Goal: Information Seeking & Learning: Find specific page/section

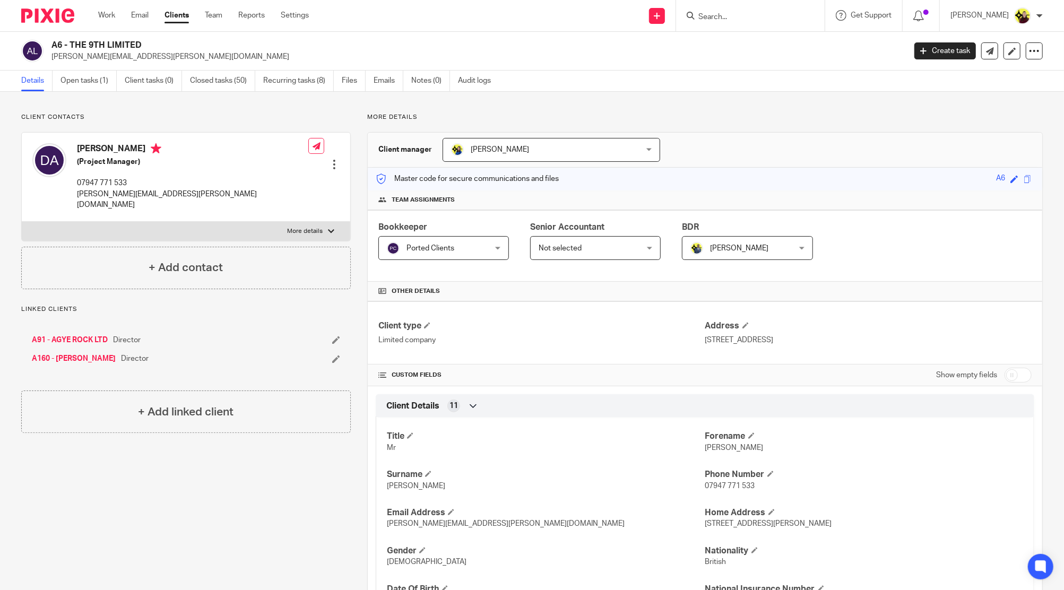
click at [720, 164] on div "Client manager Bobo Lee Bobo Lee Abhay Jayswal Akhil Siby - Billings Anjali Gam…" at bounding box center [705, 150] width 675 height 35
click at [740, 20] on input "Search" at bounding box center [746, 18] width 96 height 10
click at [761, 13] on input "d38" at bounding box center [746, 18] width 96 height 10
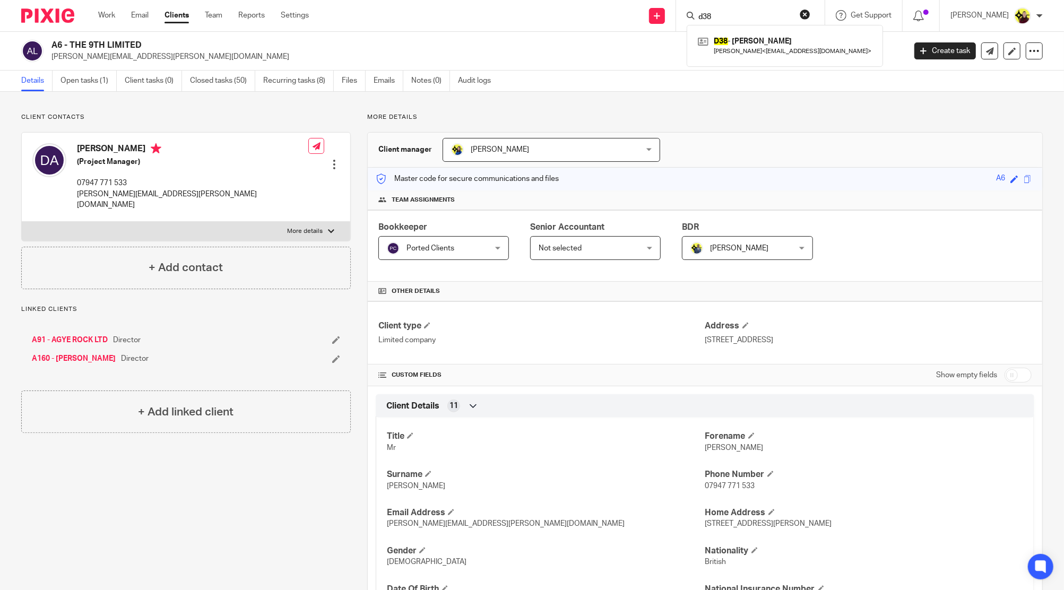
paste input "MONKEY WRENCH CONSTRUCTION"
type input "MONKEY WRENCH CONSTRUCTION"
click at [754, 31] on div "T11 - MONKEY WRENCH CONSTRUCTION LTD David Thomson < davidthomson1148@outlook.c…" at bounding box center [785, 45] width 196 height 41
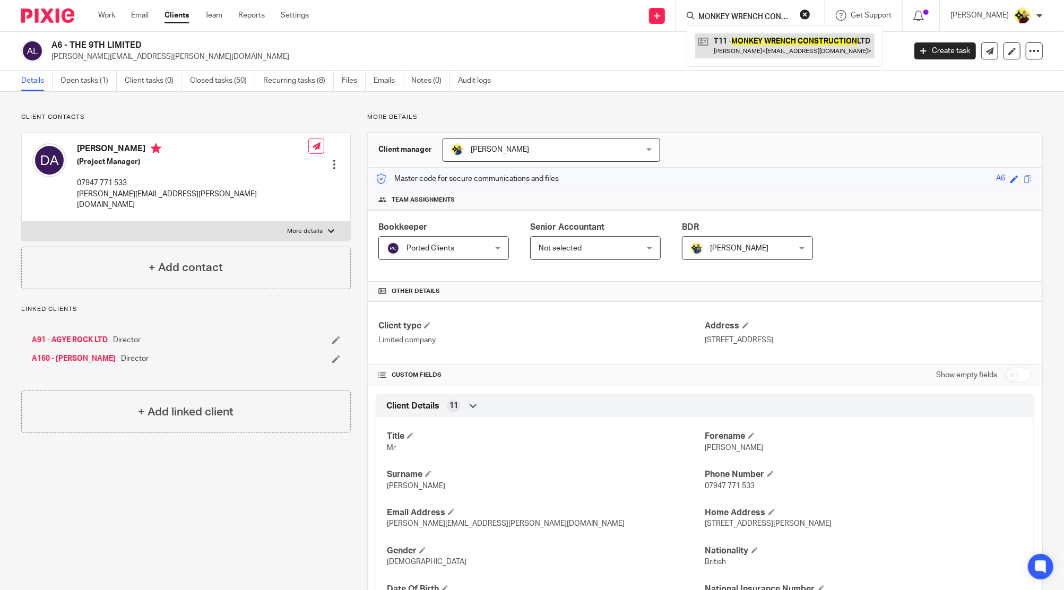
click at [752, 48] on link at bounding box center [784, 45] width 179 height 24
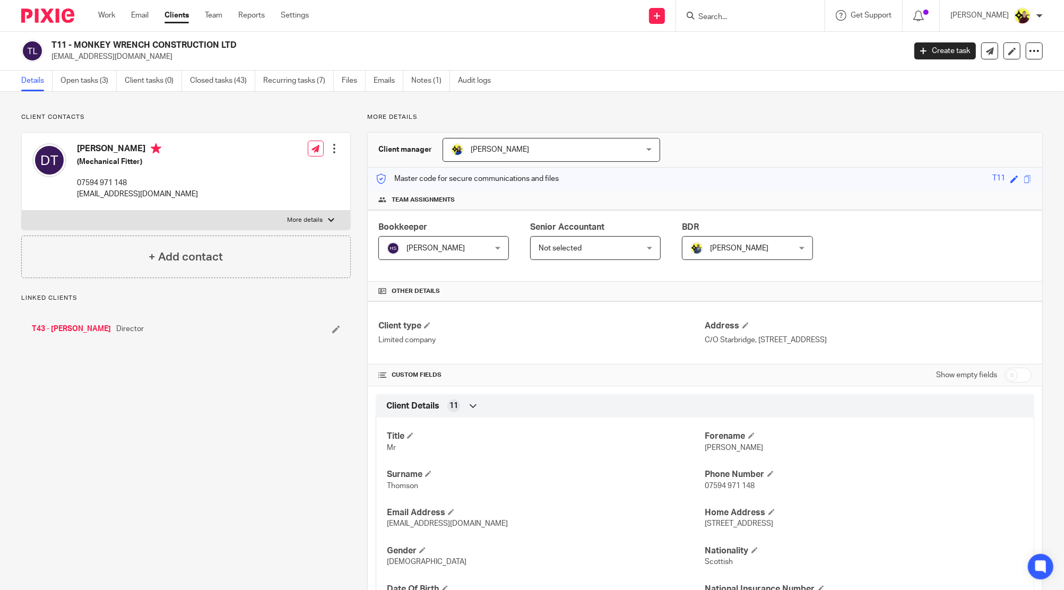
click at [83, 139] on div "David Thomson (Mechanical Fitter) 07594 971 148 davidthomson1148@outlook.com" at bounding box center [115, 171] width 166 height 67
copy h4 "David"
drag, startPoint x: 226, startPoint y: 40, endPoint x: 75, endPoint y: 48, distance: 151.5
click at [75, 48] on h2 "T11 - MONKEY WRENCH CONSTRUCTION LTD" at bounding box center [390, 45] width 678 height 11
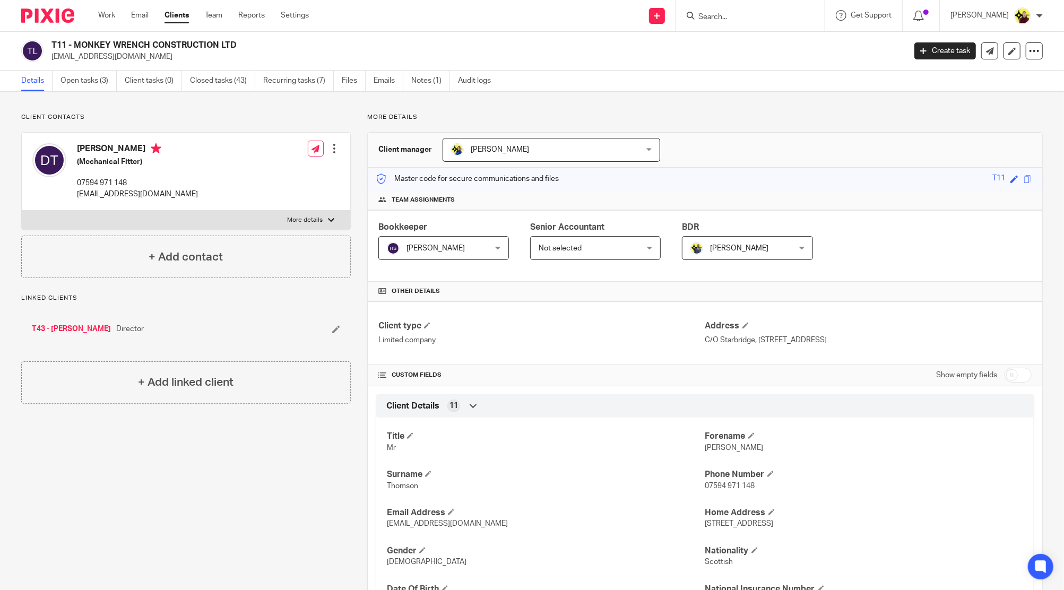
copy h2 "MONKEY WRENCH CONSTRUCTION LTD"
click at [83, 128] on div "Client contacts David Thomson (Mechanical Fitter) 07594 971 148 davidthomson114…" at bounding box center [186, 195] width 330 height 165
copy h4 "David"
click at [125, 74] on link "Client tasks (0)" at bounding box center [153, 81] width 57 height 21
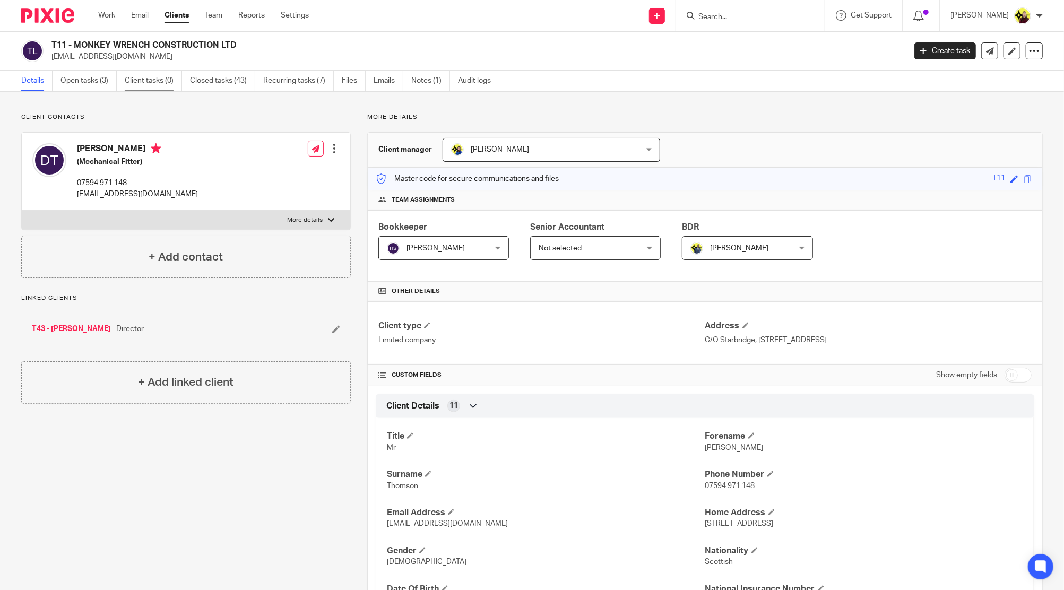
click at [125, 74] on link "Client tasks (0)" at bounding box center [153, 81] width 57 height 21
click at [124, 65] on div "T11 - MONKEY WRENCH CONSTRUCTION LTD davidthomson1148@outlook.com Create task U…" at bounding box center [532, 51] width 1064 height 39
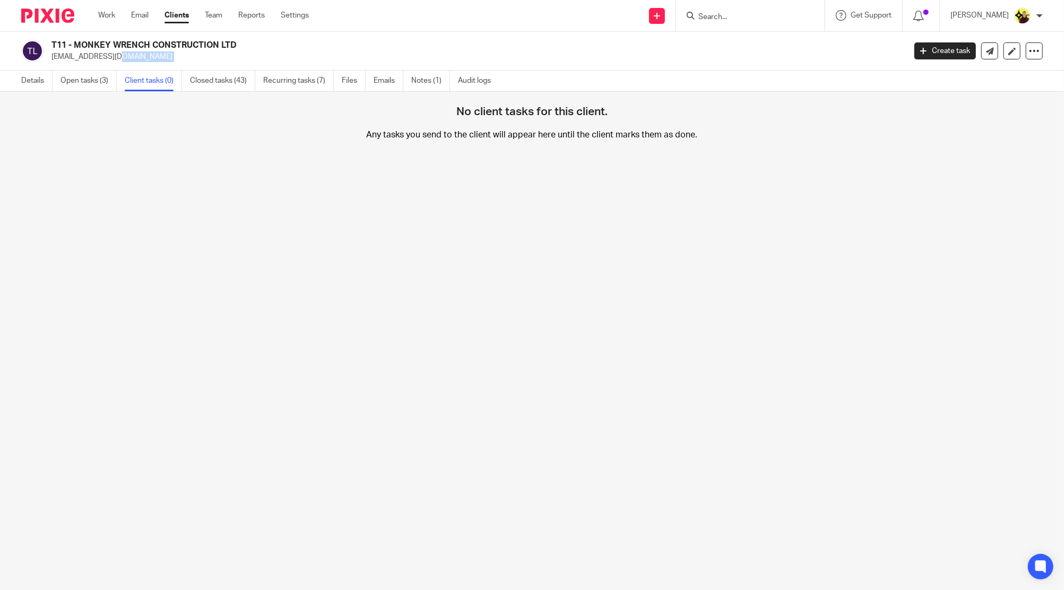
click at [136, 58] on p "[EMAIL_ADDRESS][DOMAIN_NAME]" at bounding box center [474, 56] width 847 height 11
click at [746, 18] on input "Search" at bounding box center [746, 18] width 96 height 10
paste input "P O CONTENT SERVICES (UK) LIMITE"
type input "P O CONTENT SERVICES (UK) LIMITE"
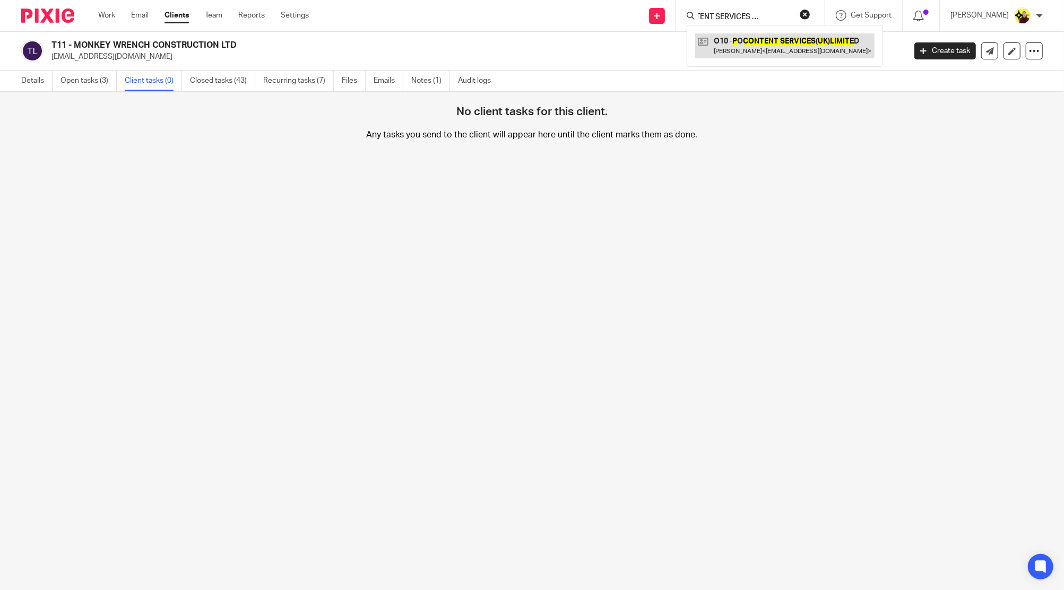
scroll to position [0, 0]
click at [750, 53] on link at bounding box center [784, 45] width 179 height 24
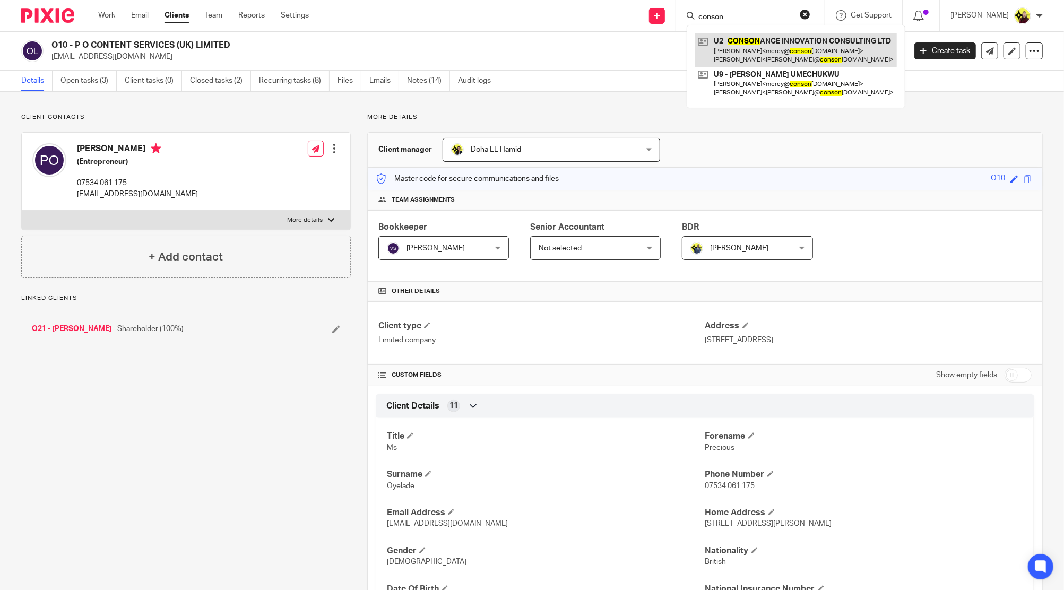
type input "conson"
click at [752, 48] on link at bounding box center [796, 49] width 202 height 33
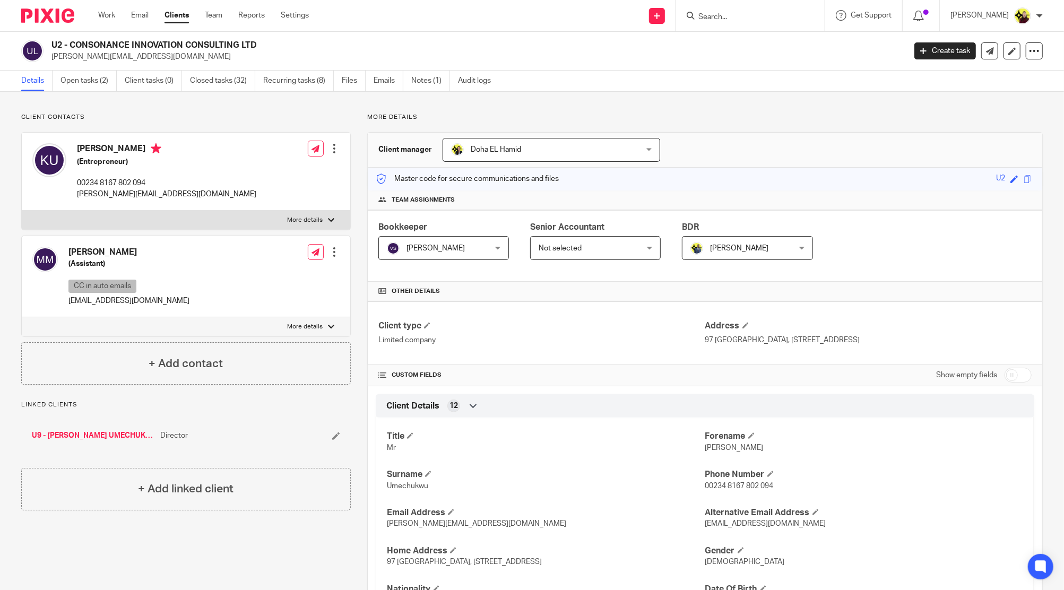
click at [750, 13] on input "Search" at bounding box center [746, 18] width 96 height 10
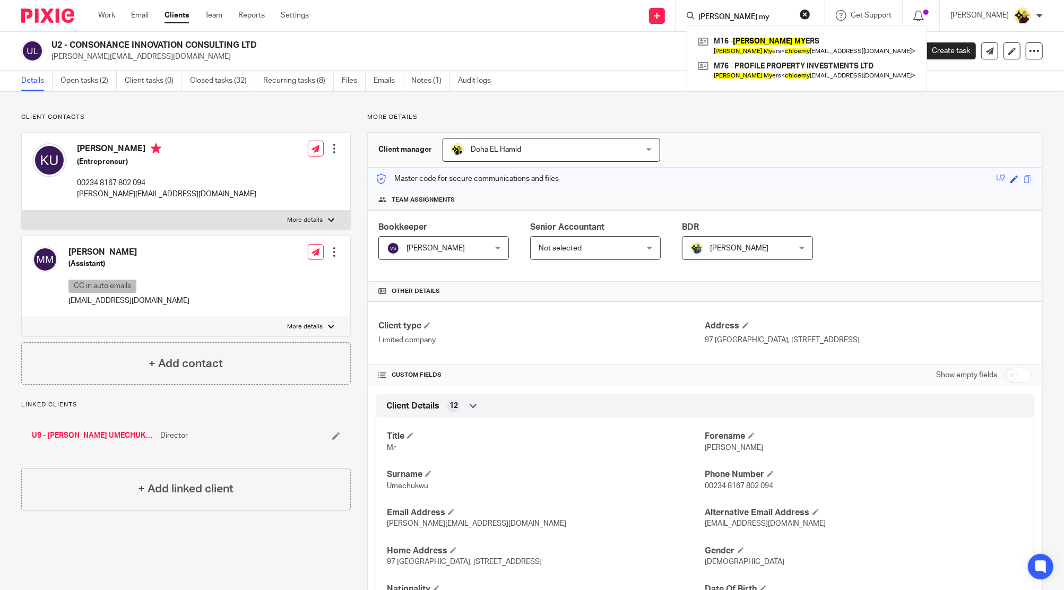
click at [770, 21] on input "chloe my" at bounding box center [746, 18] width 96 height 10
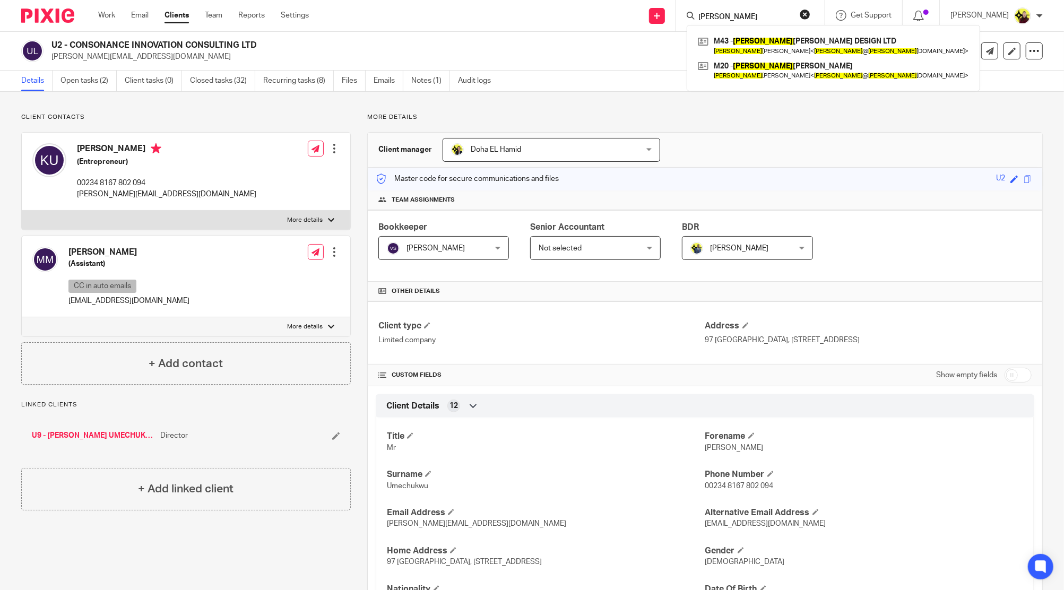
click at [755, 11] on form "sarah yo" at bounding box center [754, 15] width 113 height 13
click at [749, 15] on input "sarah yo" at bounding box center [746, 18] width 96 height 10
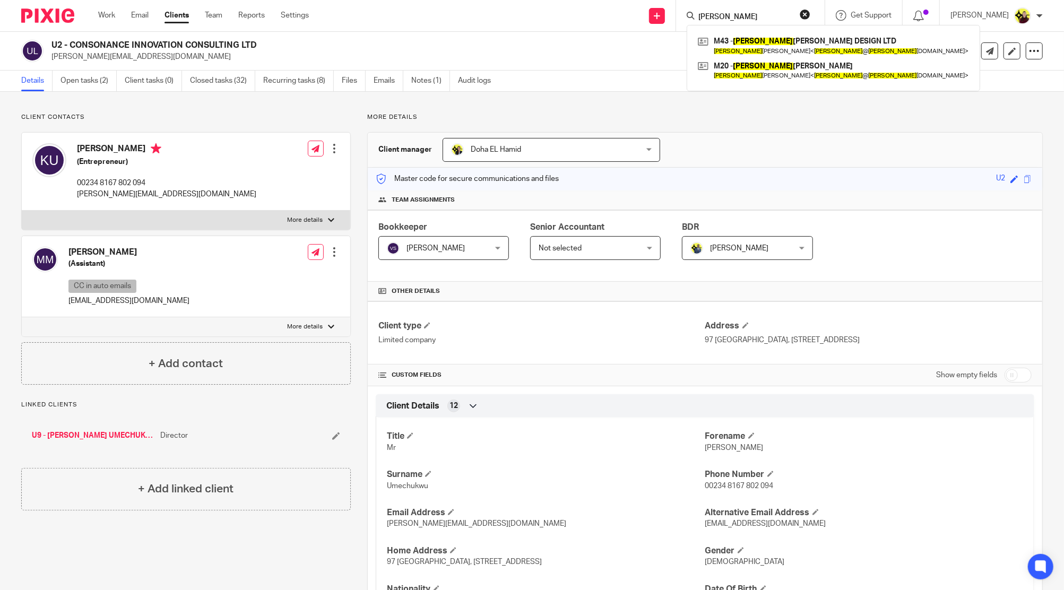
paste input "info@swarzymacaly.com"
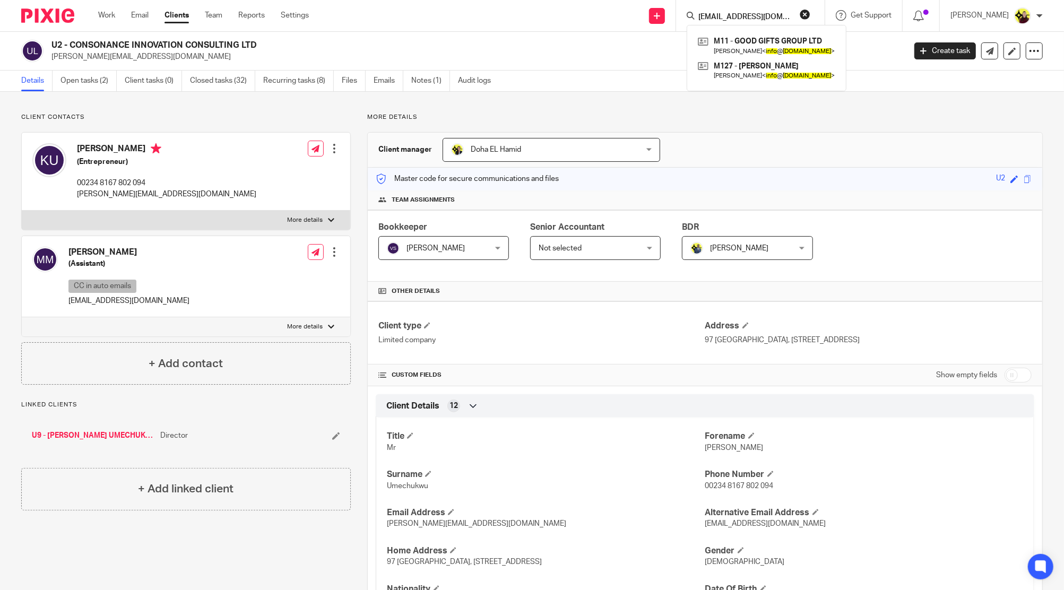
click at [771, 16] on input "info@swarzymacaly.com" at bounding box center [746, 18] width 96 height 10
paste input "afolabi.jaiye@gmail"
drag, startPoint x: 729, startPoint y: 21, endPoint x: 807, endPoint y: 31, distance: 78.8
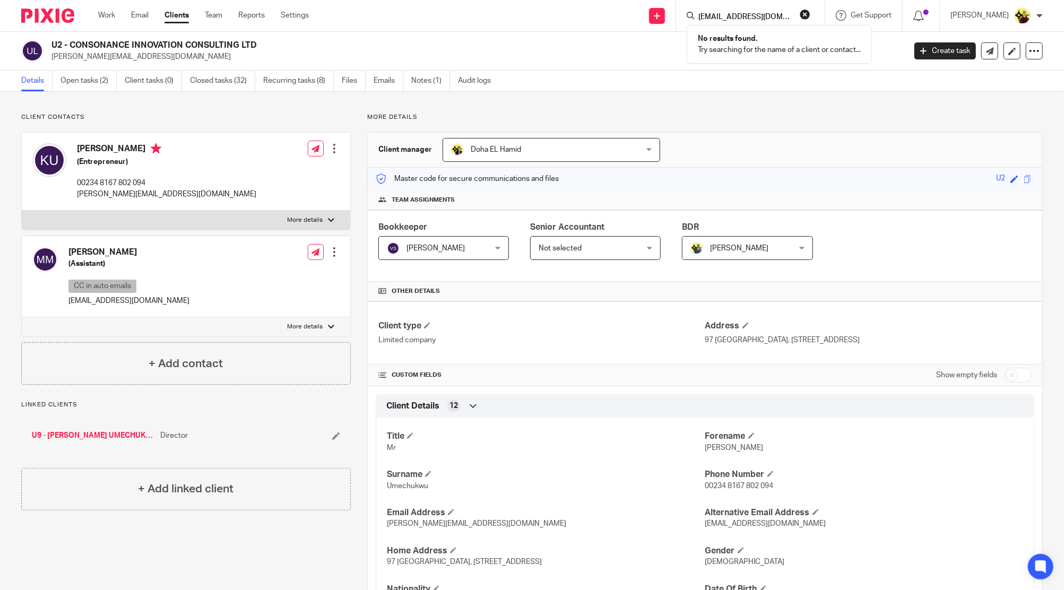
click at [807, 22] on div "afolabi.jaiye@gmail.com No results found. Try searching for the name of a clien…" at bounding box center [749, 15] width 124 height 13
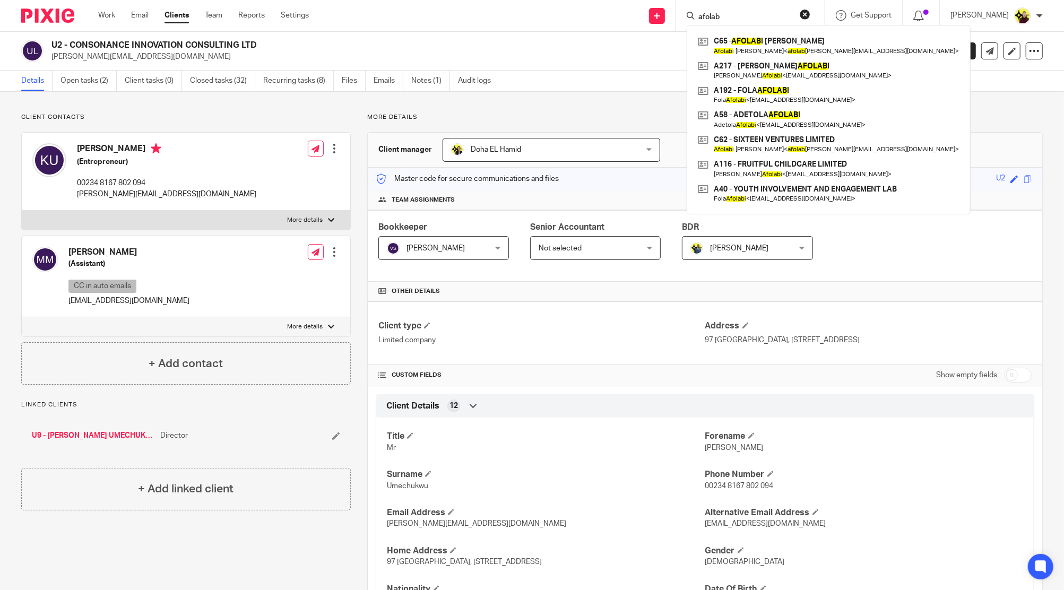
click at [777, 16] on input "afolab" at bounding box center [746, 18] width 96 height 10
paste input "BLOUGOURA"
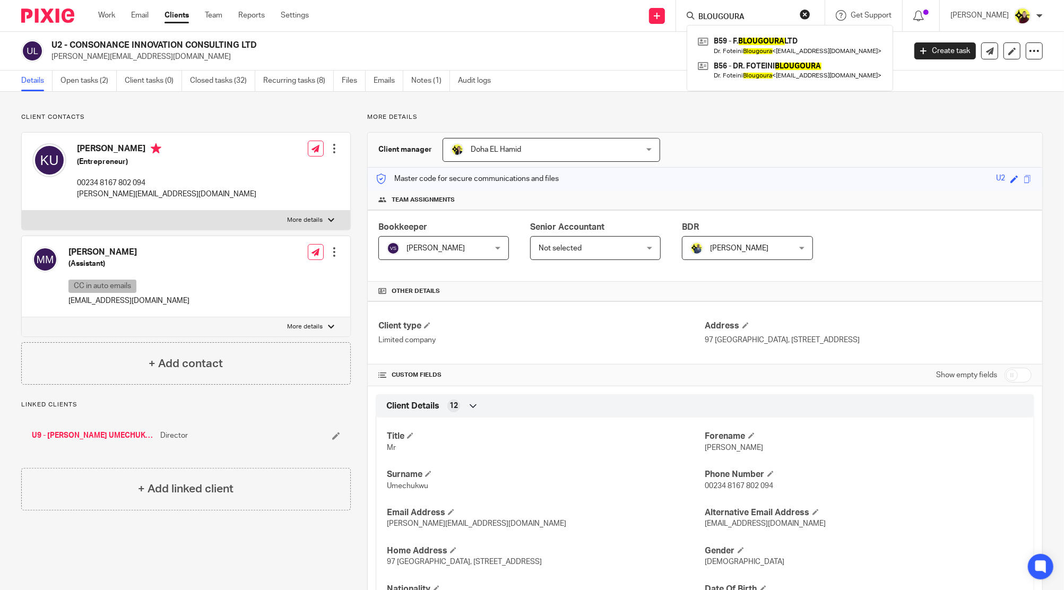
click at [760, 23] on div "BLOUGOURA B59 - F. BLOUGOURA LTD Dr. Foteini Blougoura < fotiniblou@gmail.com >…" at bounding box center [750, 15] width 149 height 31
click at [758, 13] on input "BLOUGOURA" at bounding box center [746, 18] width 96 height 10
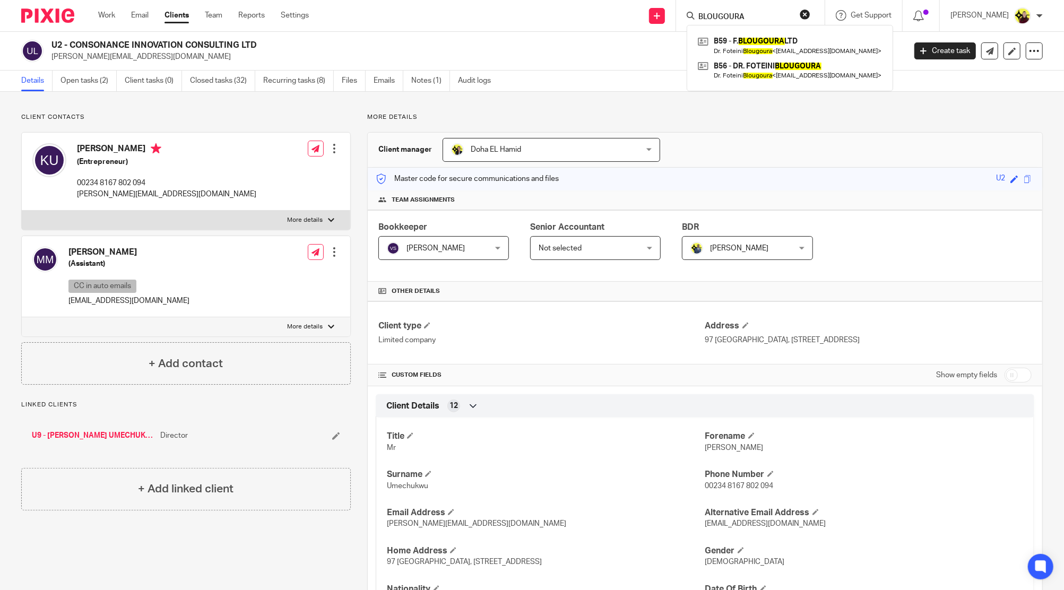
click at [758, 13] on input "BLOUGOURA" at bounding box center [746, 18] width 96 height 10
click at [758, 13] on input "d" at bounding box center [746, 18] width 96 height 10
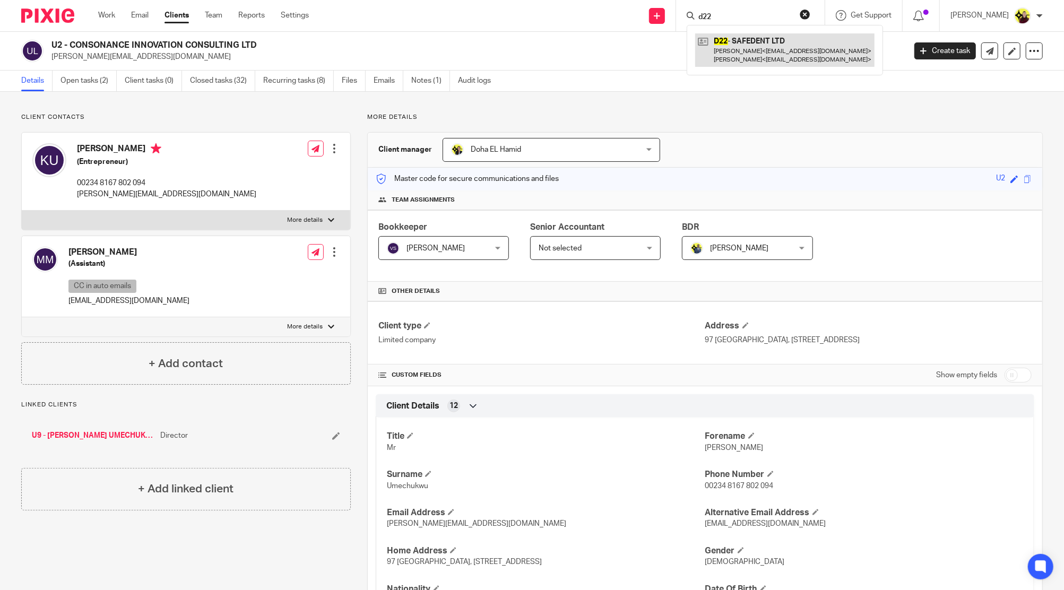
type input "d22"
click at [748, 36] on link at bounding box center [784, 49] width 179 height 33
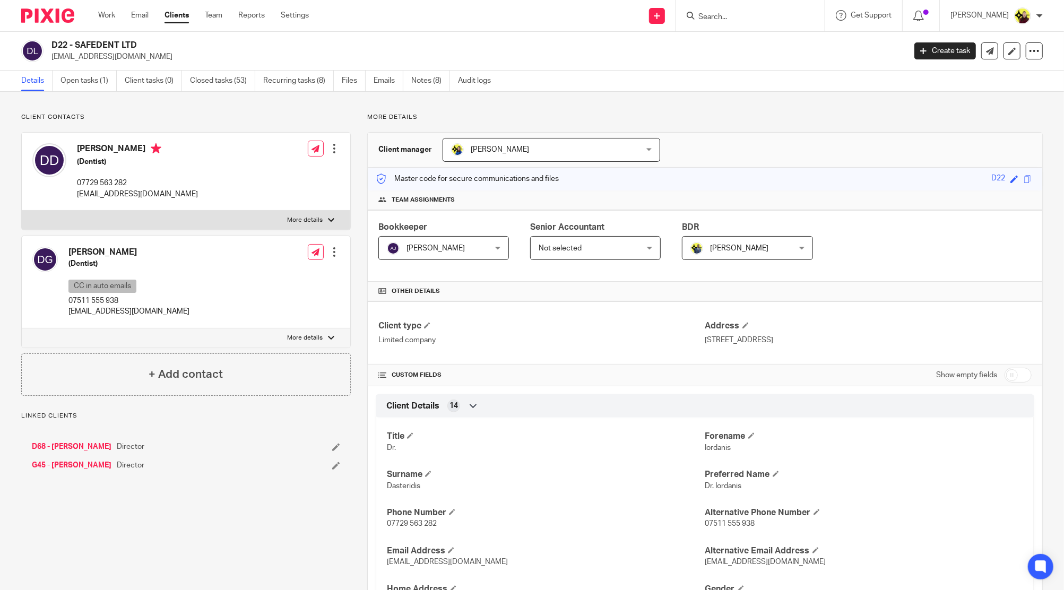
drag, startPoint x: 66, startPoint y: 253, endPoint x: 115, endPoint y: 252, distance: 48.8
click at [115, 252] on div "[PERSON_NAME] (Dentist) CC in auto emails 07511 555 938 [EMAIL_ADDRESS][DOMAIN_…" at bounding box center [110, 282] width 157 height 81
copy h4 "Dr. Katerina"
drag, startPoint x: 126, startPoint y: 144, endPoint x: 72, endPoint y: 151, distance: 54.1
click at [72, 151] on div "Dr. Iordanis Dasteridis (Dentist) 07729 563 282 jordan14@hotmail.gr" at bounding box center [115, 171] width 166 height 67
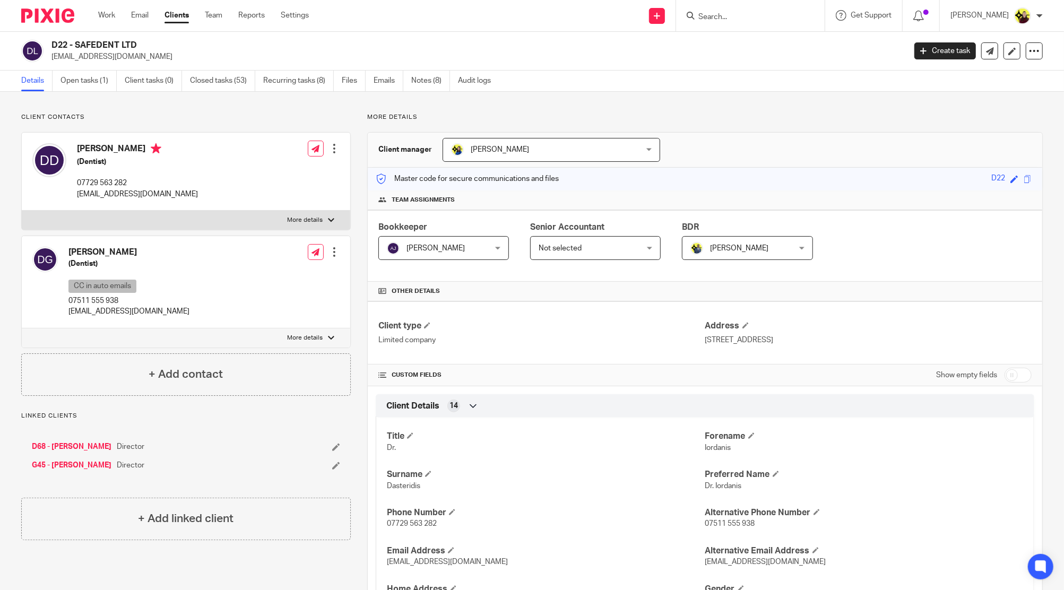
copy h4 "Dr. Iordanis"
click at [753, 17] on input "Search" at bounding box center [746, 18] width 96 height 10
type input "z8"
click at [756, 40] on link at bounding box center [784, 45] width 179 height 24
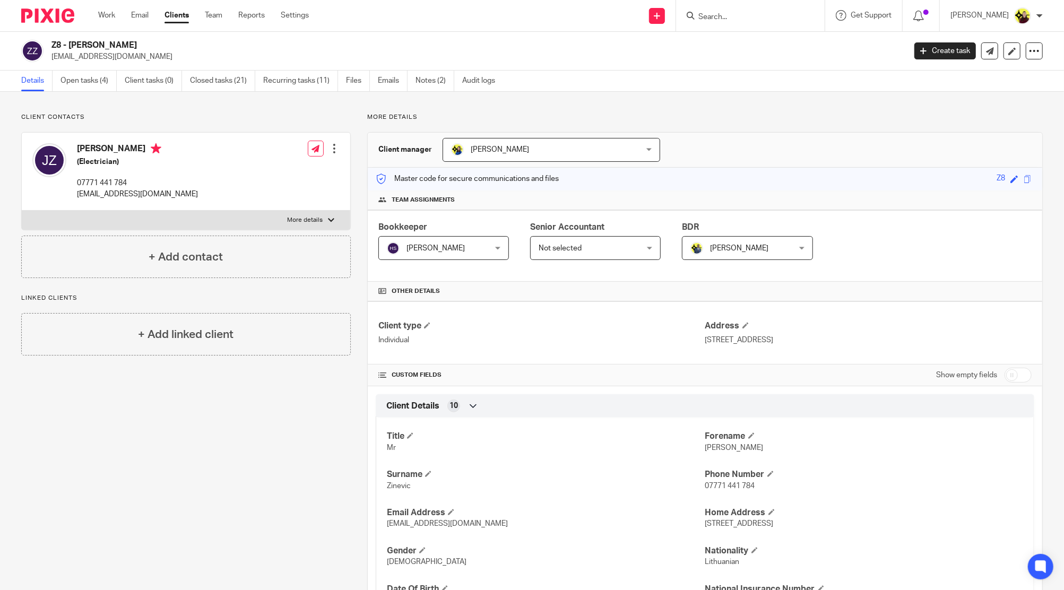
click at [777, 13] on input "Search" at bounding box center [746, 18] width 96 height 10
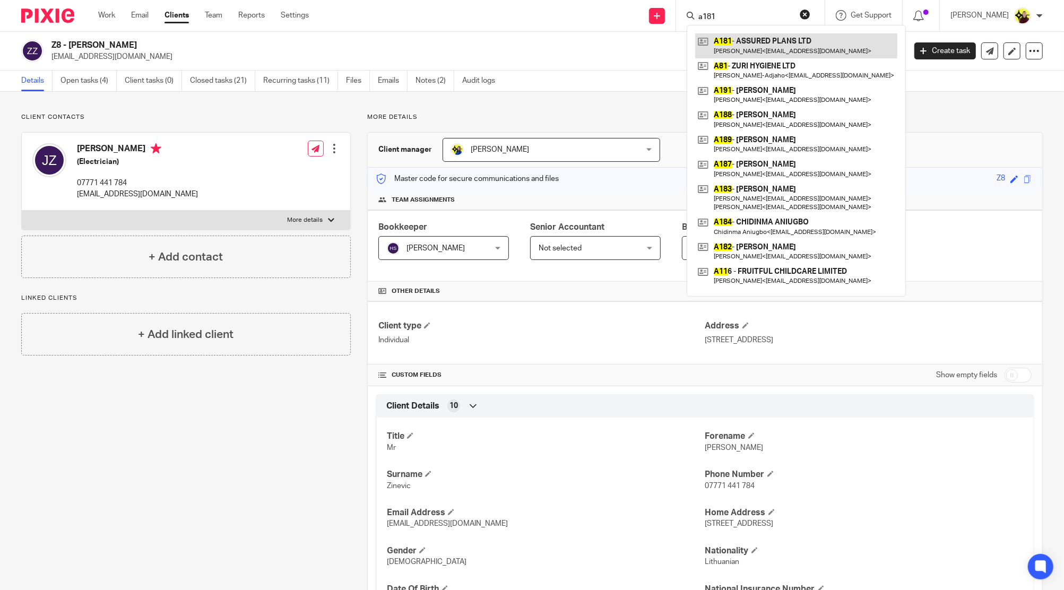
type input "a181"
click at [770, 40] on link at bounding box center [796, 45] width 202 height 24
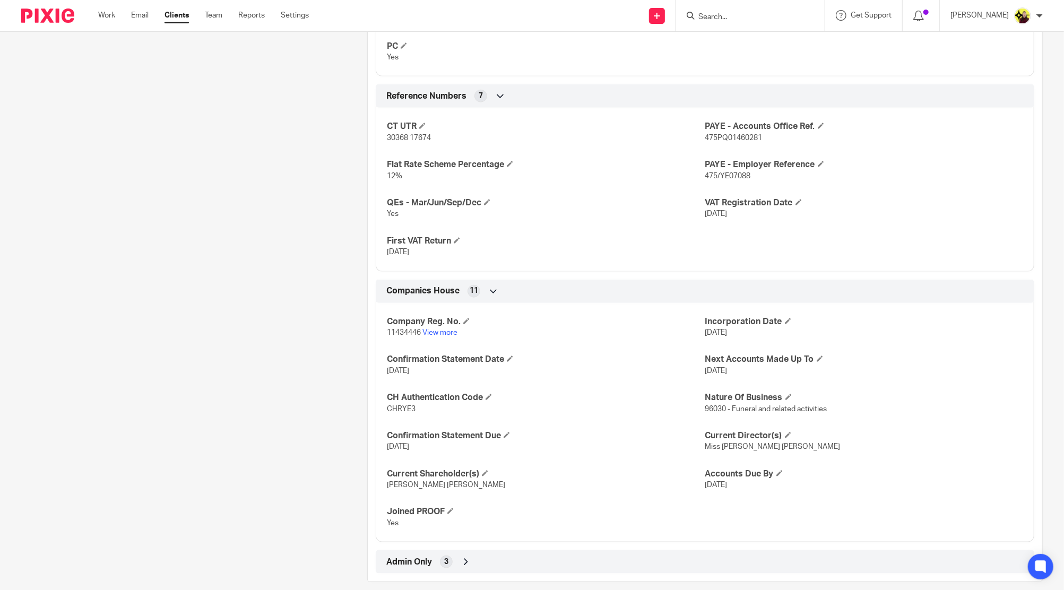
scroll to position [789, 0]
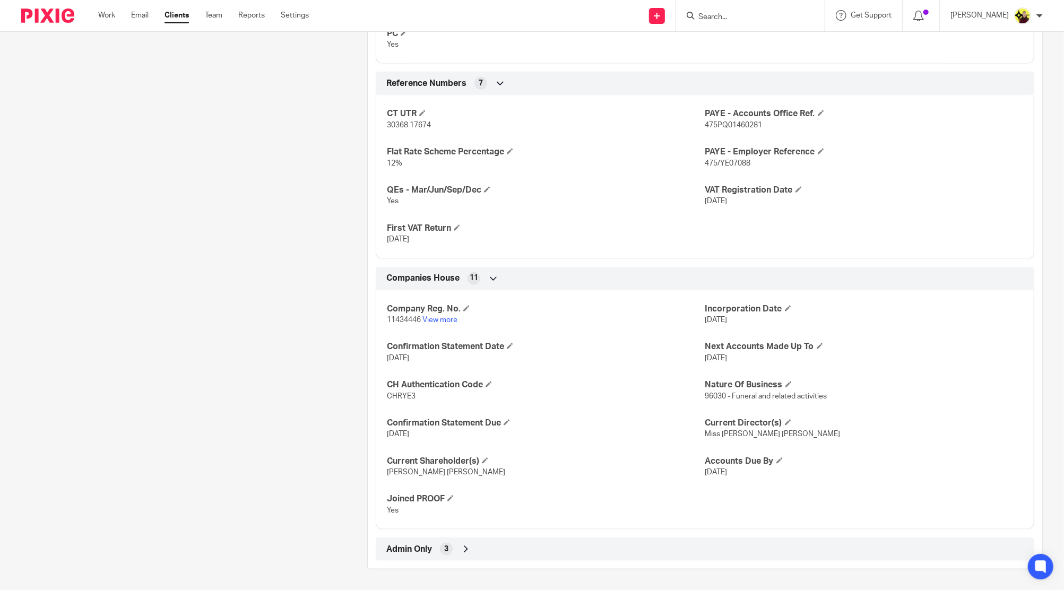
click at [544, 537] on div "Client type Limited company Address [STREET_ADDRESS] CUSTOM FIELDS Show empty f…" at bounding box center [705, 37] width 675 height 1048
click at [542, 541] on div "Admin Only 3" at bounding box center [705, 549] width 643 height 18
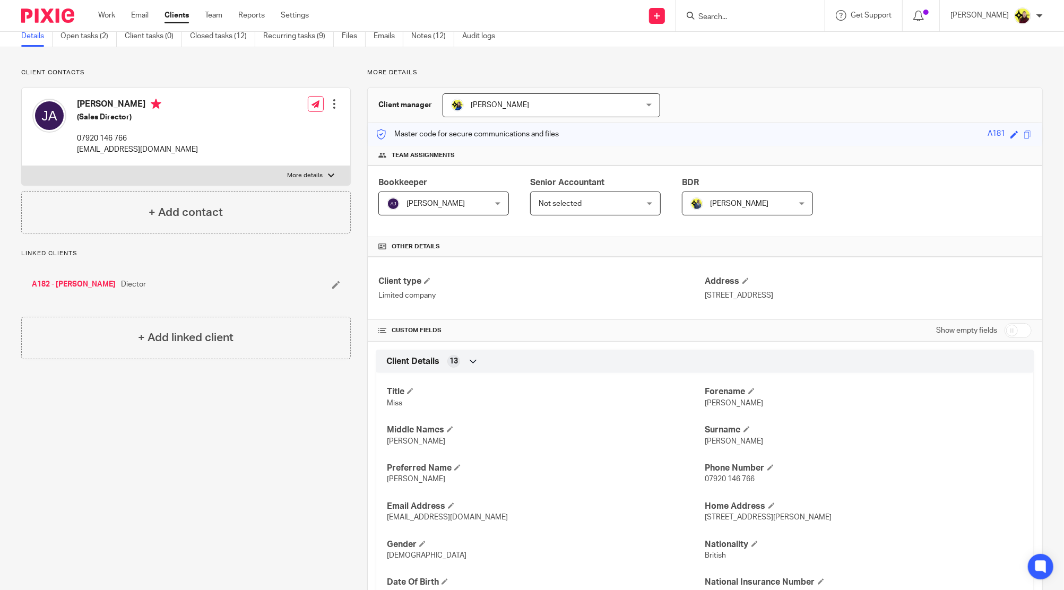
scroll to position [0, 0]
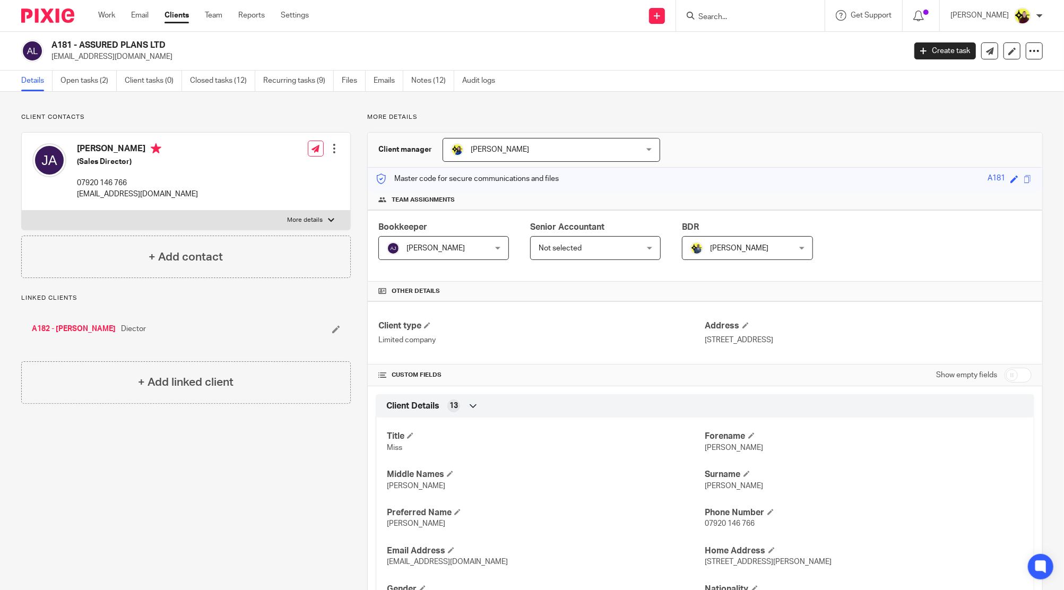
click at [732, 16] on input "Search" at bounding box center [746, 18] width 96 height 10
paste input "caradise"
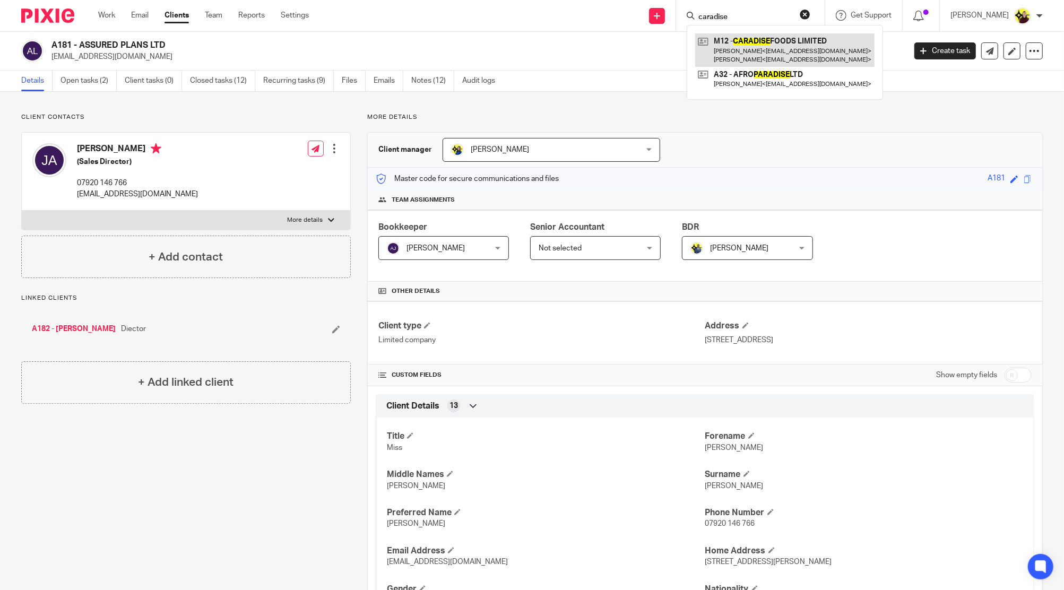
type input "caradise"
click at [734, 46] on link at bounding box center [784, 49] width 179 height 33
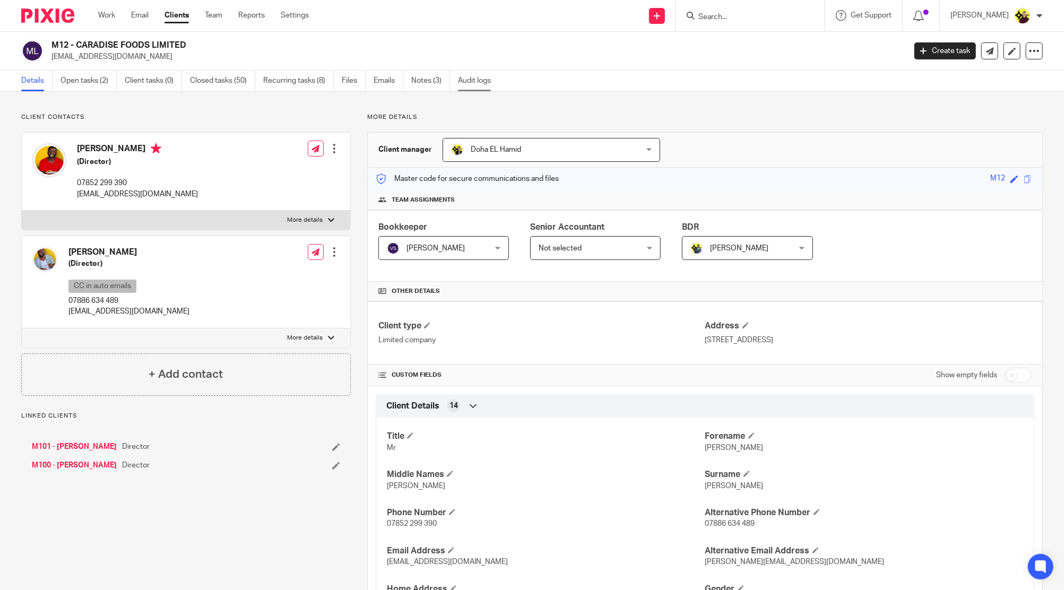
click at [468, 77] on link "Audit logs" at bounding box center [478, 81] width 41 height 21
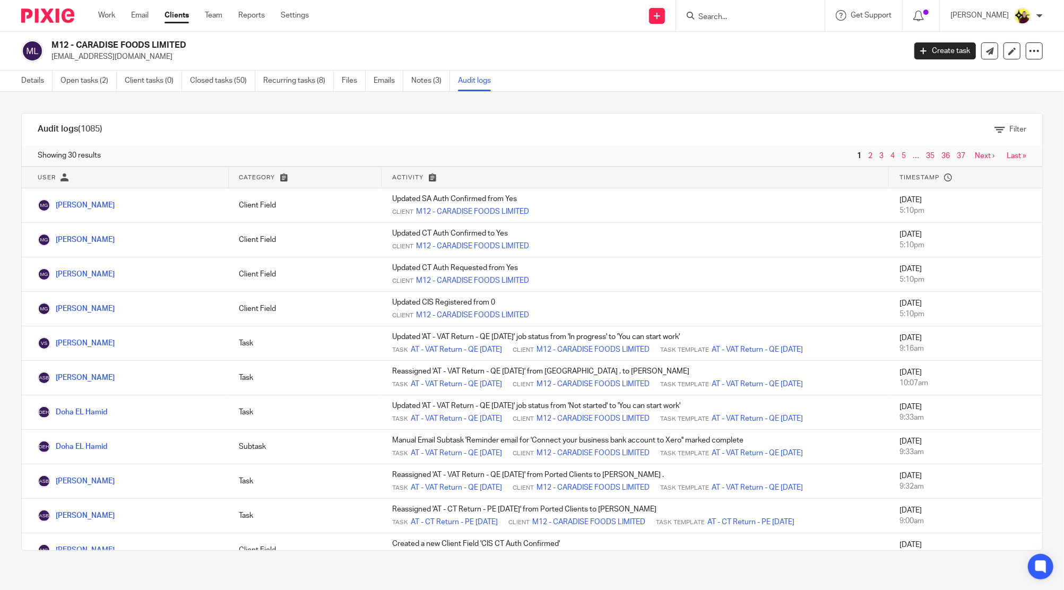
click at [85, 70] on div "M12 - CARADISE FOODS LIMITED [EMAIL_ADDRESS][DOMAIN_NAME] Create task Update fr…" at bounding box center [532, 51] width 1064 height 39
click at [91, 103] on div "Audit logs (1085) Filter Filter Audit Logs Only show logs matching all of these…" at bounding box center [532, 332] width 1064 height 480
click at [82, 83] on link "Open tasks (2)" at bounding box center [89, 81] width 56 height 21
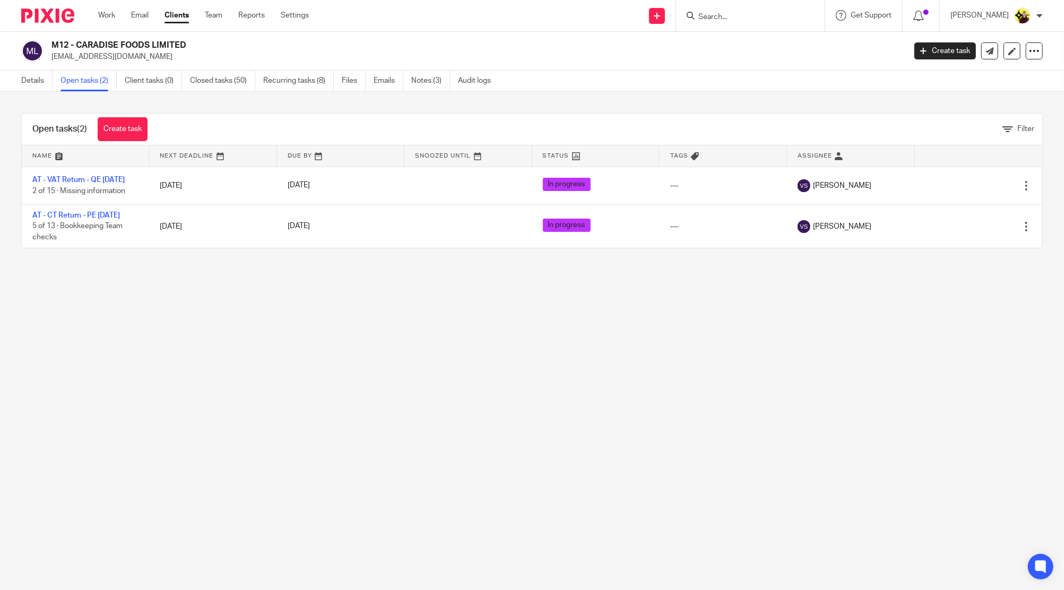
click at [755, 18] on input "Search" at bounding box center [746, 18] width 96 height 10
type input "goldstream cons"
click at [777, 46] on link at bounding box center [809, 45] width 228 height 24
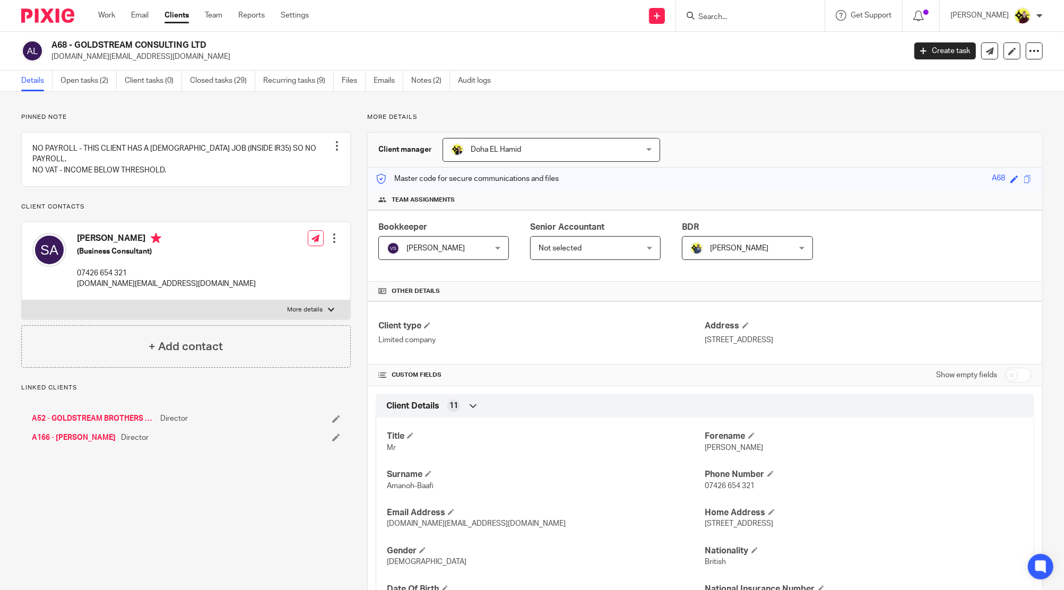
click at [56, 40] on h2 "A68 - GOLDSTREAM CONSULTING LTD" at bounding box center [390, 45] width 678 height 11
copy h2 "A68"
click at [727, 15] on input "Search" at bounding box center [746, 18] width 96 height 10
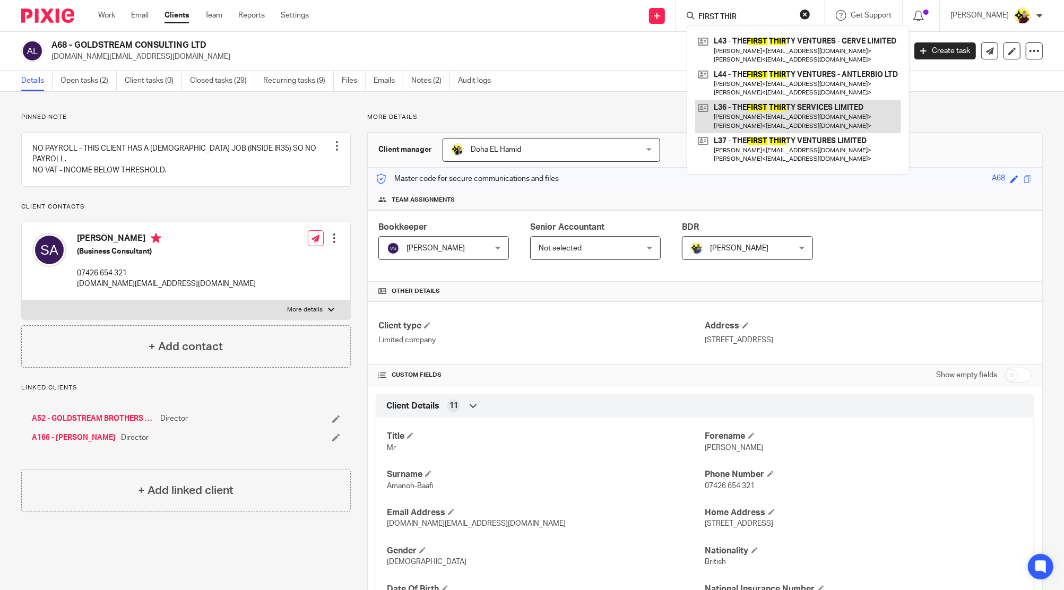
type input "FIRST THIR"
click at [747, 106] on link at bounding box center [798, 116] width 206 height 33
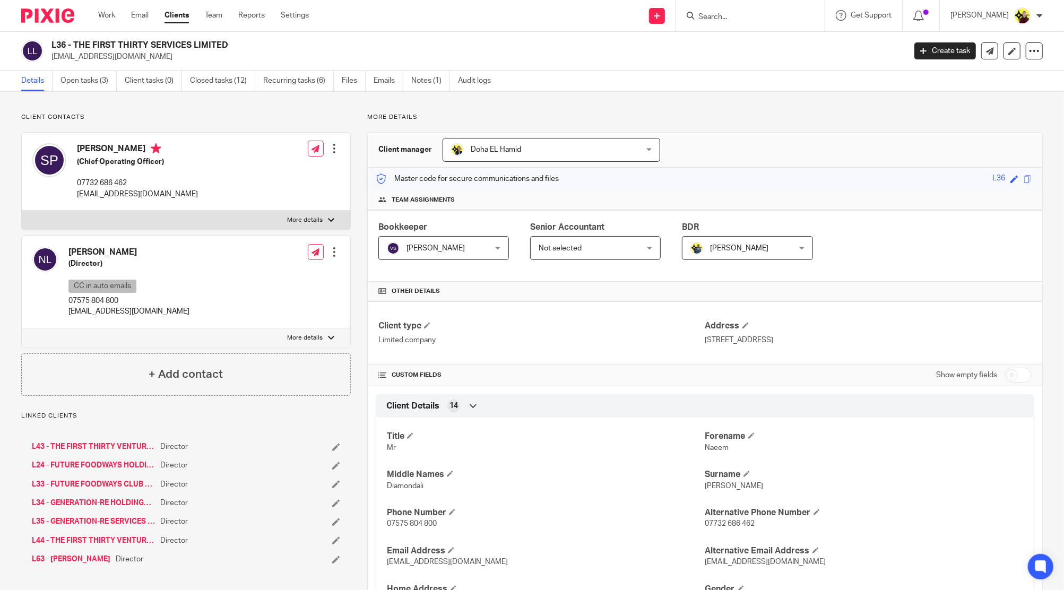
click at [64, 43] on h2 "L36 - THE FIRST THIRTY SERVICES LIMITED" at bounding box center [390, 45] width 678 height 11
copy h2 "L36"
click at [767, 19] on input "Search" at bounding box center [746, 18] width 96 height 10
type input "G"
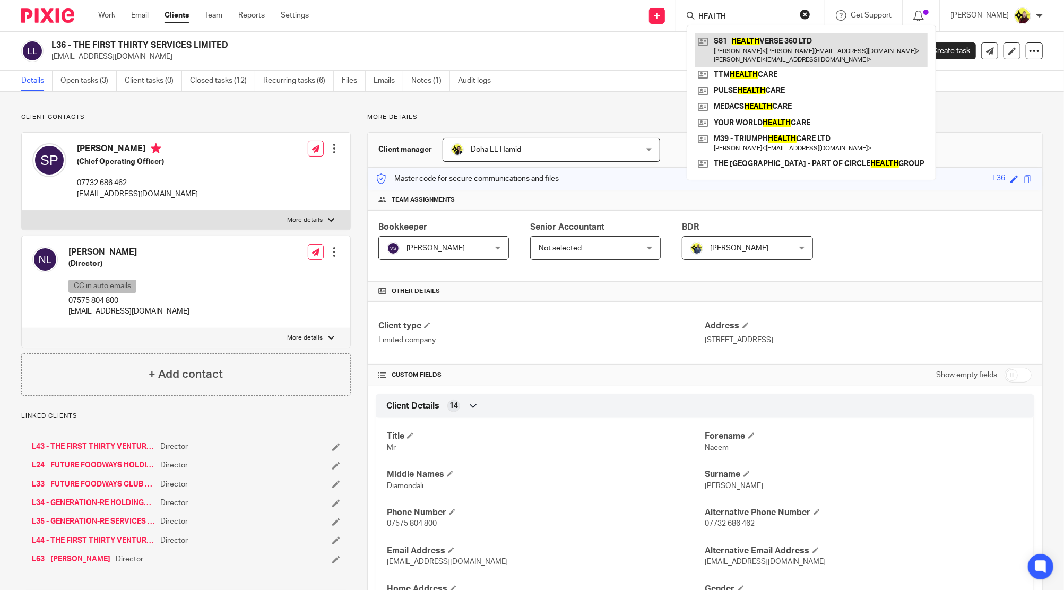
type input "HEALTH"
click at [797, 46] on link at bounding box center [811, 49] width 233 height 33
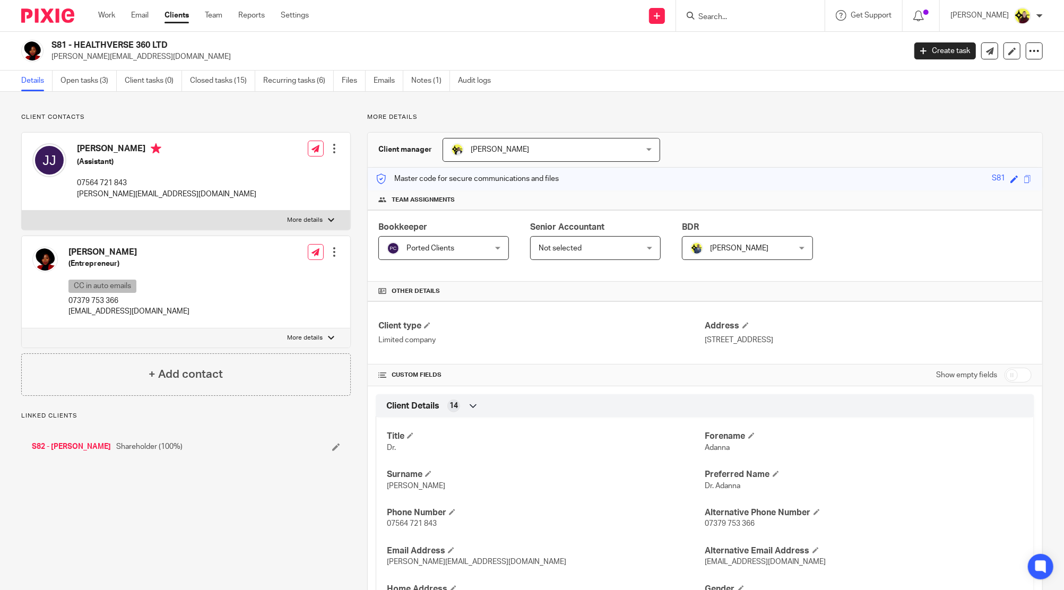
click at [59, 29] on div at bounding box center [44, 15] width 88 height 31
click at [53, 41] on h2 "S81 - HEALTHVERSE 360 LTD" at bounding box center [390, 45] width 678 height 11
copy h2 "S81"
click at [737, 21] on input "Search" at bounding box center [746, 18] width 96 height 10
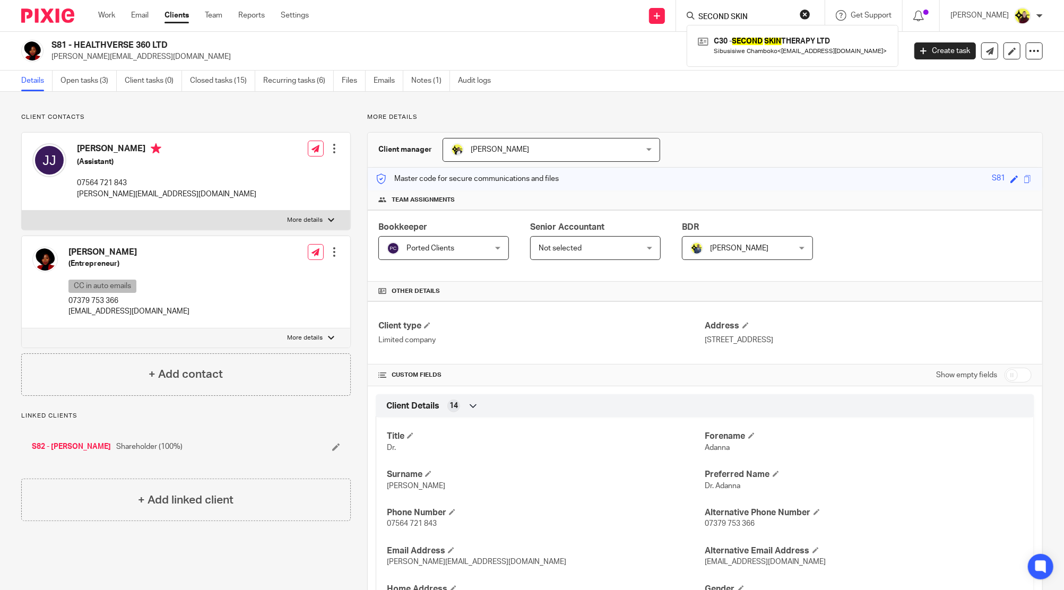
type input "SECOND SKIN"
click at [782, 58] on div "C30 - SECOND SKIN THERAPY LTD Sibusisiwe Chamboko < truesecondskin@gmail.com >" at bounding box center [793, 45] width 212 height 41
click at [777, 49] on link at bounding box center [792, 45] width 195 height 24
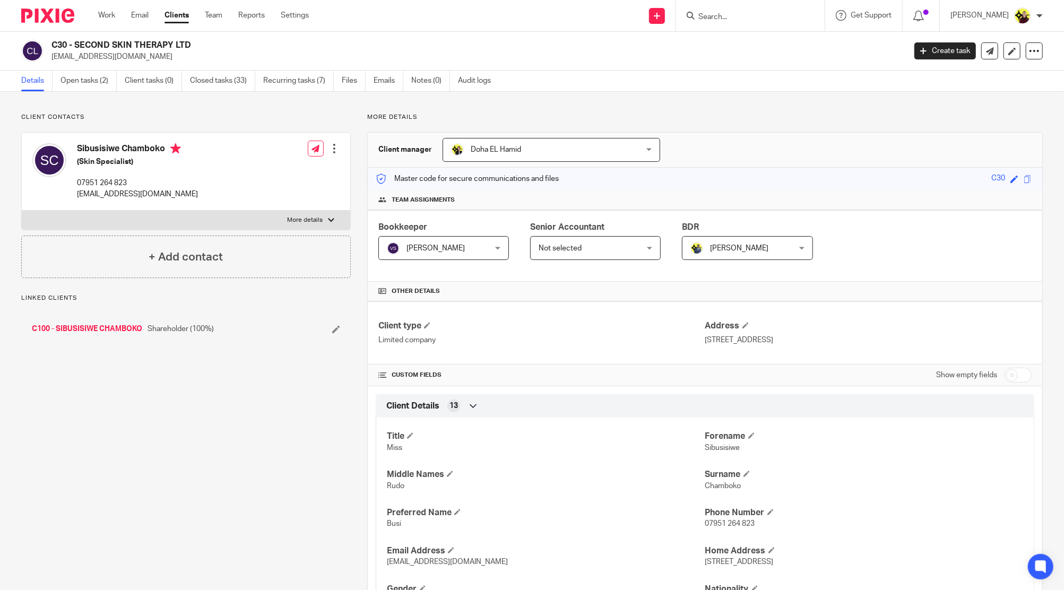
drag, startPoint x: 0, startPoint y: 0, endPoint x: 64, endPoint y: 48, distance: 79.6
click at [64, 48] on h2 "C30 - SECOND SKIN THERAPY LTD" at bounding box center [390, 45] width 678 height 11
copy h2 "C30"
click at [763, 20] on input "Search" at bounding box center [746, 18] width 96 height 10
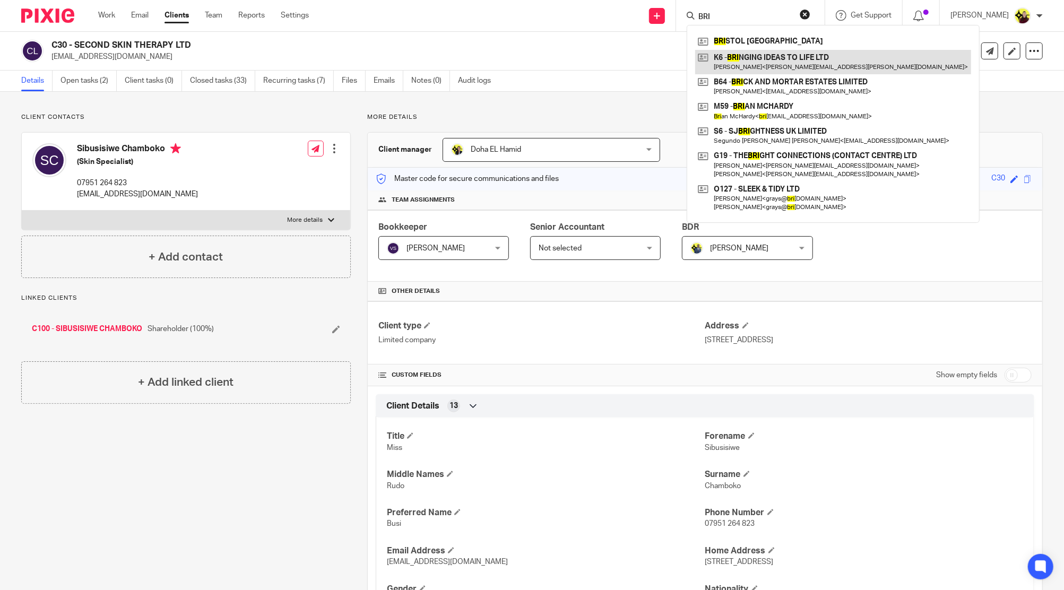
type input "BRI"
click at [764, 54] on link at bounding box center [833, 62] width 276 height 24
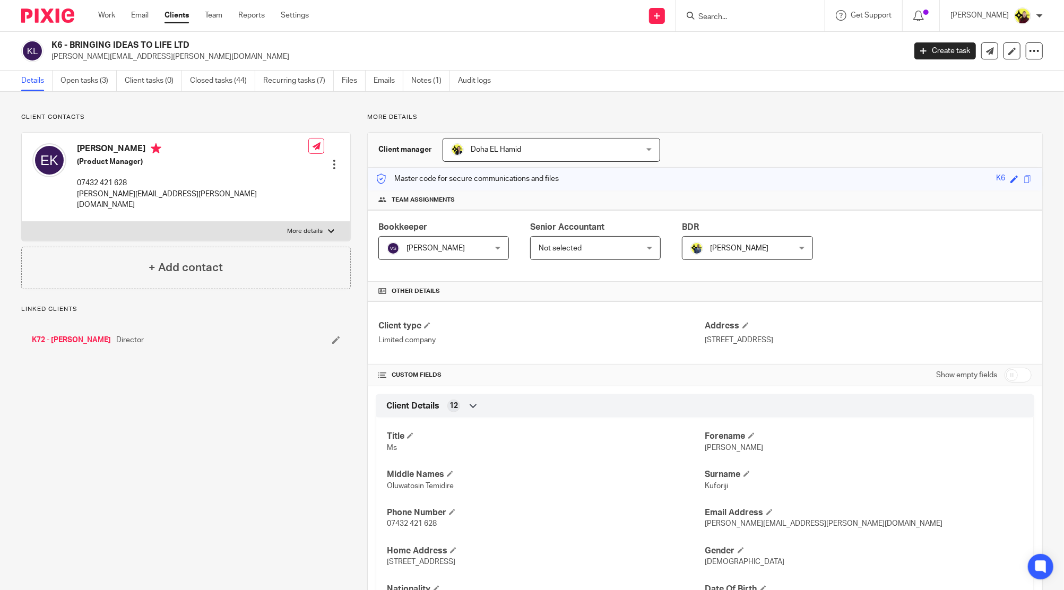
drag, startPoint x: 0, startPoint y: 0, endPoint x: 51, endPoint y: 42, distance: 66.3
click at [51, 42] on div "K6 - BRINGING IDEAS TO LIFE LTD [PERSON_NAME][EMAIL_ADDRESS][PERSON_NAME][DOMAI…" at bounding box center [459, 51] width 877 height 22
copy h2 "K6"
click at [728, 20] on input "Search" at bounding box center [746, 18] width 96 height 10
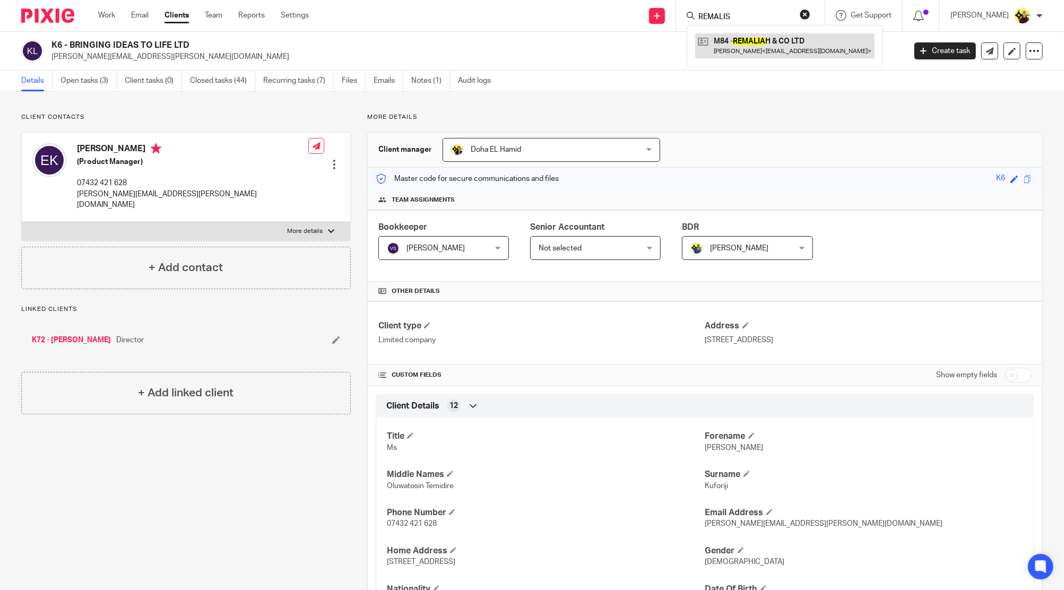
type input "REMALIS"
click at [750, 49] on link at bounding box center [784, 45] width 179 height 24
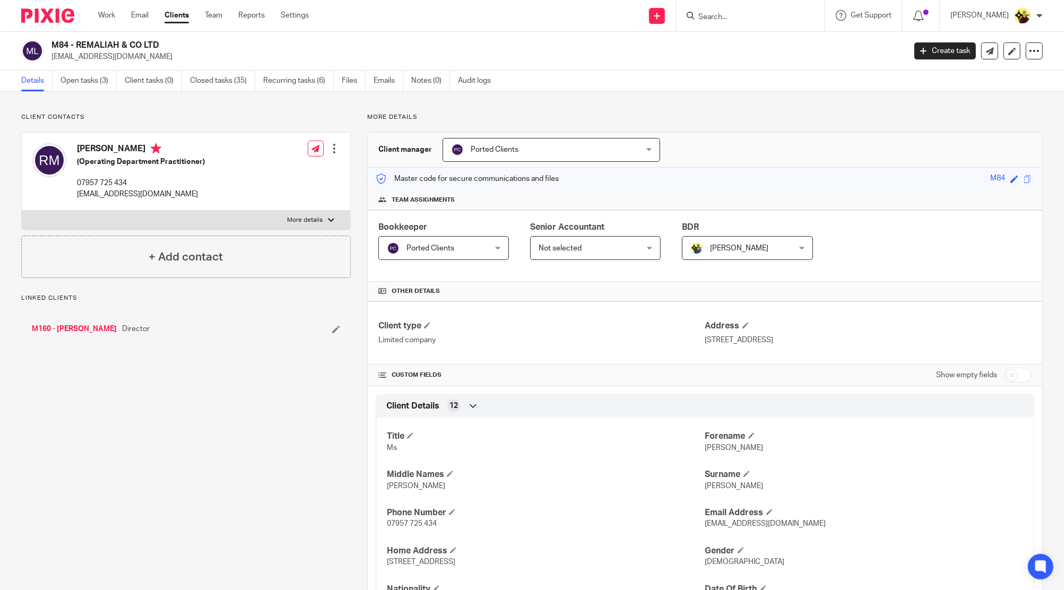
click at [60, 42] on h2 "M84 - REMALIAH & CO LTD" at bounding box center [390, 45] width 678 height 11
copy h2 "M84"
click at [735, 18] on input "Search" at bounding box center [746, 18] width 96 height 10
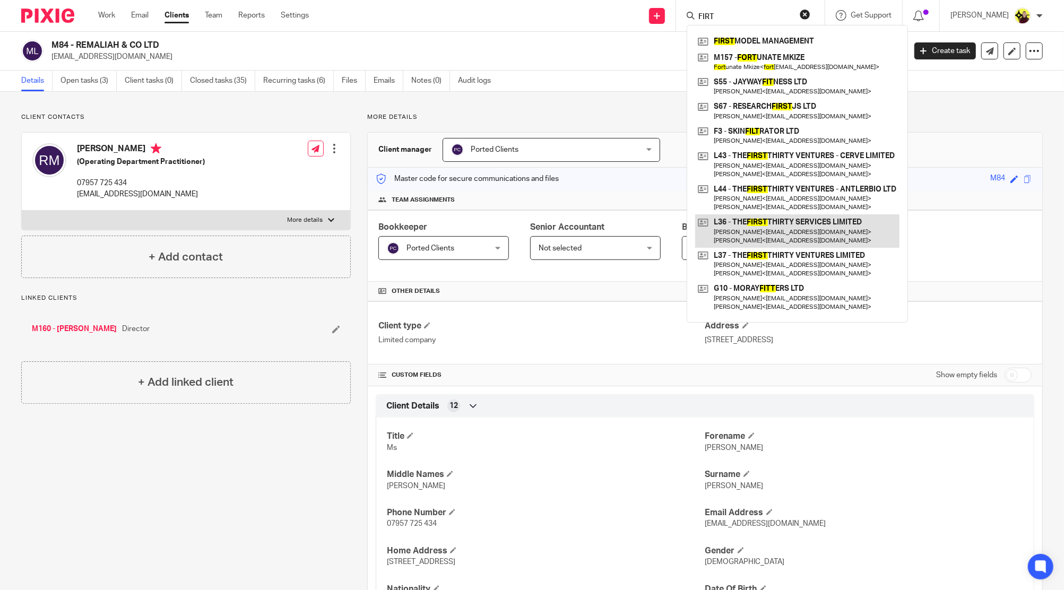
type input "FIRT"
click at [798, 227] on link at bounding box center [797, 230] width 204 height 33
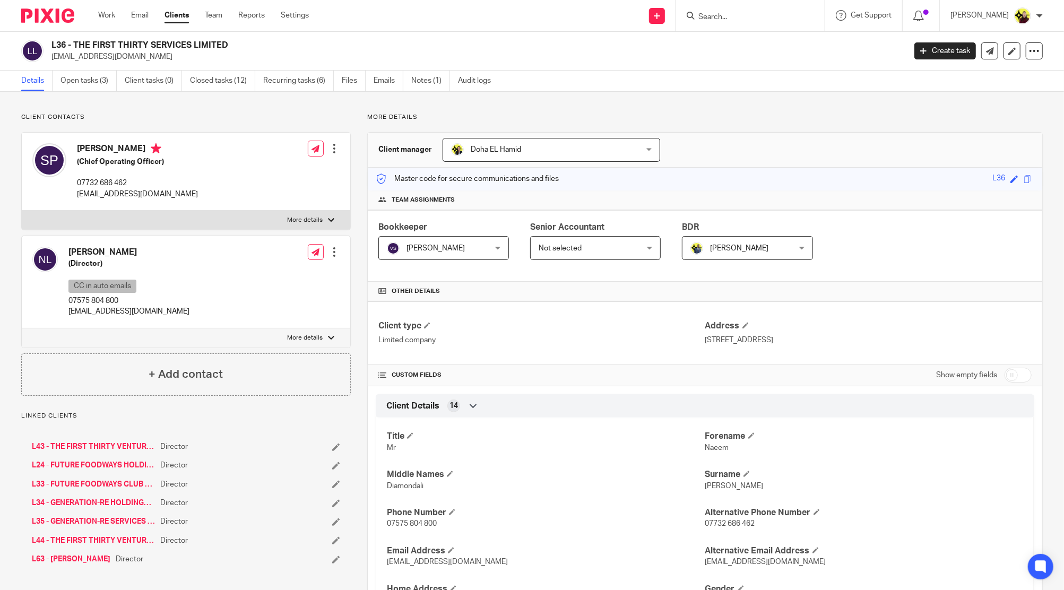
click at [55, 45] on h2 "L36 - THE FIRST THIRTY SERVICES LIMITED" at bounding box center [390, 45] width 678 height 11
copy h2 "L36"
click at [752, 19] on input "Search" at bounding box center [746, 18] width 96 height 10
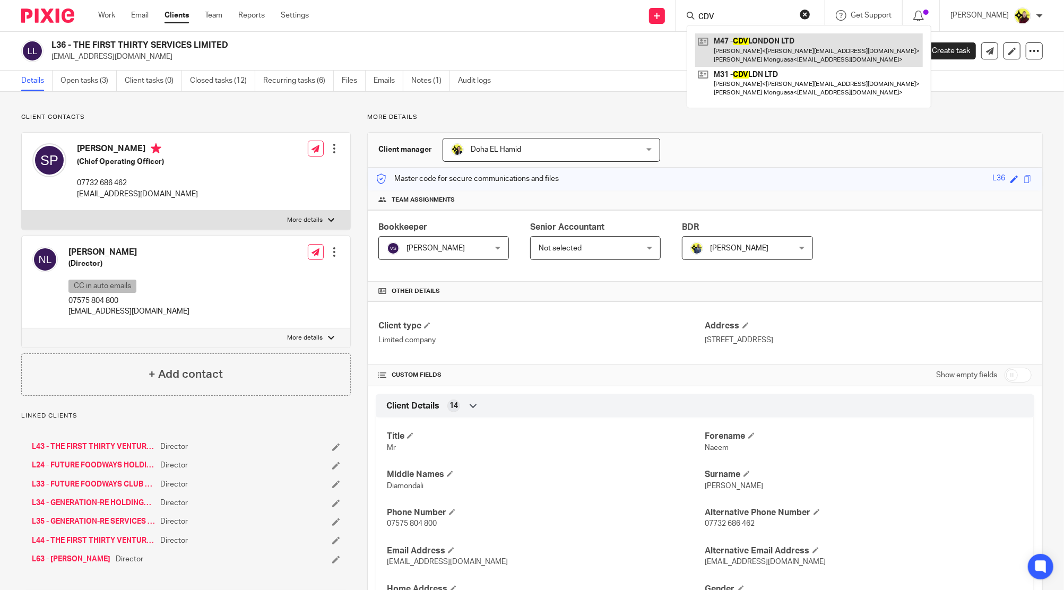
type input "CDV"
click at [770, 45] on link at bounding box center [809, 49] width 228 height 33
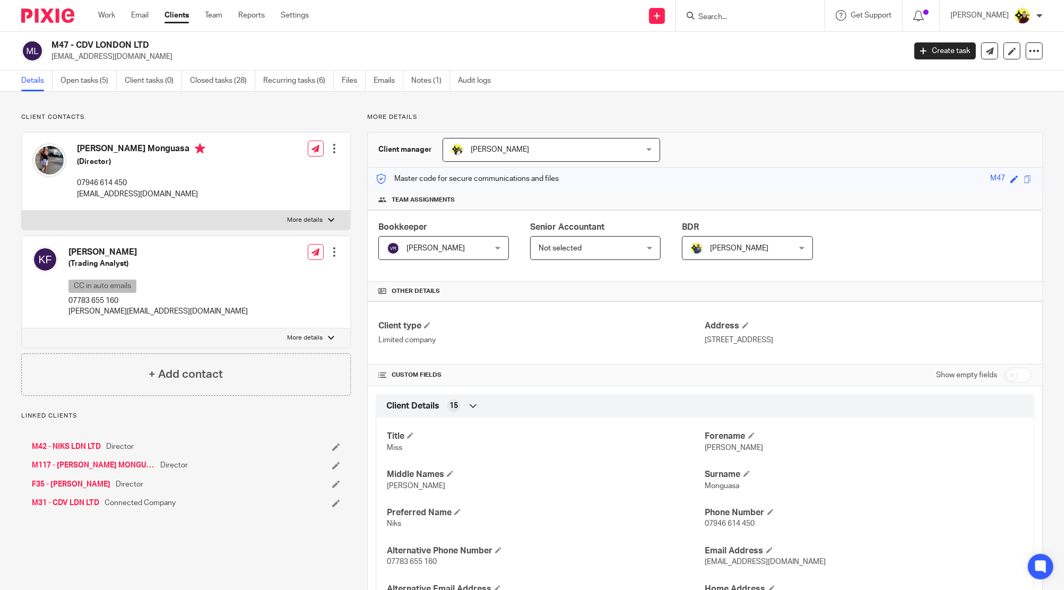
click at [60, 43] on h2 "M47 - CDV LONDON LTD" at bounding box center [390, 45] width 678 height 11
copy h2 "M47"
click at [767, 22] on input "Search" at bounding box center [746, 18] width 96 height 10
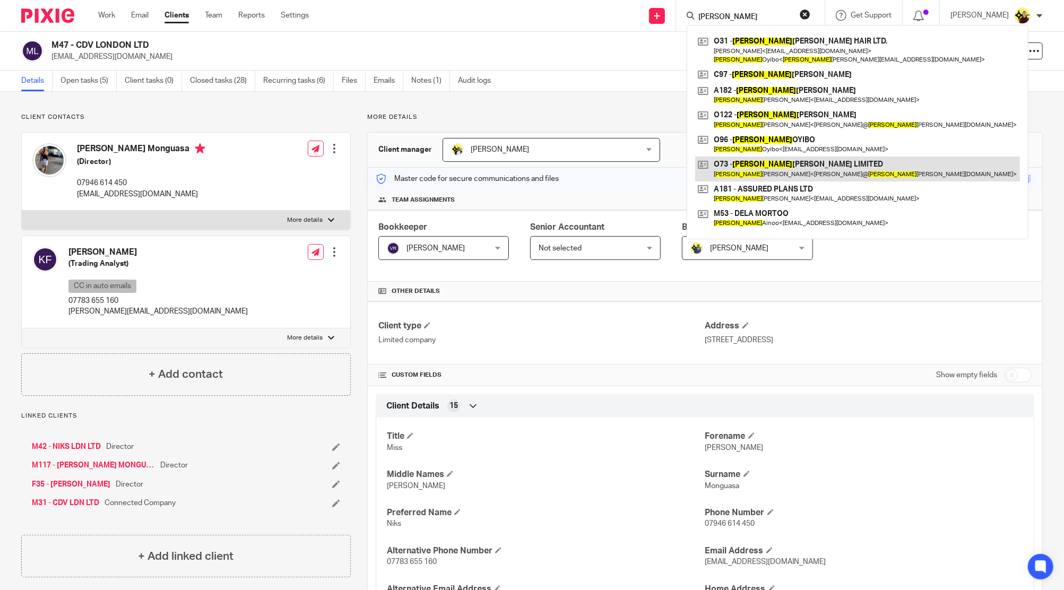
type input "[PERSON_NAME]"
click at [794, 165] on link at bounding box center [857, 169] width 325 height 24
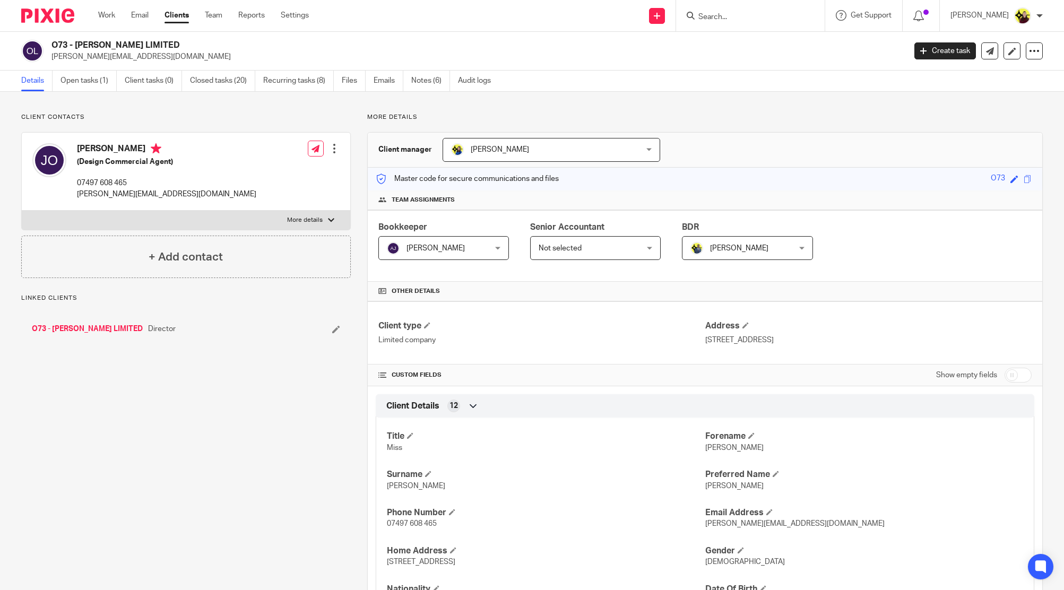
click at [57, 46] on h2 "O73 - [PERSON_NAME] LIMITED" at bounding box center [390, 45] width 678 height 11
click at [744, 19] on input "Search" at bounding box center [746, 18] width 96 height 10
click at [740, 16] on input "Search" at bounding box center [746, 18] width 96 height 10
type input "D"
type input "FNSC"
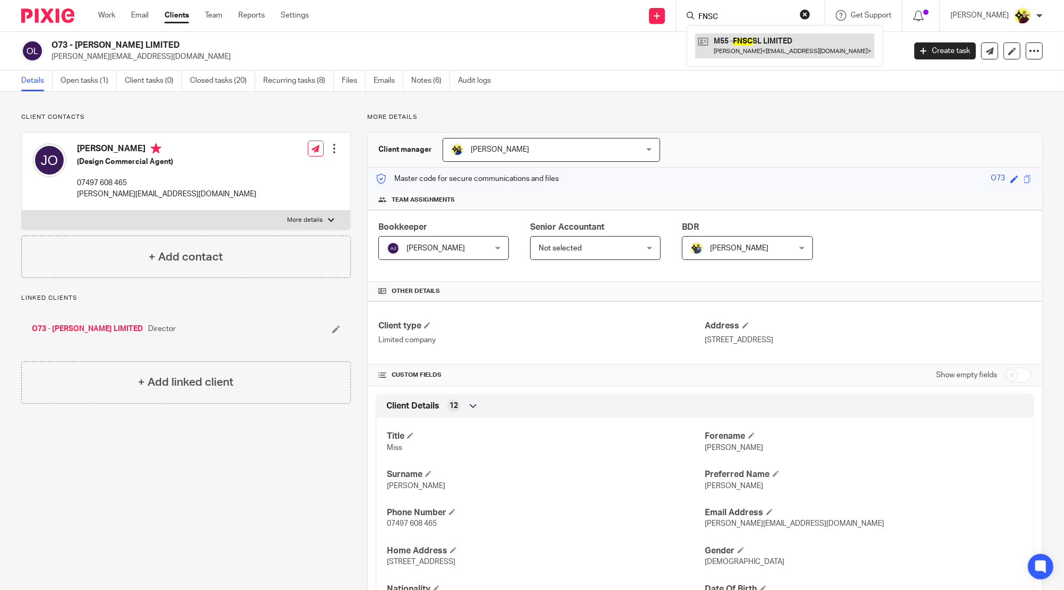
click at [764, 37] on link at bounding box center [784, 45] width 179 height 24
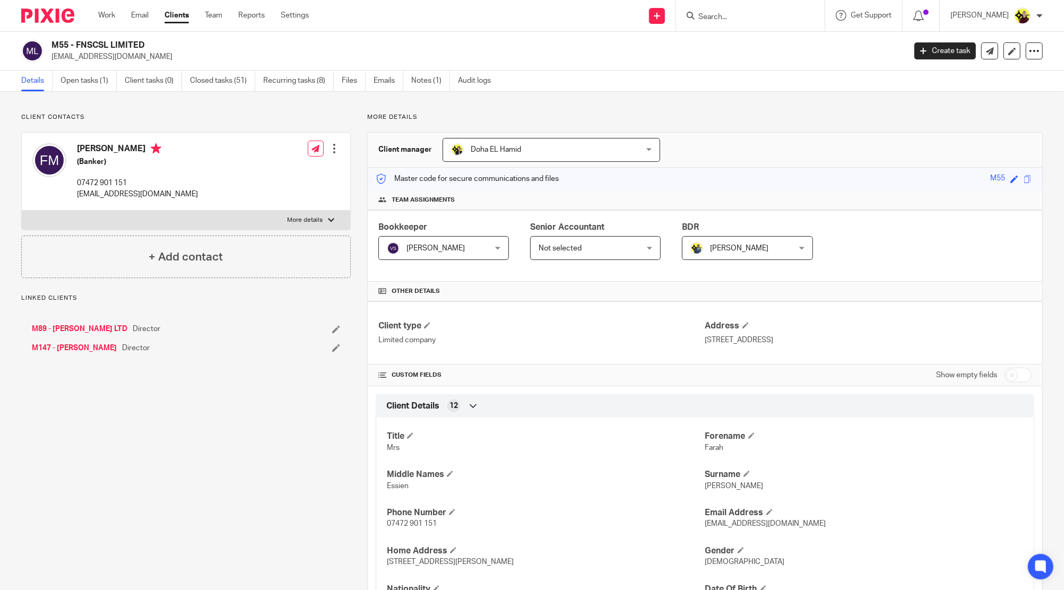
click at [57, 42] on h2 "M55 - FNSCSL LIMITED" at bounding box center [390, 45] width 678 height 11
copy h2 "M55"
click at [739, 21] on input "Search" at bounding box center [746, 18] width 96 height 10
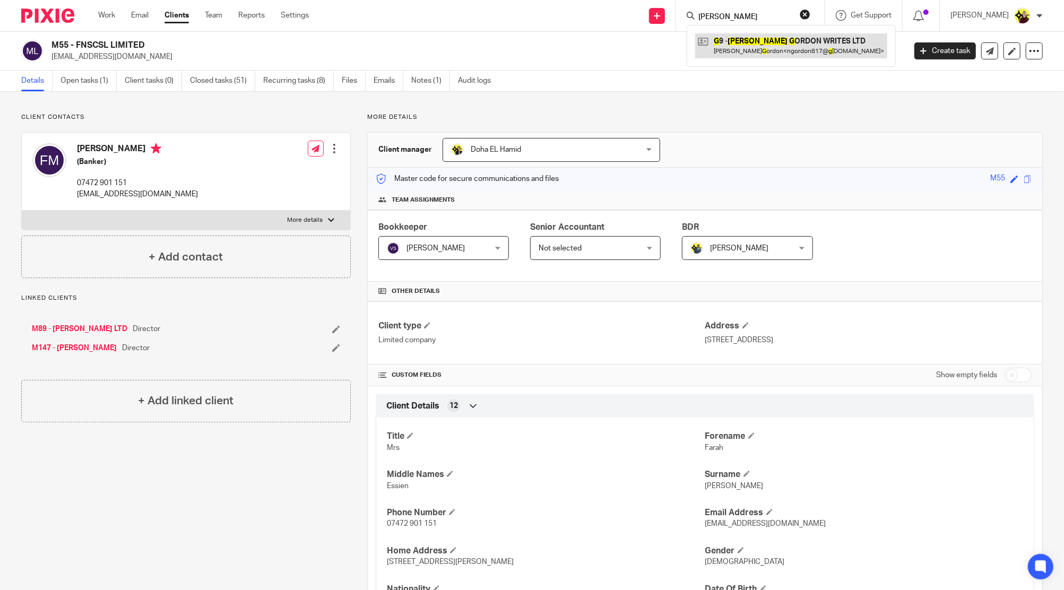
type input "NICK G"
click at [750, 54] on link at bounding box center [791, 45] width 192 height 24
click at [62, 38] on div "M55 - FNSCSL LIMITED farah@curatedsocial.co.uk Create task Update from Companie…" at bounding box center [532, 51] width 1064 height 39
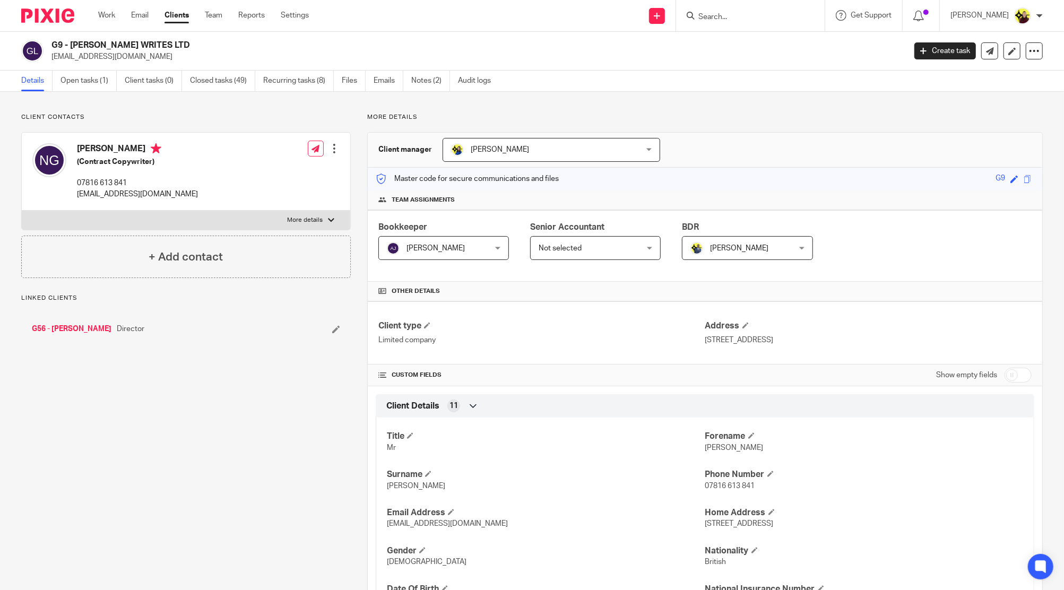
click at [49, 46] on div "G9 - [PERSON_NAME] WRITES LTD [EMAIL_ADDRESS][DOMAIN_NAME]" at bounding box center [459, 51] width 877 height 22
copy h2 "G9"
click at [728, 21] on input "Search" at bounding box center [746, 18] width 96 height 10
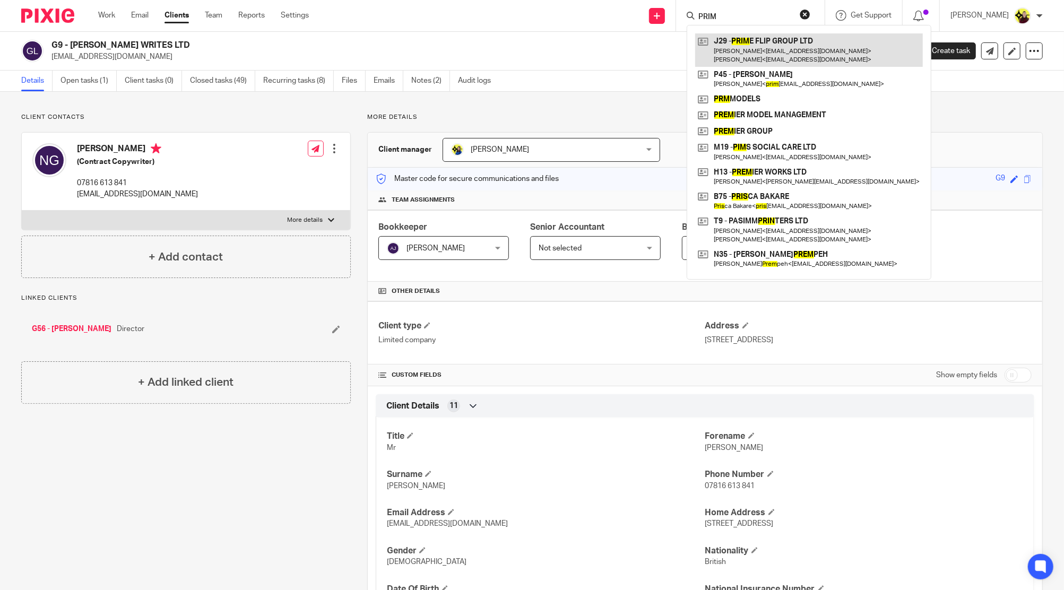
type input "PRIM"
click at [754, 47] on link at bounding box center [809, 49] width 228 height 33
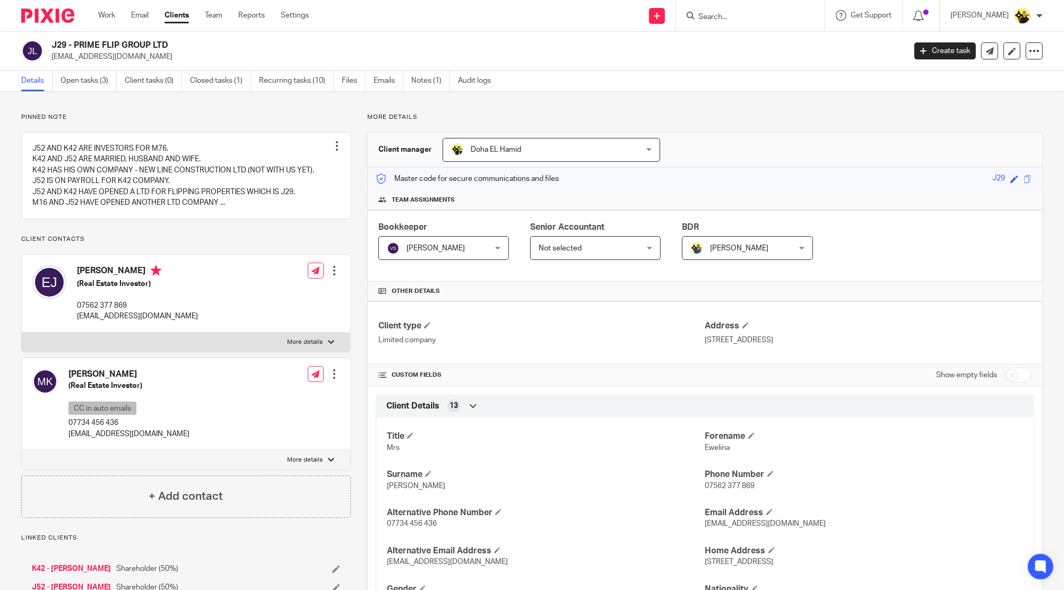
scroll to position [594, 0]
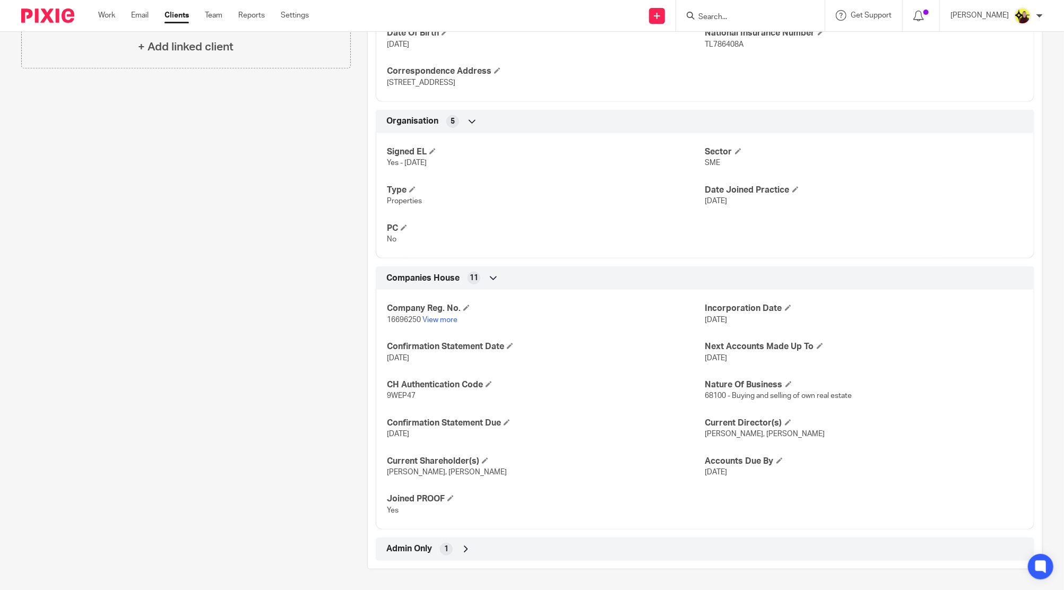
click at [453, 543] on div "Admin Only 1" at bounding box center [705, 549] width 643 height 18
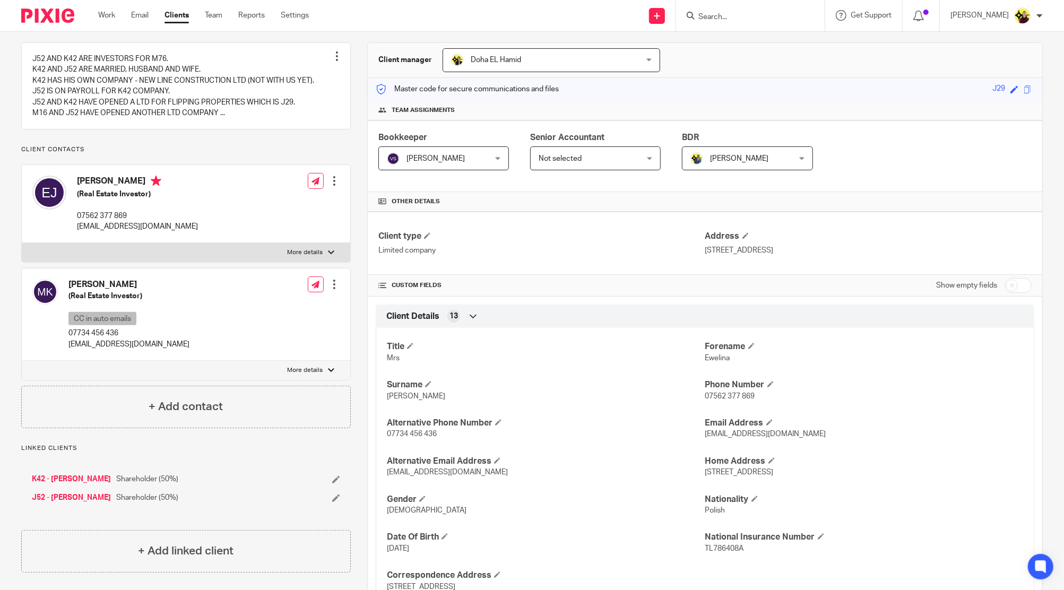
scroll to position [0, 0]
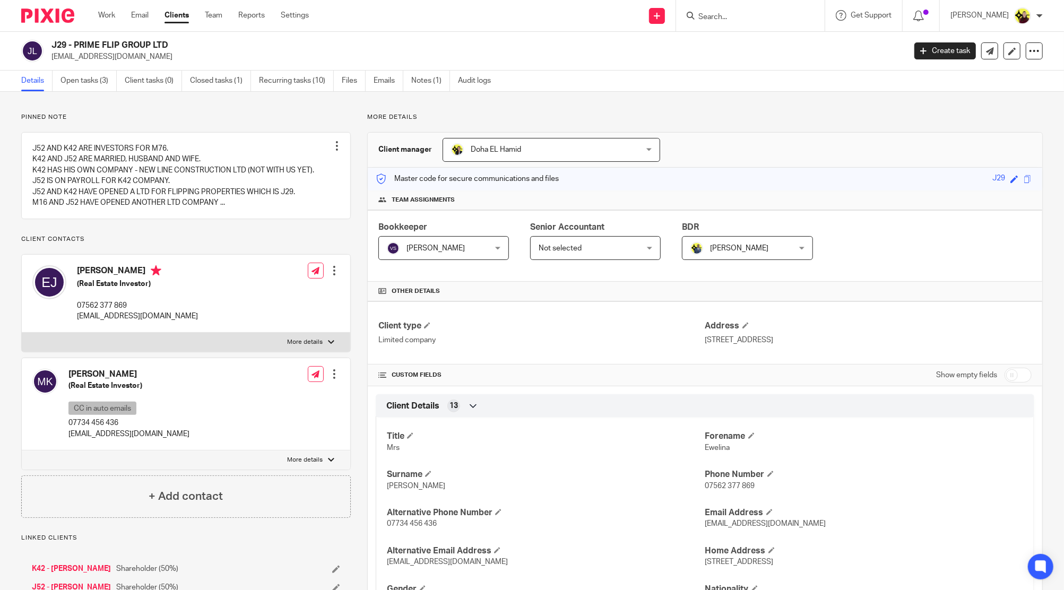
click at [737, 16] on input "Search" at bounding box center [746, 18] width 96 height 10
type input "EKA"
click at [752, 49] on link at bounding box center [809, 45] width 228 height 24
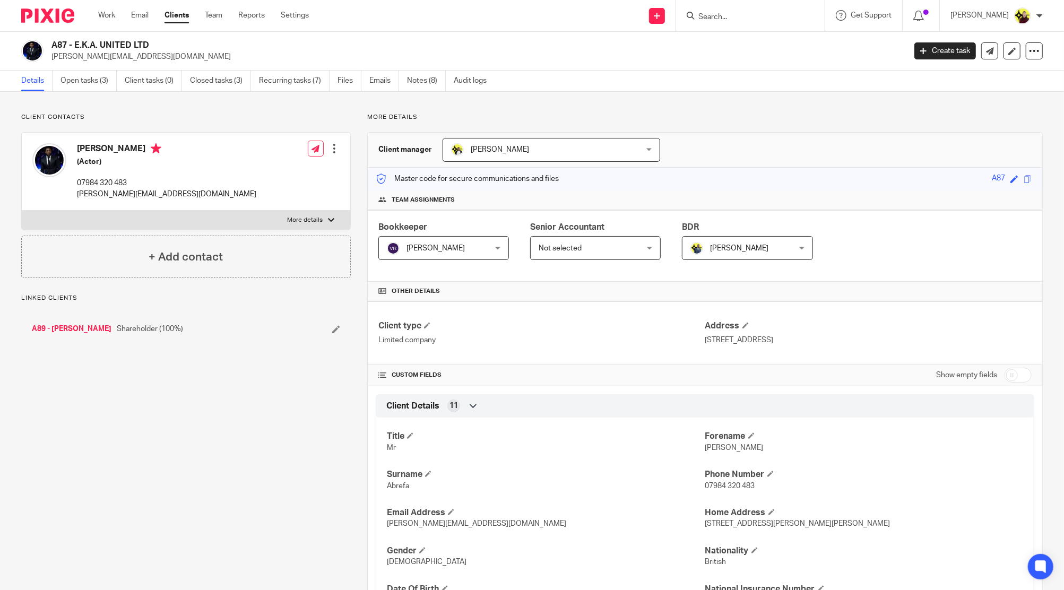
scroll to position [712, 0]
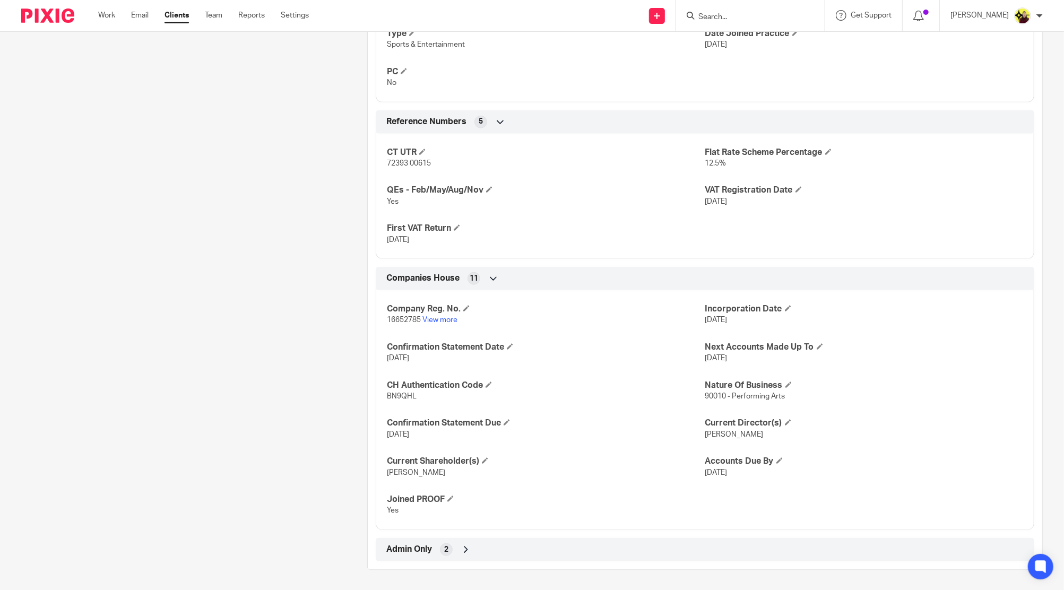
click at [487, 549] on div "Admin Only 2" at bounding box center [705, 550] width 643 height 18
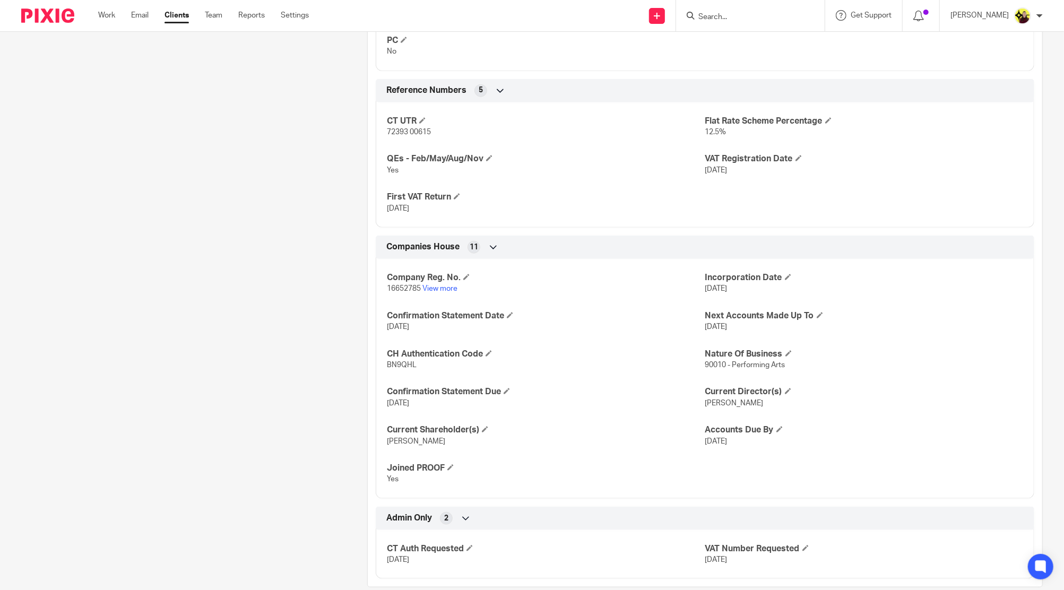
scroll to position [761, 0]
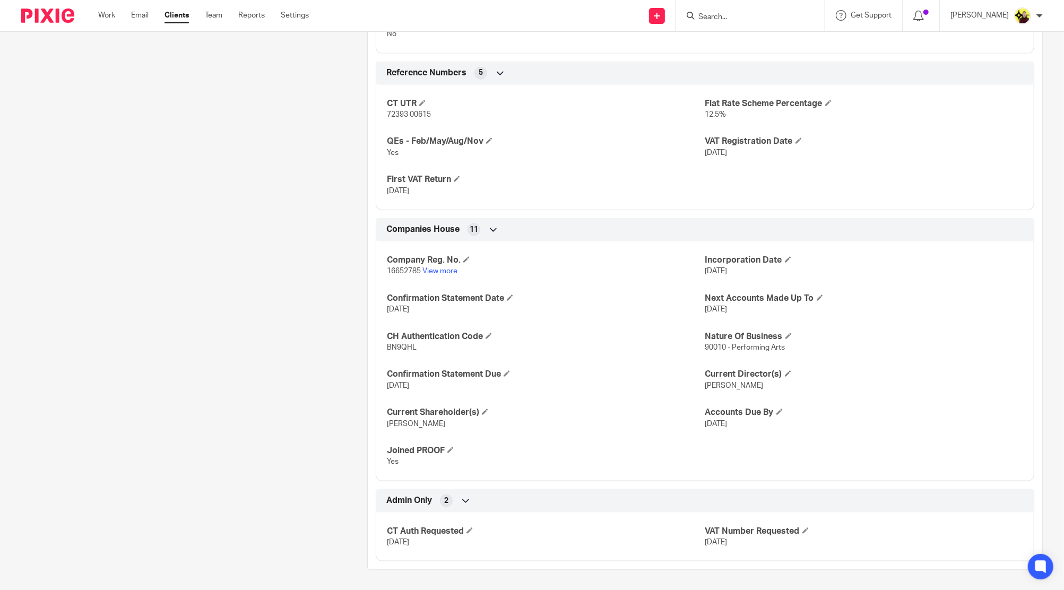
click at [725, 15] on input "Search" at bounding box center [746, 18] width 96 height 10
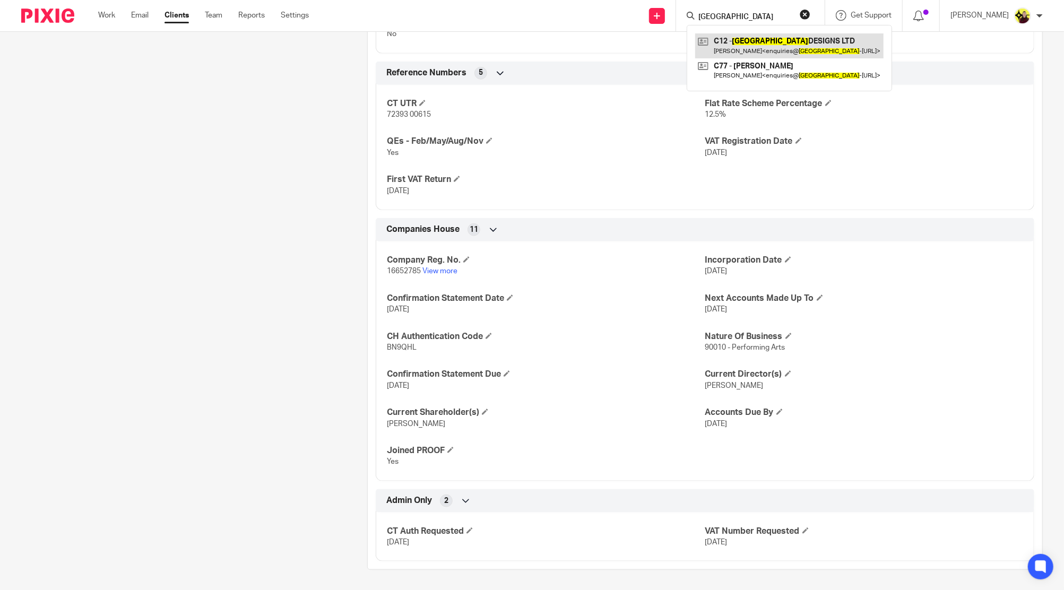
type input "MILANO"
click at [729, 35] on link at bounding box center [789, 45] width 188 height 24
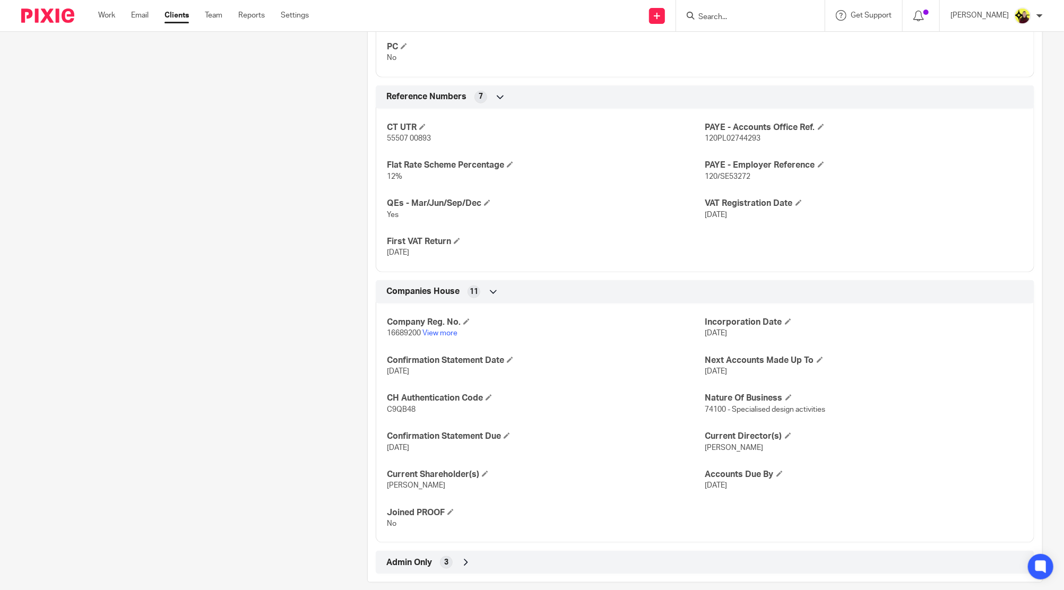
scroll to position [751, 0]
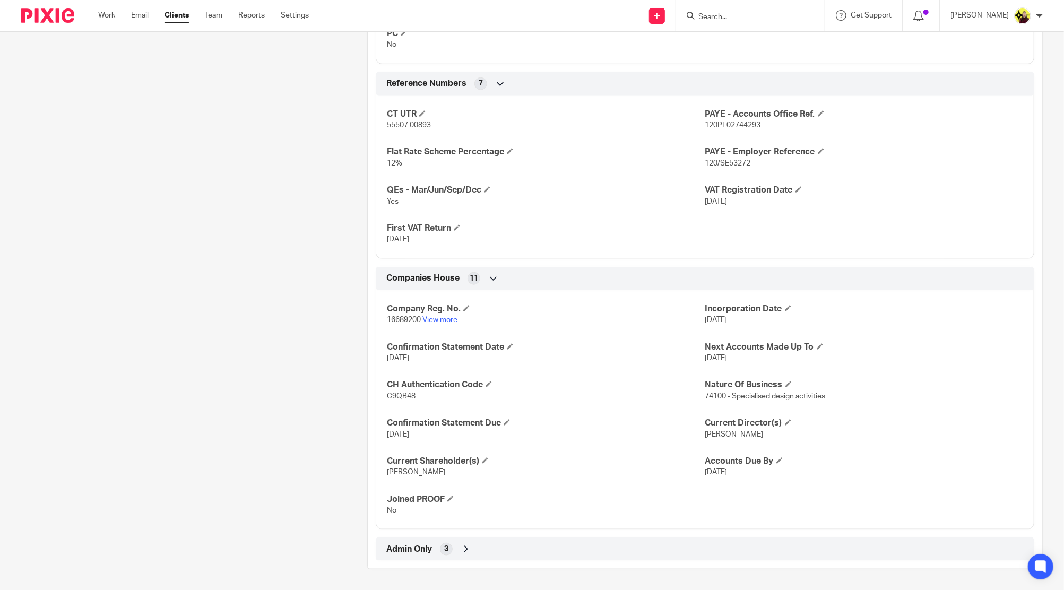
click at [493, 540] on div "Admin Only 3" at bounding box center [705, 549] width 643 height 18
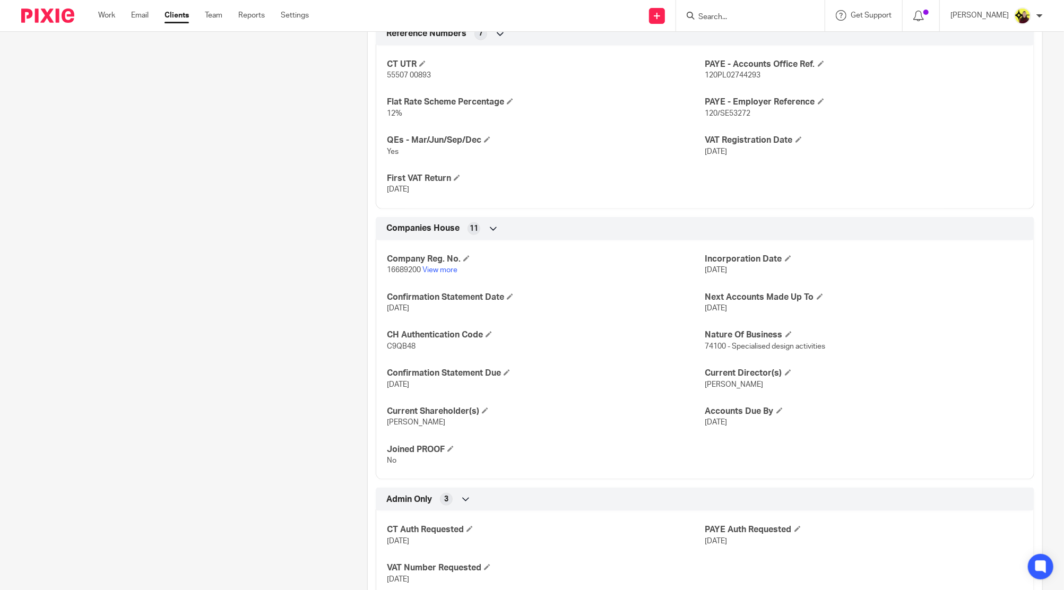
scroll to position [838, 0]
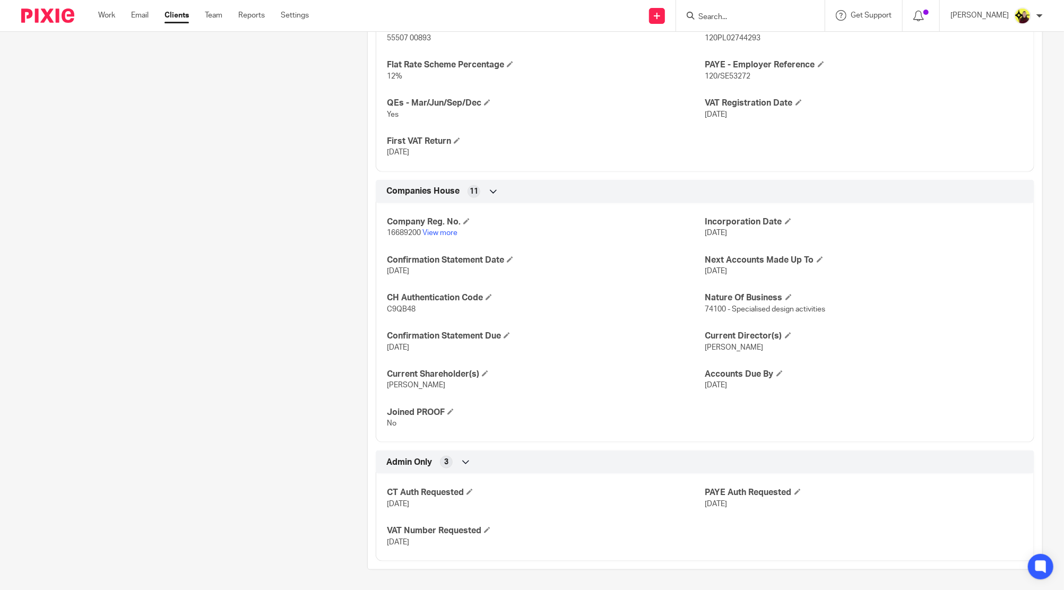
click at [730, 19] on input "Search" at bounding box center [746, 18] width 96 height 10
type input "MTP"
click at [748, 40] on link at bounding box center [784, 45] width 179 height 24
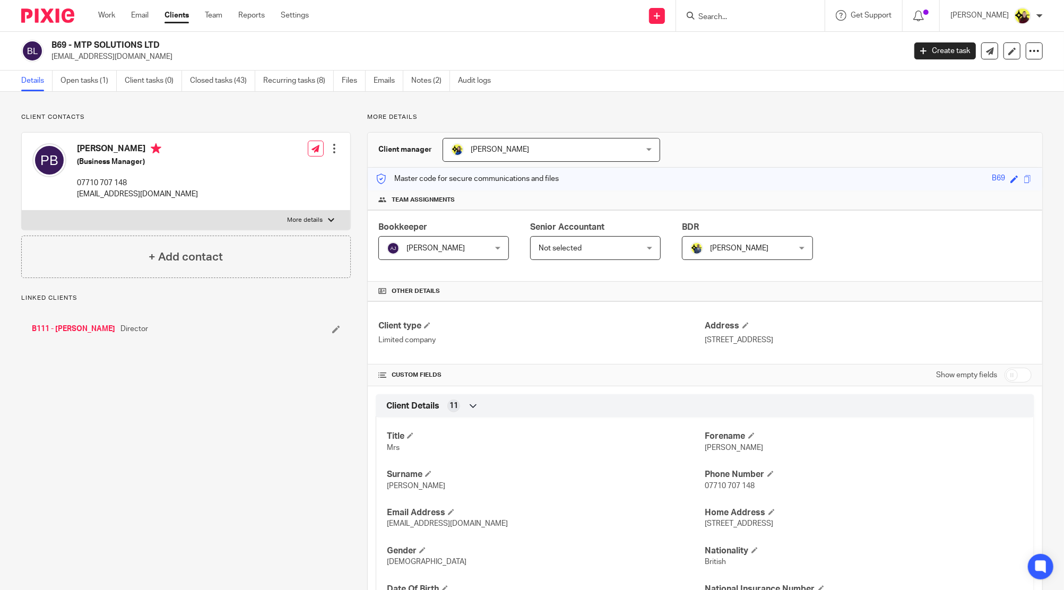
click at [726, 19] on input "Search" at bounding box center [746, 18] width 96 height 10
type input "b"
click at [726, 19] on input "BUSINESS REGISTER & EMPLOYMENT SURVEY 2025" at bounding box center [746, 18] width 96 height 10
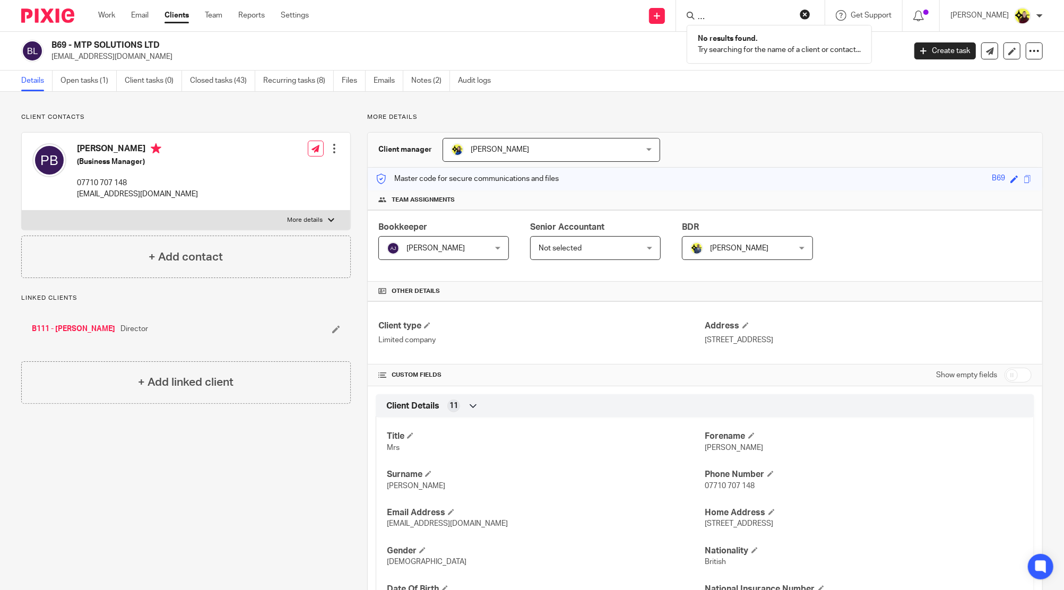
click at [726, 19] on input "BUSINESS REGISTER & EMPLOYMENT SURVEY 2025" at bounding box center [746, 18] width 96 height 10
click at [769, 15] on input "BUSINESS REGISTER & EMPLOYMENT SURVEY 2025" at bounding box center [746, 18] width 96 height 10
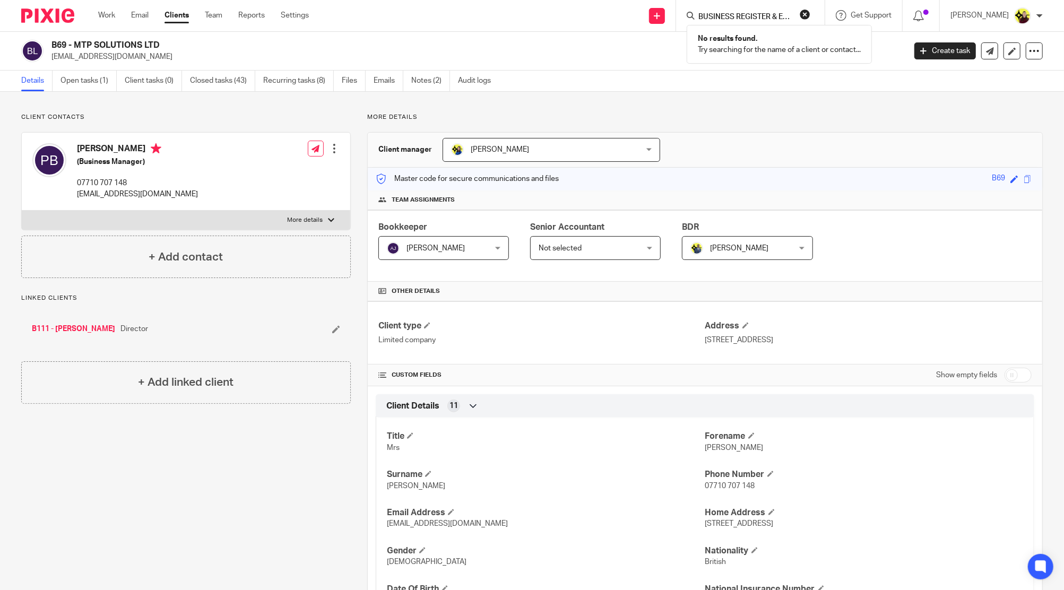
click at [769, 15] on input "BUSINESS REGISTER & EMPLOYMENT SURVEY 2025" at bounding box center [746, 18] width 96 height 10
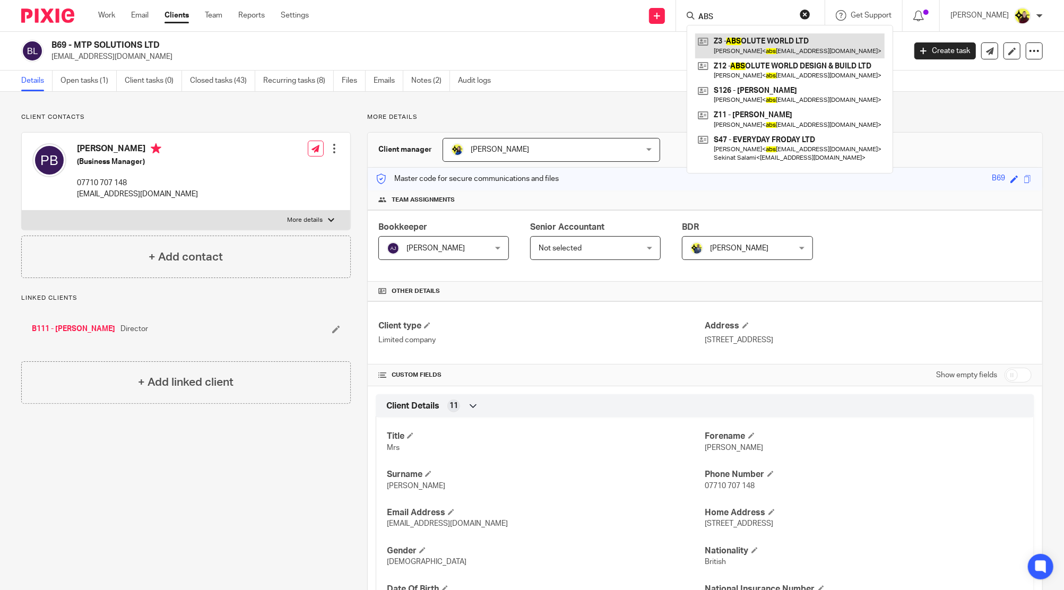
type input "ABS"
click at [756, 48] on link at bounding box center [790, 45] width 190 height 24
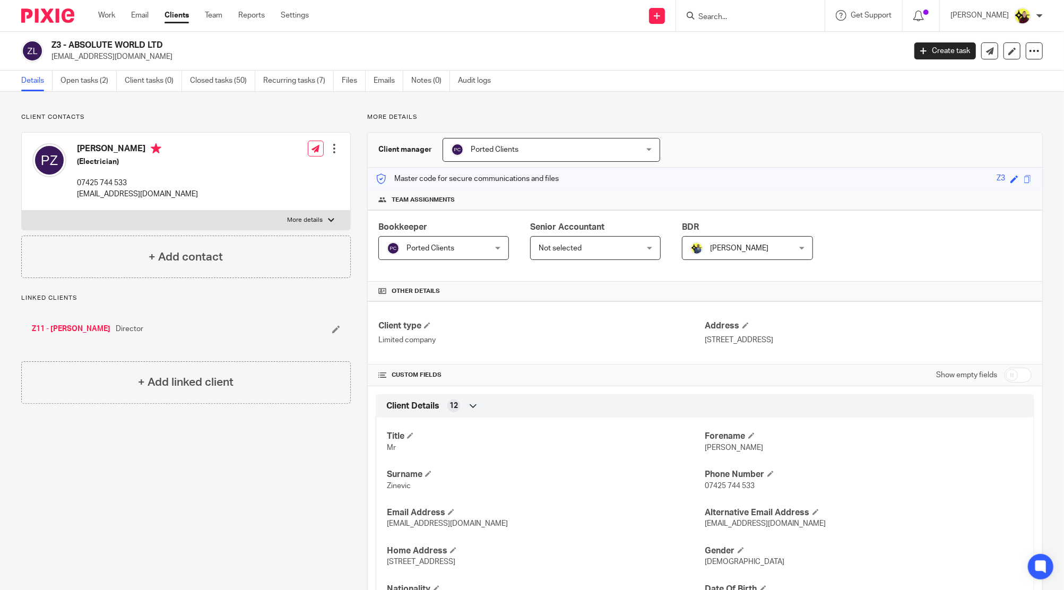
click at [83, 330] on link "Z11 - PAVEL ZINEVIC" at bounding box center [71, 329] width 79 height 11
click at [750, 13] on input "Search" at bounding box center [746, 18] width 96 height 10
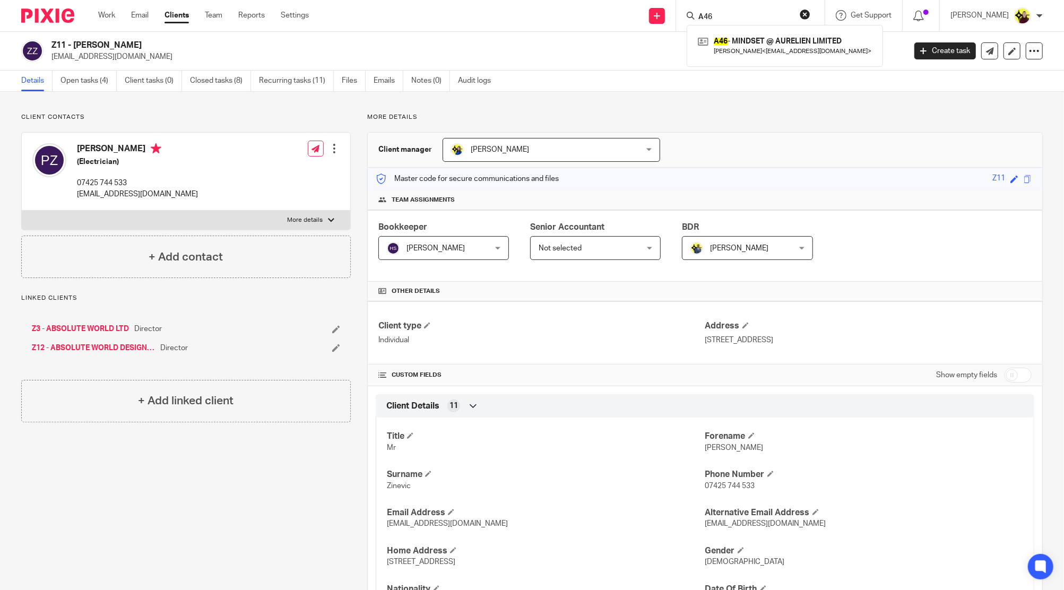
type input "A46"
click at [764, 32] on div "A46 - MINDSET @ AURELIEN LIMITED [PERSON_NAME] < [EMAIL_ADDRESS][DOMAIN_NAME] >" at bounding box center [785, 45] width 196 height 41
click at [767, 36] on link at bounding box center [784, 45] width 179 height 24
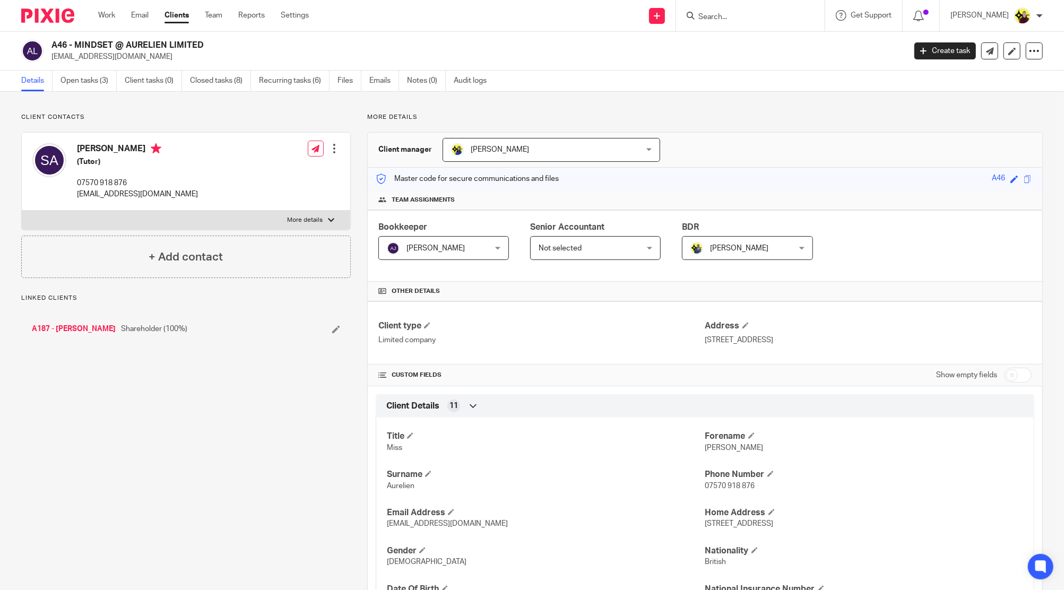
scroll to position [647, 0]
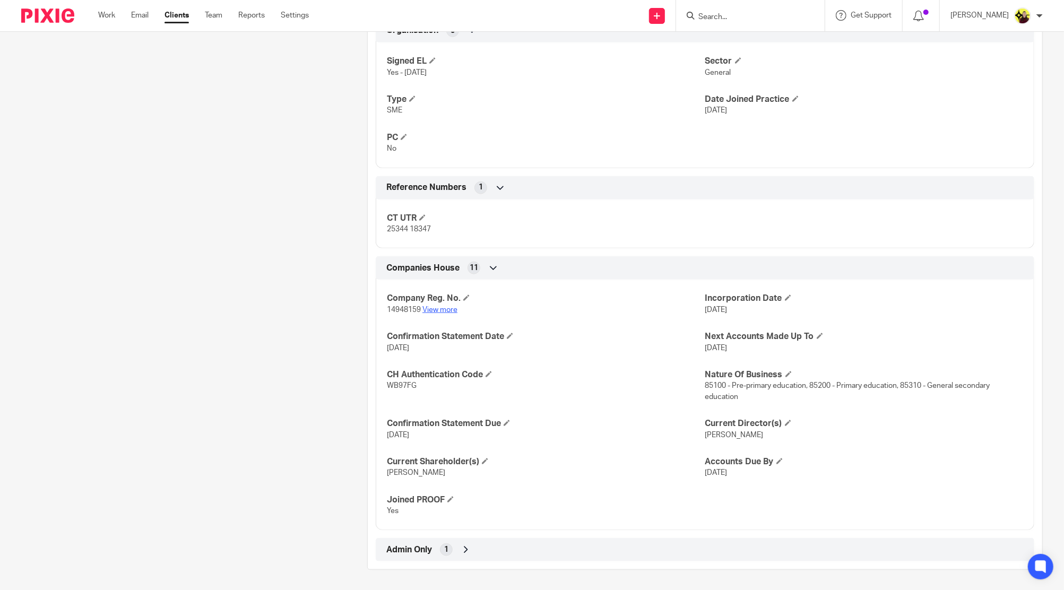
click at [438, 307] on link "View more" at bounding box center [440, 309] width 35 height 7
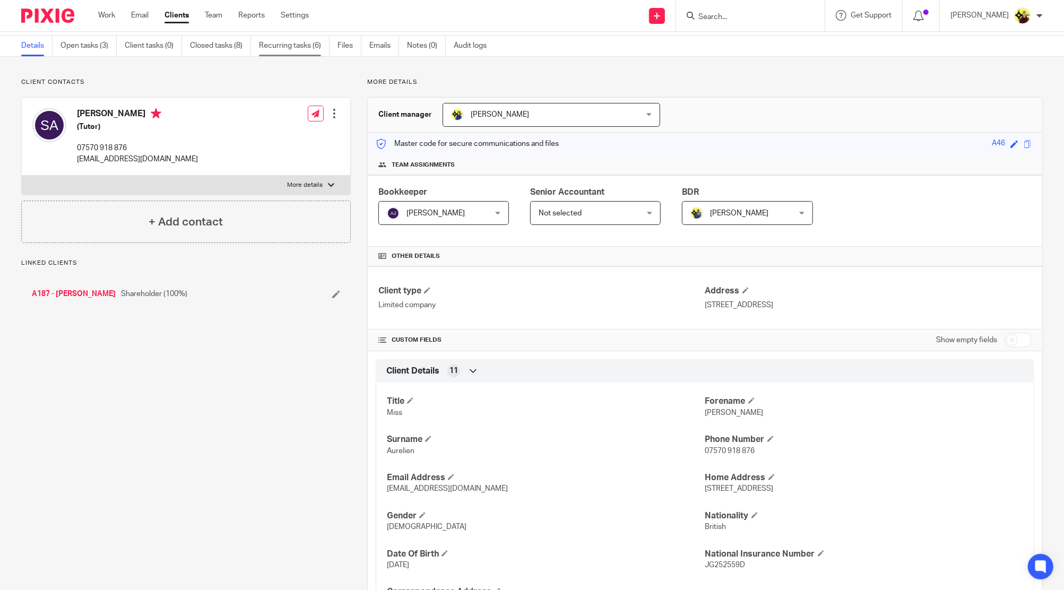
scroll to position [0, 0]
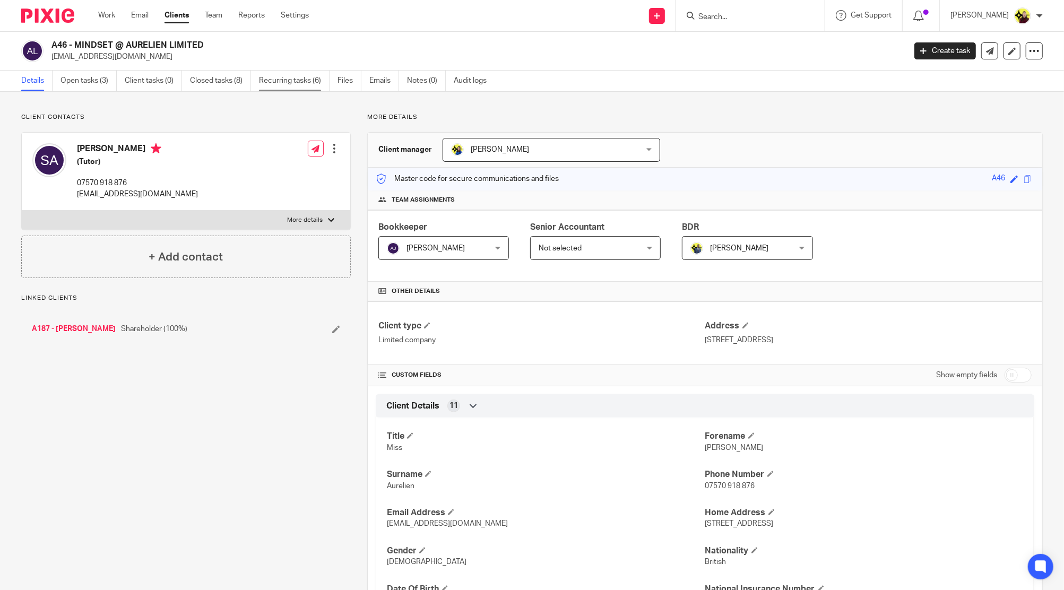
click at [294, 75] on link "Recurring tasks (6)" at bounding box center [294, 81] width 71 height 21
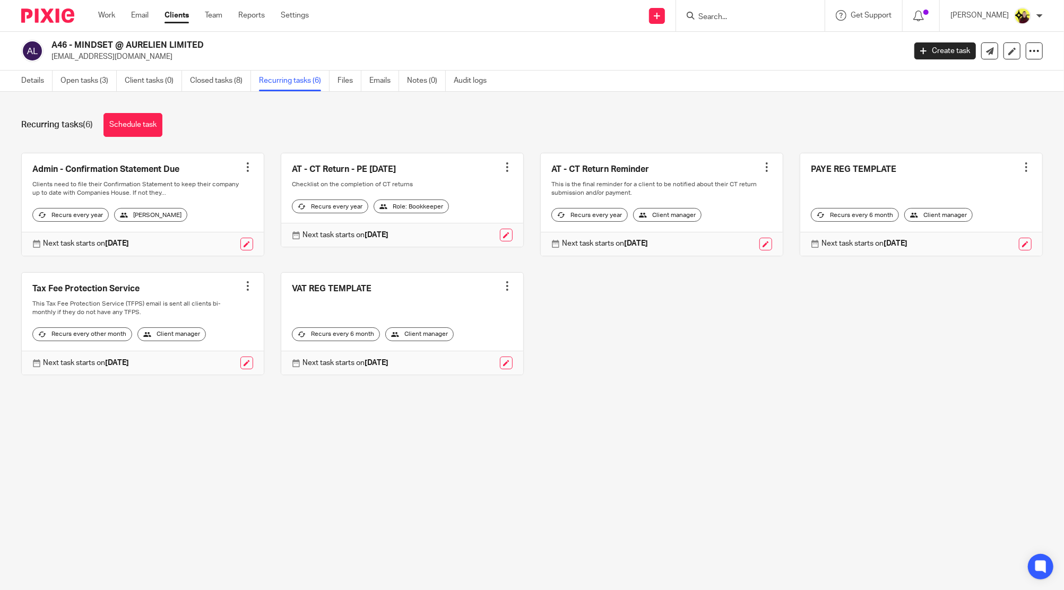
click at [783, 15] on input "Search" at bounding box center [746, 18] width 96 height 10
type input "A48"
click at [789, 50] on link at bounding box center [791, 45] width 193 height 24
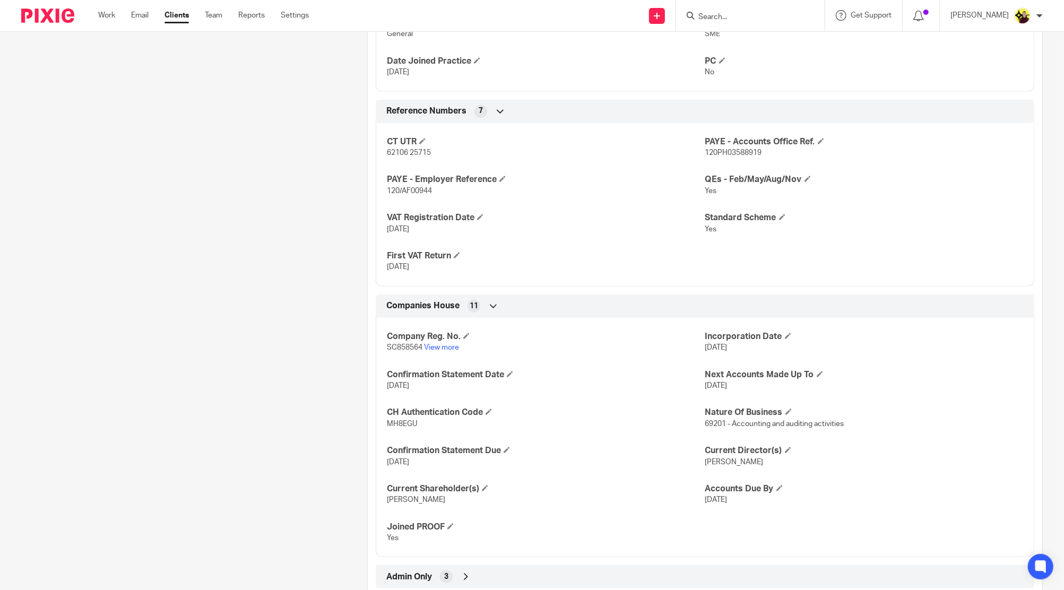
scroll to position [751, 0]
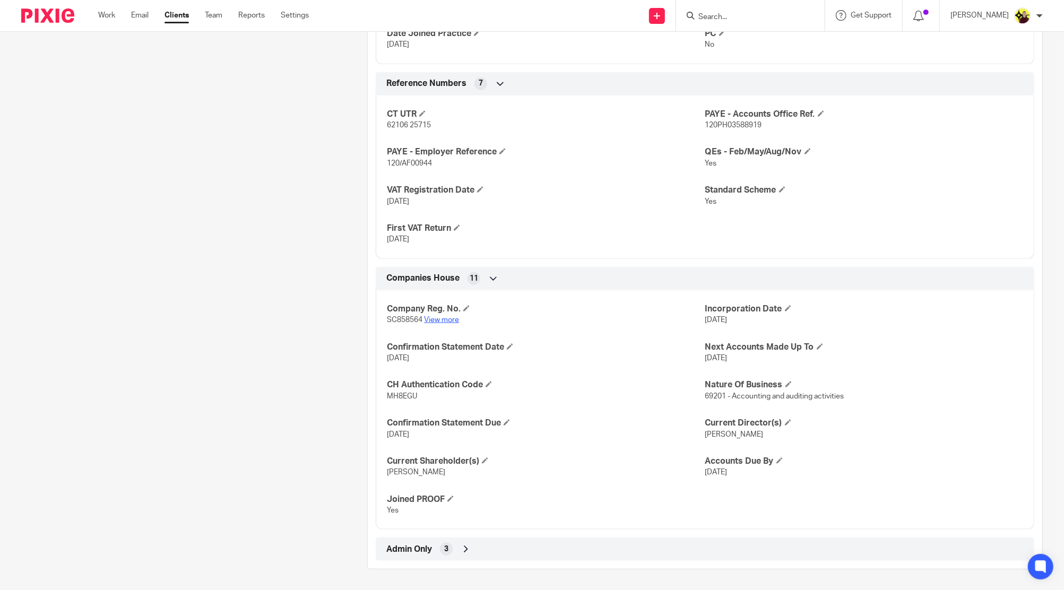
click at [435, 318] on link "View more" at bounding box center [441, 319] width 35 height 7
drag, startPoint x: 692, startPoint y: 340, endPoint x: 753, endPoint y: 362, distance: 65.0
click at [753, 362] on div "Company Reg. No. SC858564 View more Incorporation Date 11 Aug 2025 Confirmation…" at bounding box center [705, 406] width 659 height 248
drag, startPoint x: 693, startPoint y: 461, endPoint x: 786, endPoint y: 481, distance: 95.6
click at [786, 481] on div "Company Reg. No. SC858564 View more Incorporation Date 11 Aug 2025 Confirmation…" at bounding box center [705, 406] width 659 height 248
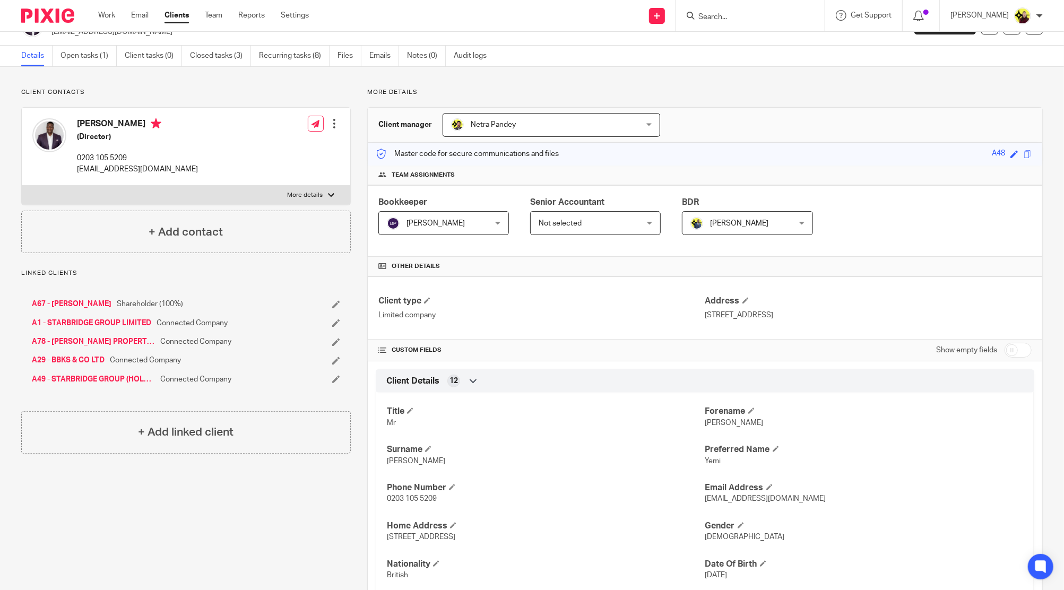
scroll to position [0, 0]
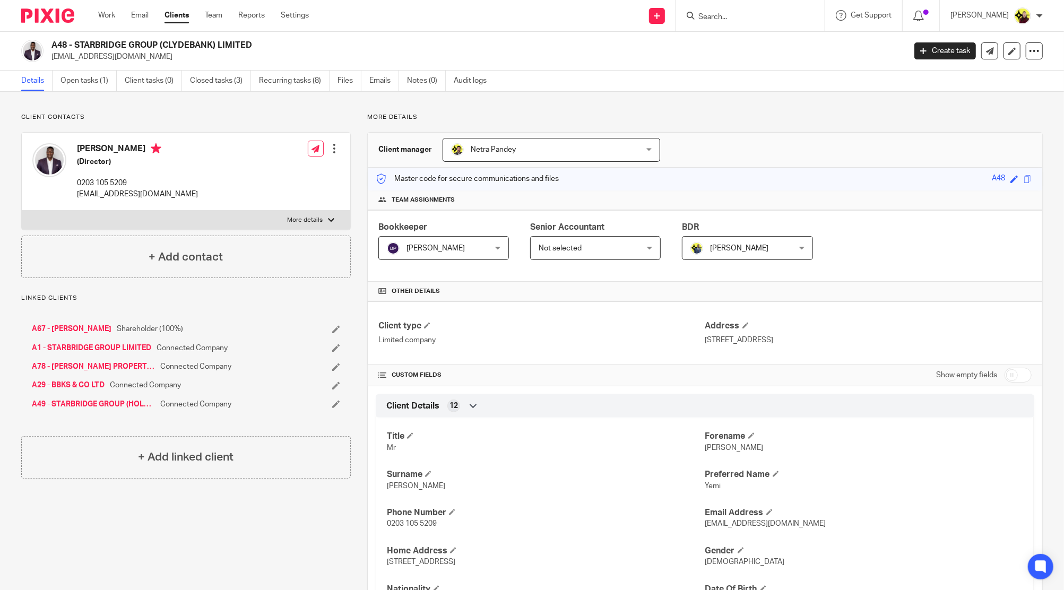
click at [1030, 61] on div "A48 - STARBRIDGE GROUP (CLYDEBANK) LIMITED yemi@1stclassaccounts.co.uk Create t…" at bounding box center [532, 51] width 1022 height 22
click at [1028, 57] on div at bounding box center [1034, 50] width 17 height 17
click at [1004, 77] on link "Update from Companies House" at bounding box center [965, 77] width 117 height 15
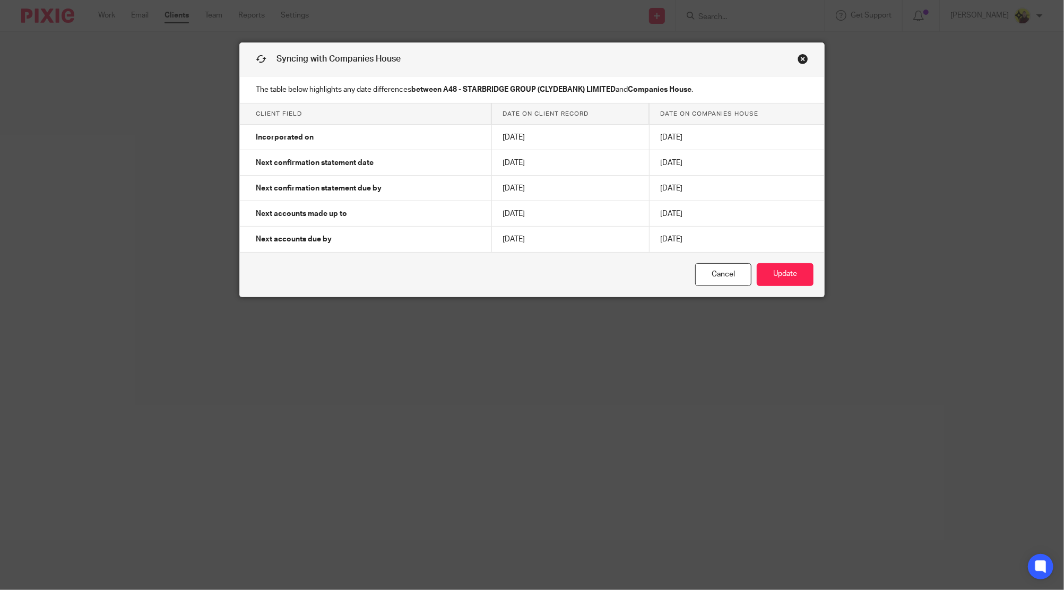
click at [798, 56] on link "Close this dialog window" at bounding box center [803, 61] width 11 height 14
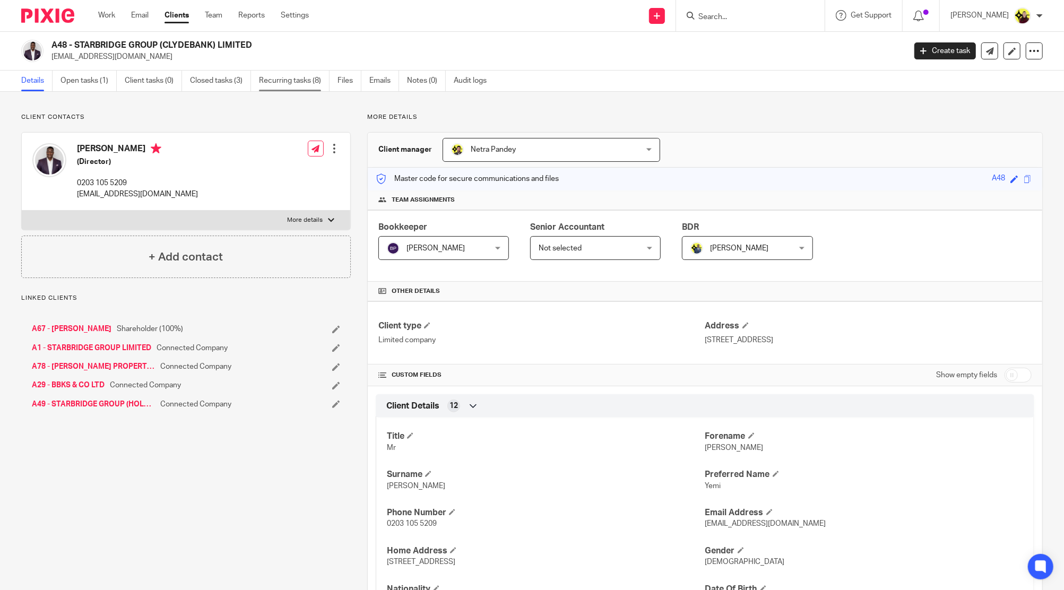
drag, startPoint x: 0, startPoint y: 0, endPoint x: 297, endPoint y: 74, distance: 306.4
click at [298, 72] on link "Recurring tasks (8)" at bounding box center [294, 81] width 71 height 21
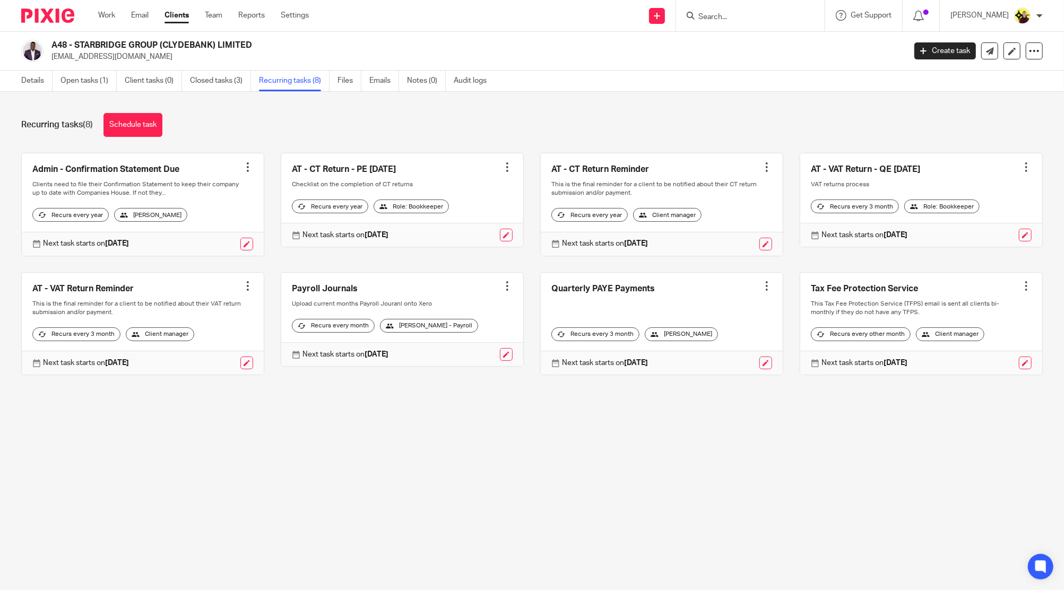
click at [502, 162] on div at bounding box center [507, 167] width 11 height 11
click at [448, 221] on button "Recalculate schedule" at bounding box center [457, 221] width 85 height 14
click at [762, 167] on div at bounding box center [767, 167] width 11 height 11
click at [713, 222] on button "Recalculate schedule" at bounding box center [711, 221] width 85 height 14
click at [102, 92] on div "Recurring tasks (8) Schedule task Admin - Confirmation Statement Due Create tas…" at bounding box center [532, 252] width 1064 height 321
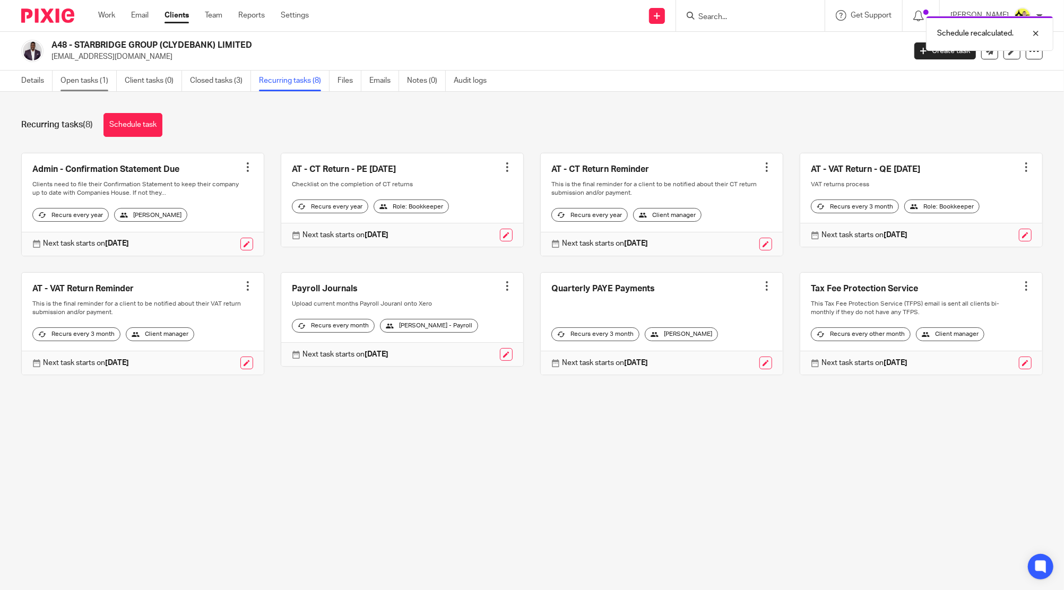
click at [98, 85] on link "Open tasks (1)" at bounding box center [89, 81] width 56 height 21
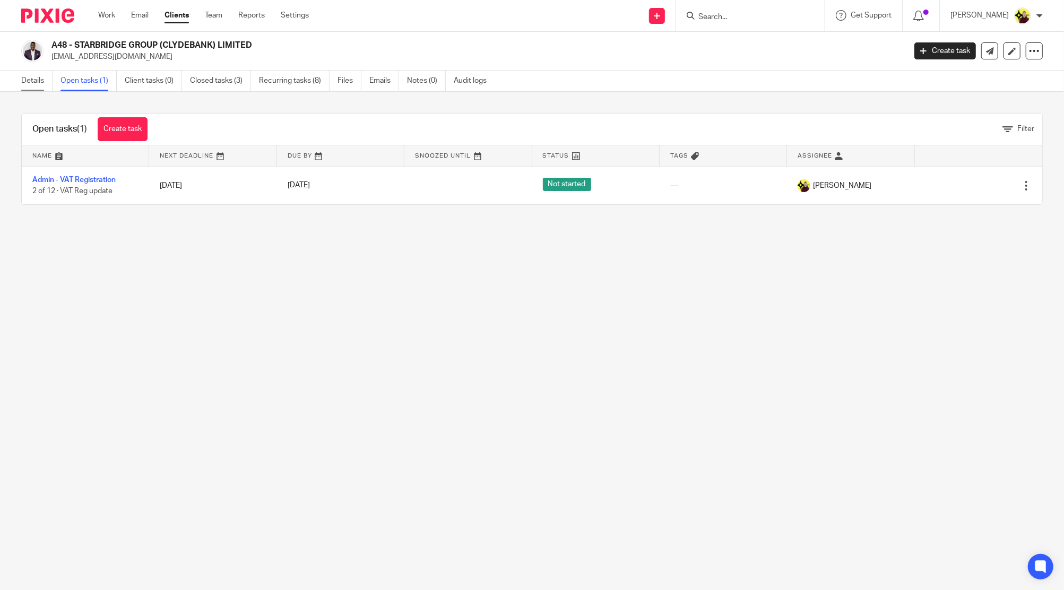
click at [42, 82] on link "Details" at bounding box center [36, 81] width 31 height 21
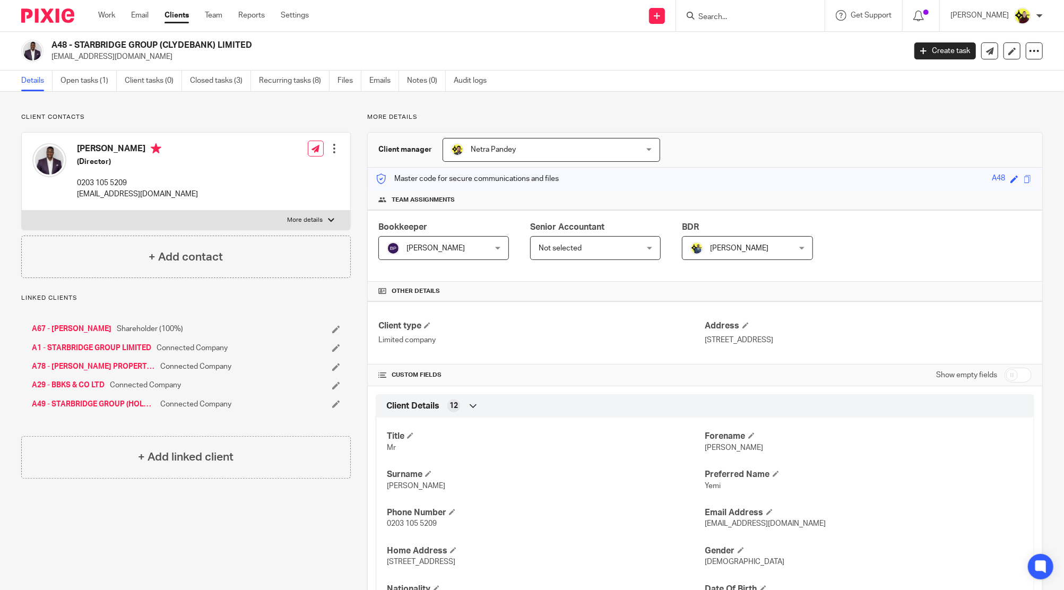
click at [727, 21] on input "Search" at bounding box center [746, 18] width 96 height 10
click at [755, 32] on div "L31 - DAYMER LEGAL LIMITED Rebecca Le Flufy < rleflufy@gmail.com >" at bounding box center [785, 45] width 196 height 41
click at [730, 18] on input "L31" at bounding box center [746, 18] width 96 height 10
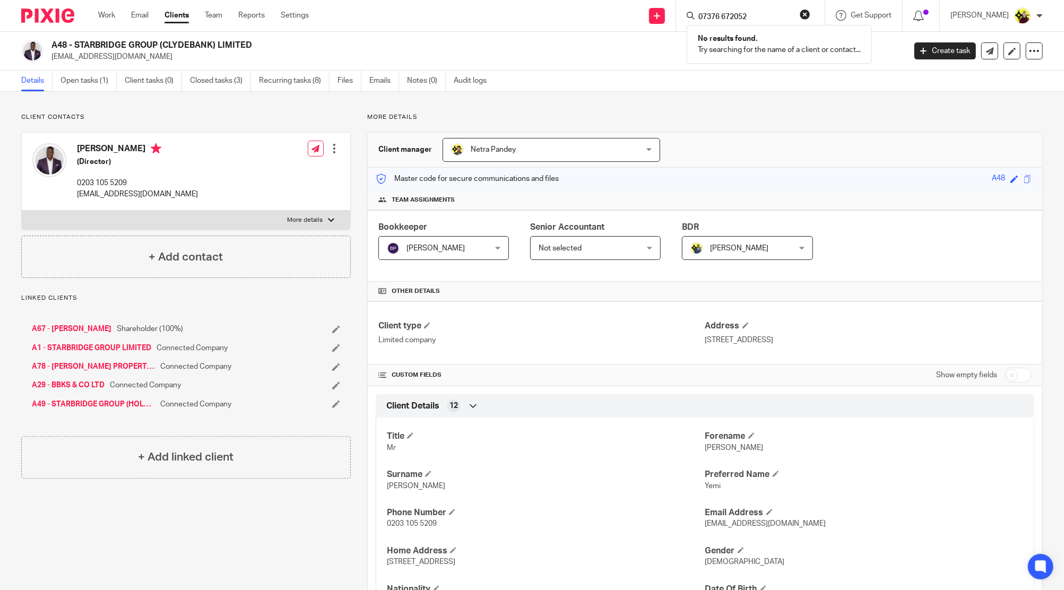
type input "07376 672052"
click at [369, 47] on h2 "A48 - STARBRIDGE GROUP (CLYDEBANK) LIMITED" at bounding box center [390, 45] width 678 height 11
click at [724, 17] on input "Search" at bounding box center [746, 18] width 96 height 10
type input "b14"
click at [734, 36] on link at bounding box center [784, 45] width 179 height 24
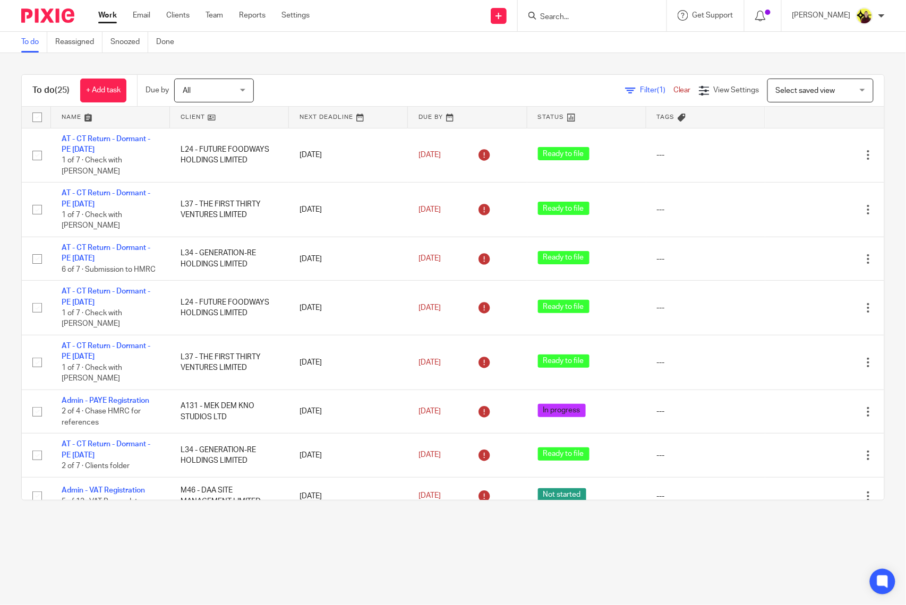
click at [585, 15] on input "Search" at bounding box center [587, 18] width 96 height 10
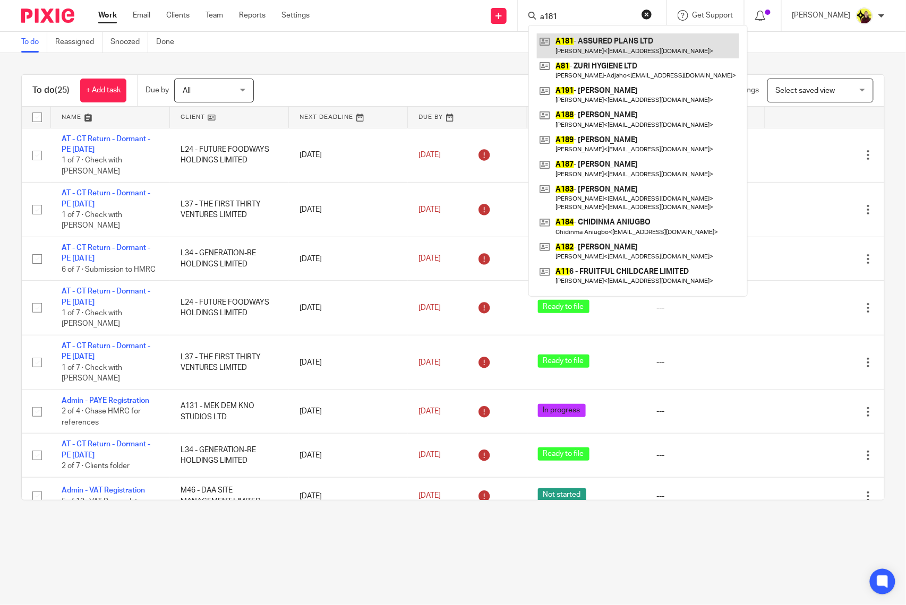
type input "a181"
click at [610, 47] on link at bounding box center [638, 45] width 202 height 24
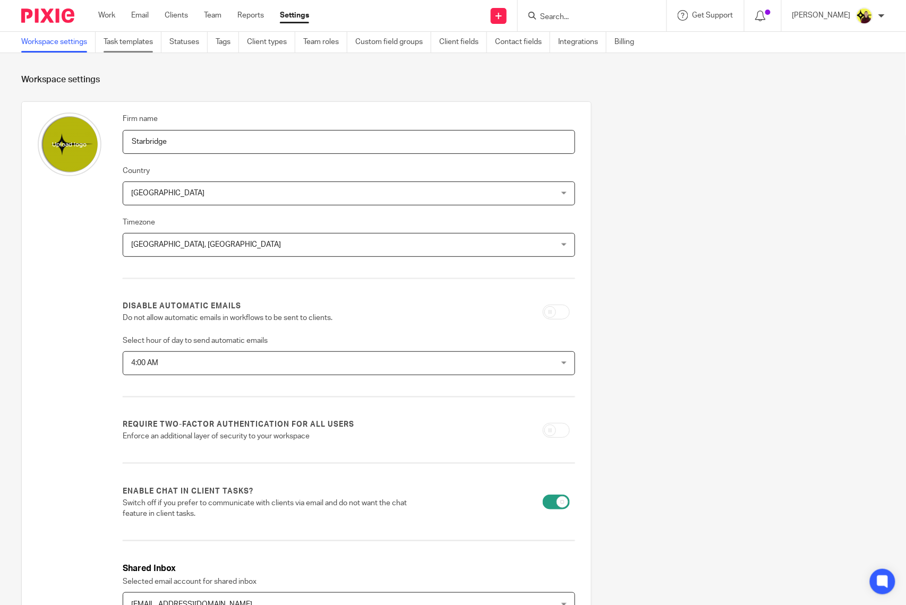
click at [154, 45] on link "Task templates" at bounding box center [133, 42] width 58 height 21
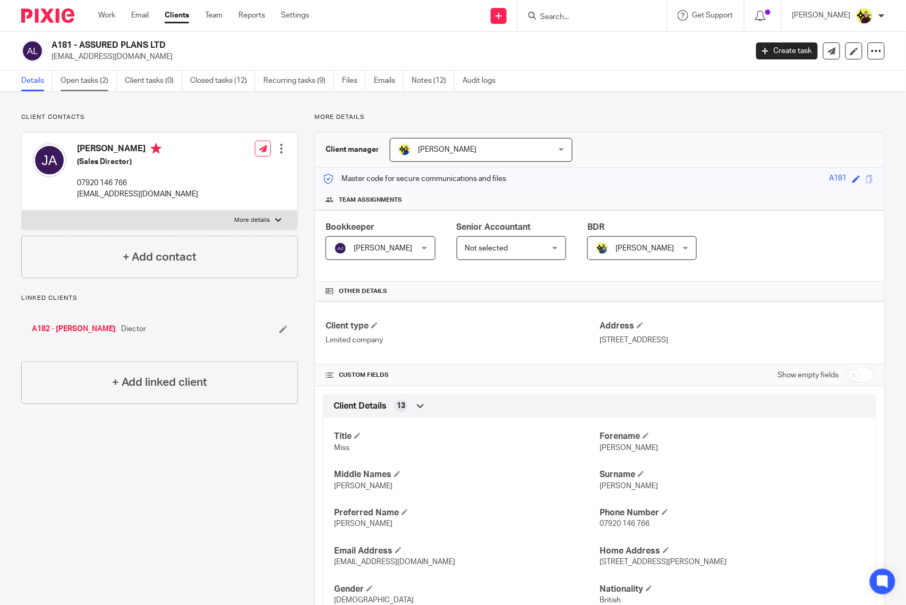
click at [98, 77] on link "Open tasks (2)" at bounding box center [89, 81] width 56 height 21
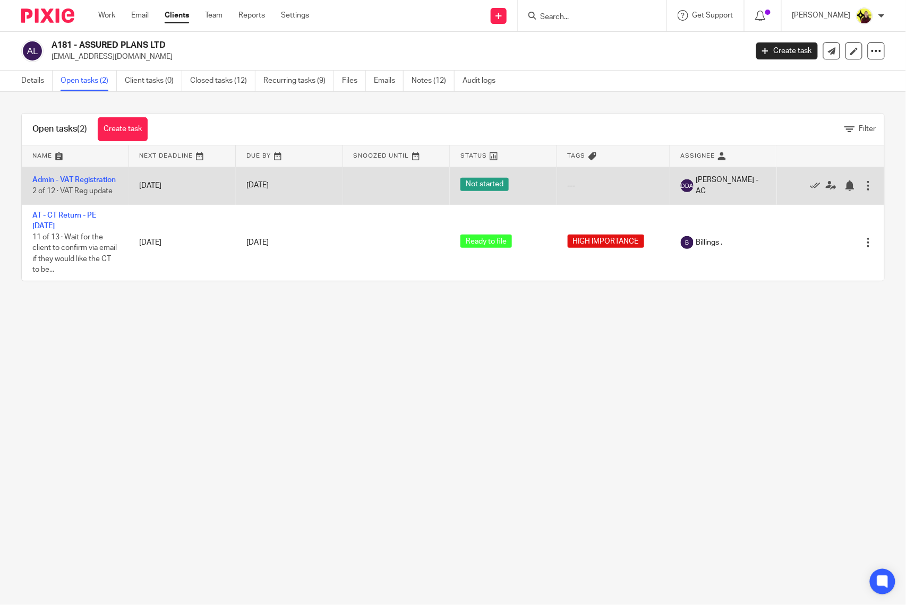
drag, startPoint x: 62, startPoint y: 181, endPoint x: 47, endPoint y: 200, distance: 23.5
click at [55, 192] on td "Admin - VAT Registration 2 of 12 · VAT Reg update" at bounding box center [75, 186] width 107 height 38
click at [54, 184] on td "Admin - VAT Registration 2 of 12 · VAT Reg update" at bounding box center [75, 186] width 107 height 38
click at [53, 184] on link "Admin - VAT Registration" at bounding box center [73, 179] width 83 height 7
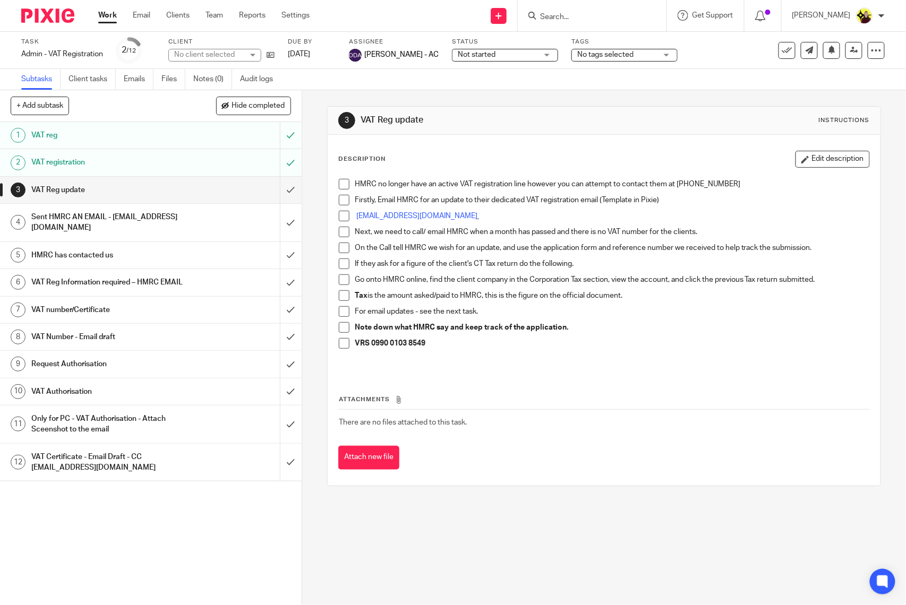
click at [198, 257] on div "HMRC has contacted us" at bounding box center [150, 255] width 238 height 16
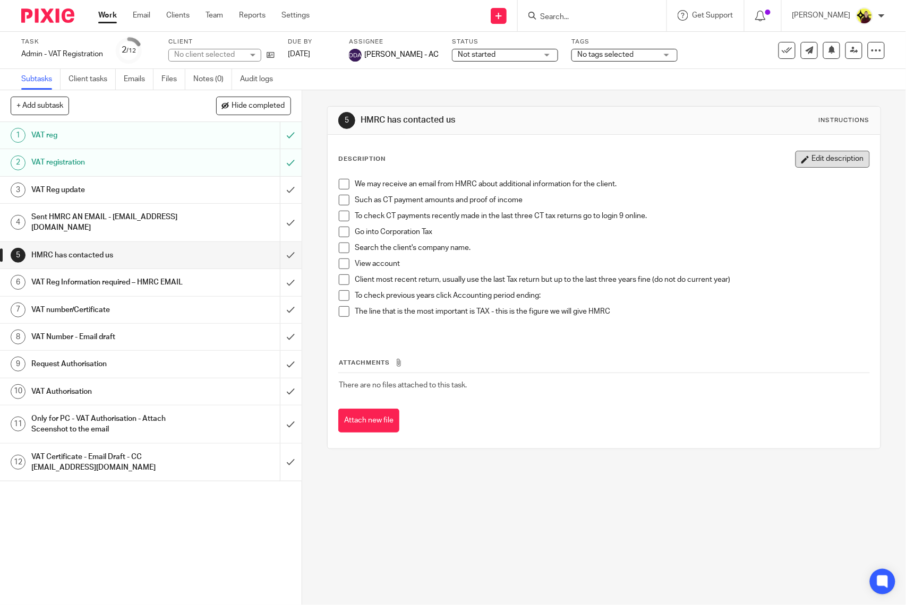
click at [806, 154] on button "Edit description" at bounding box center [832, 159] width 74 height 17
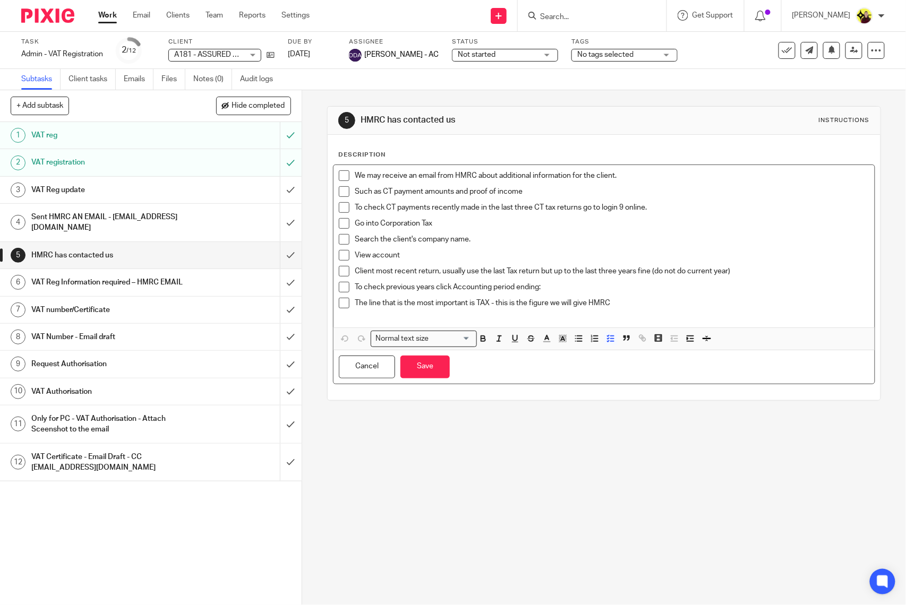
click at [417, 254] on p "View account" at bounding box center [612, 255] width 514 height 11
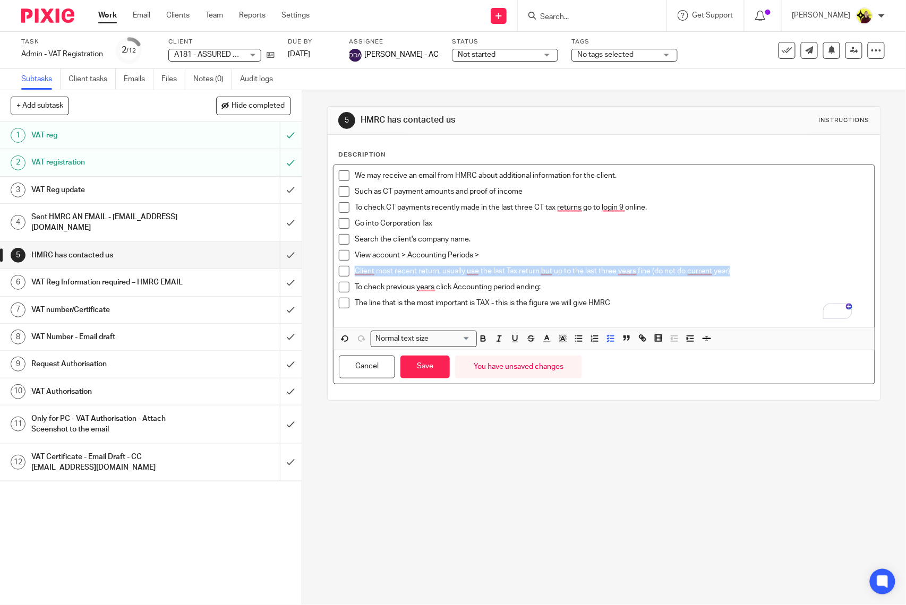
drag, startPoint x: 763, startPoint y: 273, endPoint x: 317, endPoint y: 274, distance: 445.4
click at [317, 274] on div "5 HMRC has contacted us Instructions Description We may receive an email from H…" at bounding box center [604, 347] width 604 height 515
click at [604, 270] on p "Client most recent return, usually use the last Tax return but up to the last t…" at bounding box center [612, 271] width 514 height 11
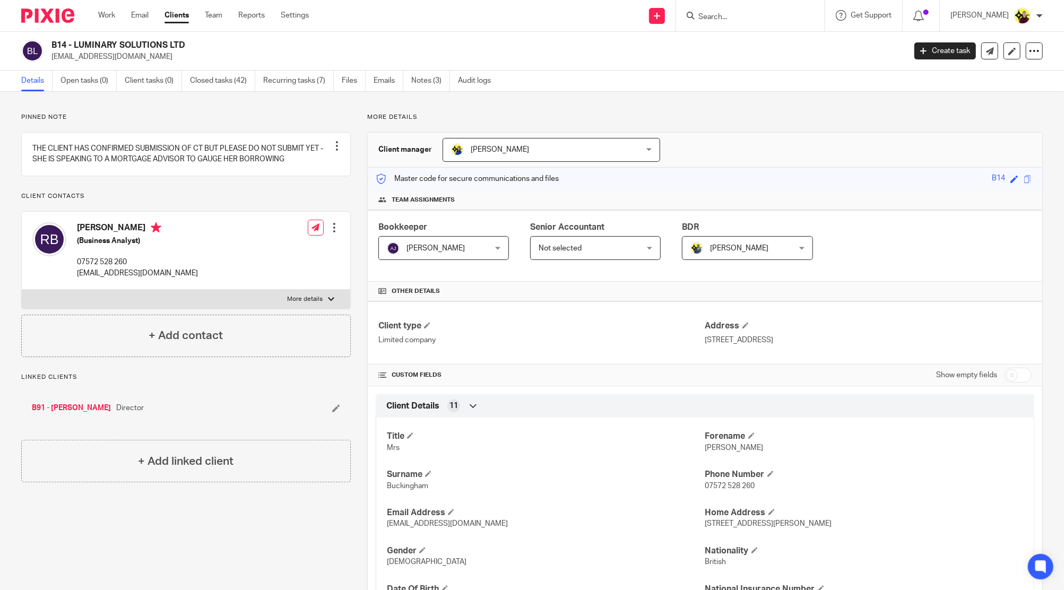
click at [1016, 259] on div "Bookkeeper Abhay Jayswal Abhay Jayswal Not selected Abhay Jayswal Akhil Siby - …" at bounding box center [705, 246] width 675 height 72
click at [730, 6] on div at bounding box center [750, 15] width 149 height 31
click at [736, 20] on input "Search" at bounding box center [746, 18] width 96 height 10
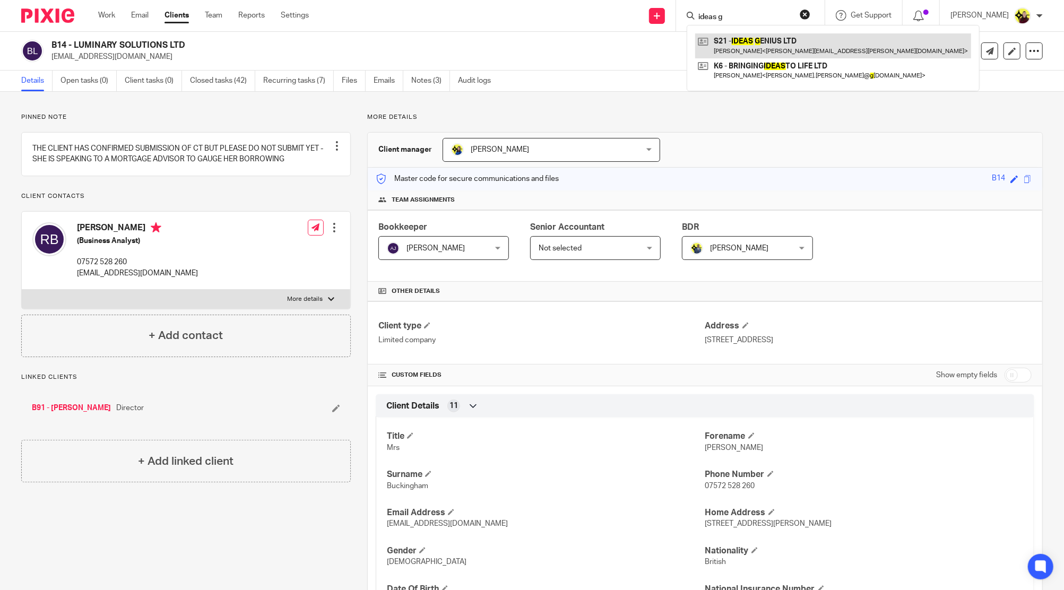
type input "ideas g"
click at [759, 34] on link at bounding box center [833, 45] width 276 height 24
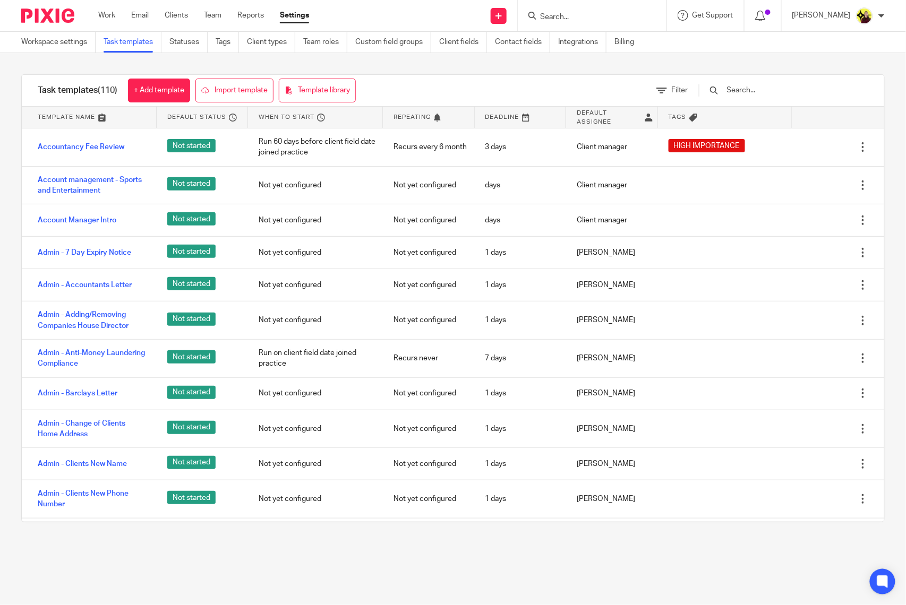
click at [568, 13] on input "Search" at bounding box center [587, 18] width 96 height 10
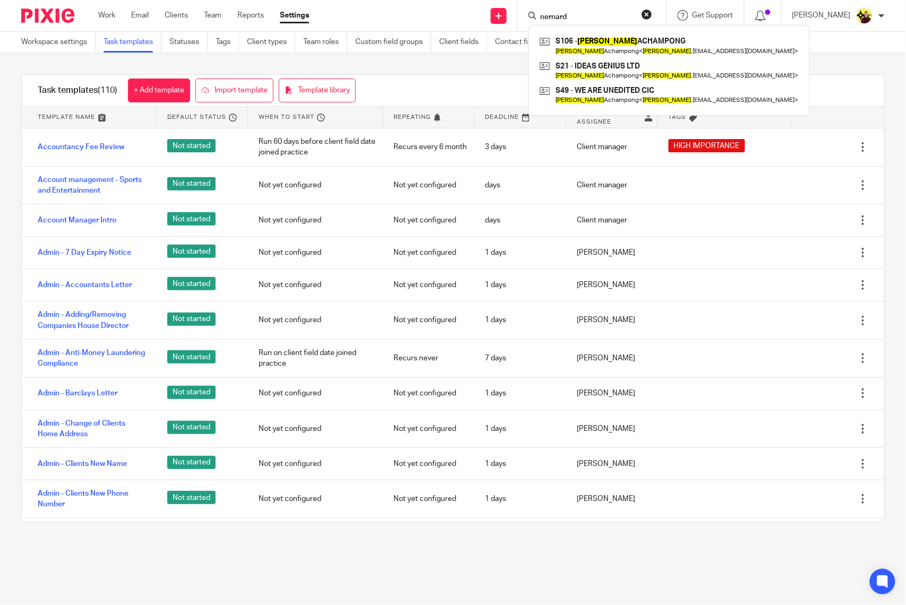
type input "nernard"
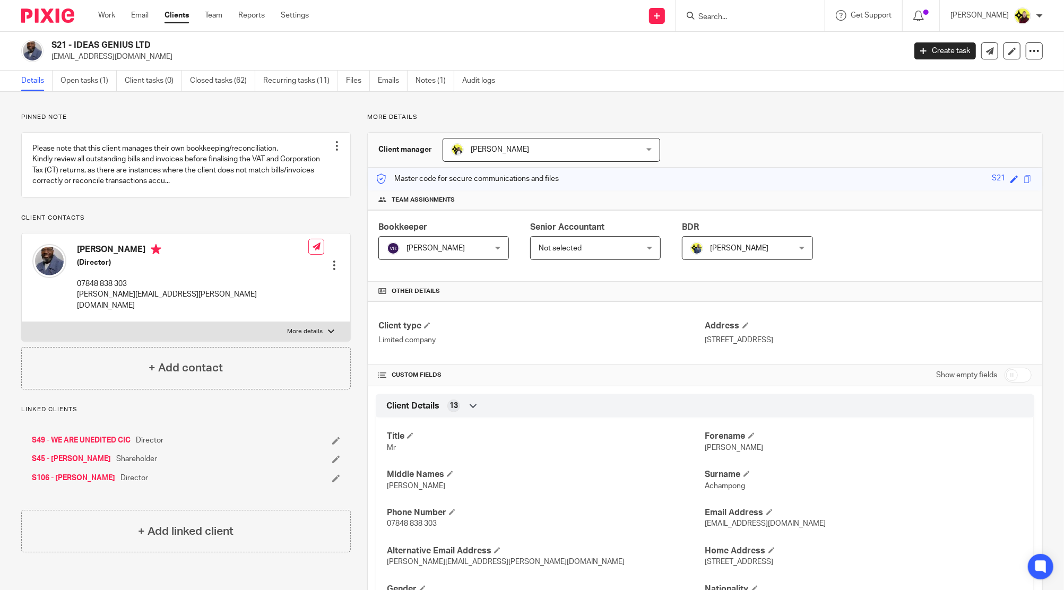
click at [719, 18] on input "Search" at bounding box center [746, 18] width 96 height 10
type input "nany"
click at [762, 58] on link at bounding box center [809, 49] width 228 height 33
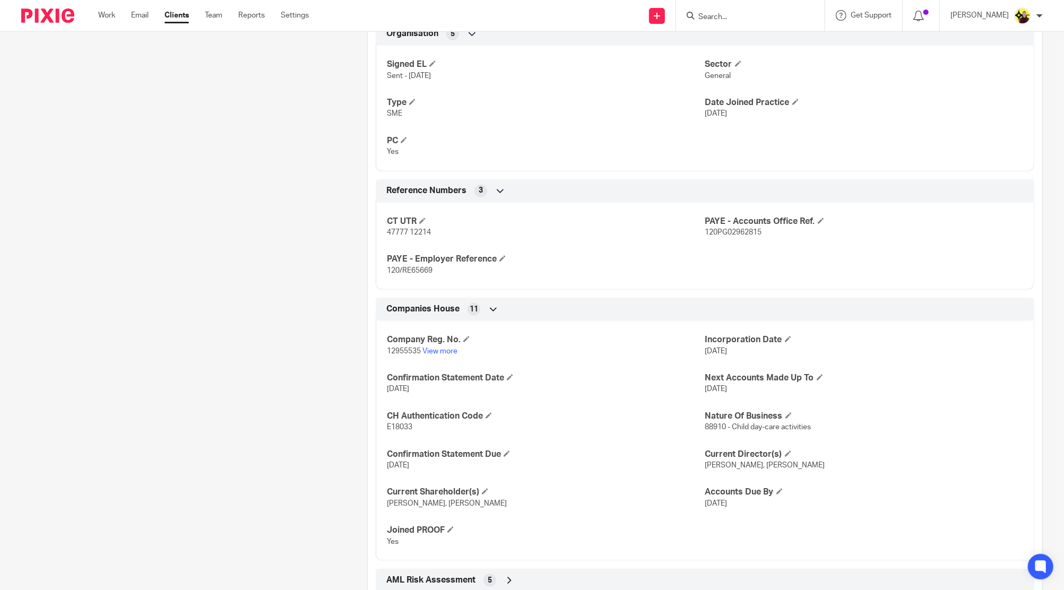
scroll to position [564, 0]
